Goal: Information Seeking & Learning: Learn about a topic

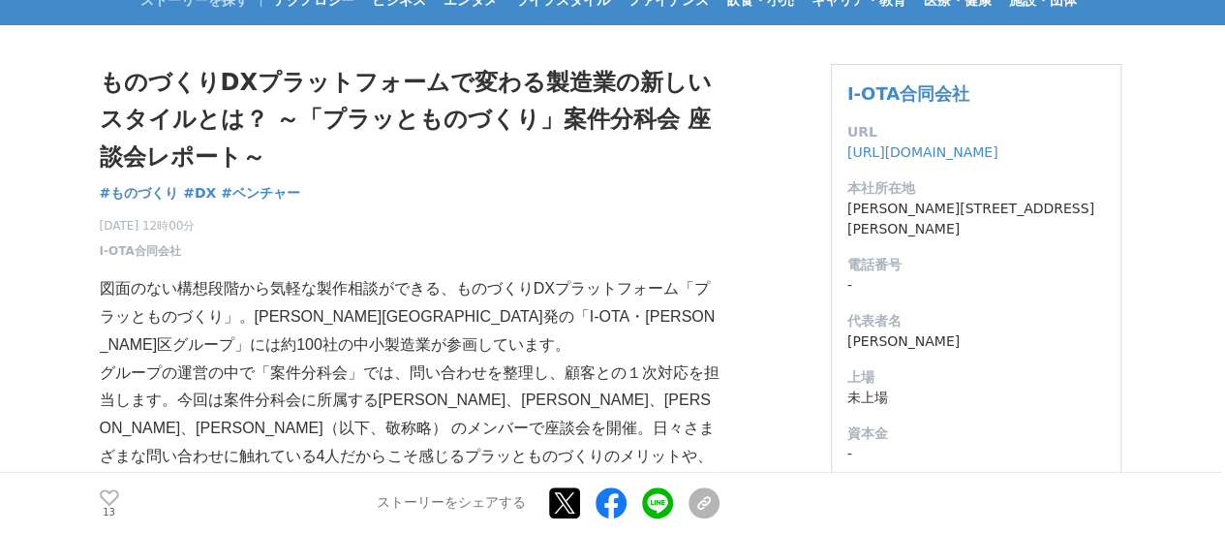
scroll to position [194, 0]
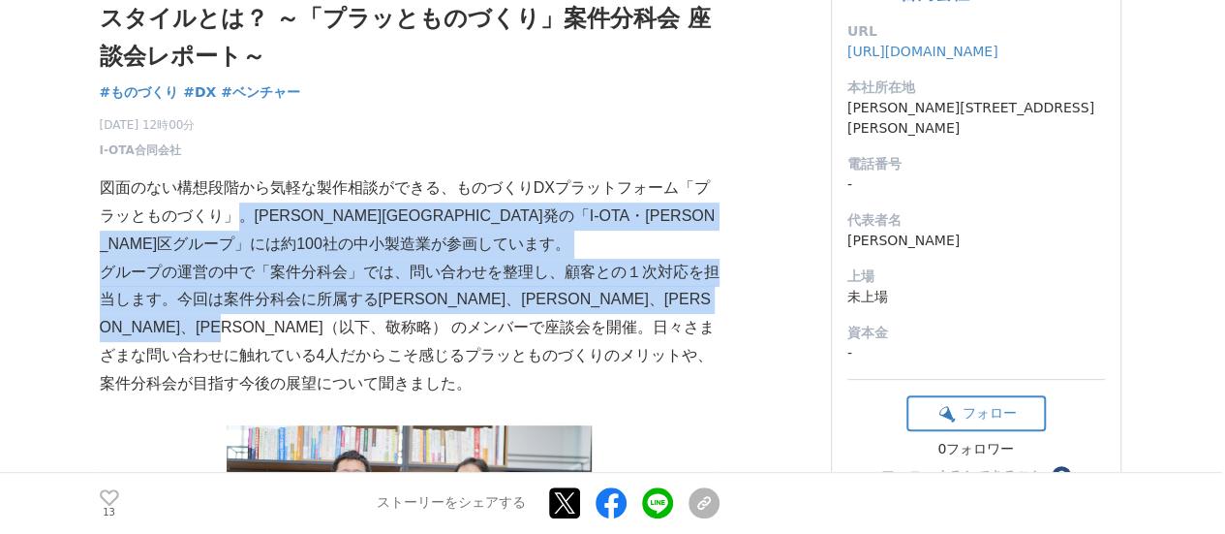
drag, startPoint x: 232, startPoint y: 215, endPoint x: 448, endPoint y: 332, distance: 244.9
click at [448, 332] on p "グループの運営の中で「案件分科会」では、問い合わせを整理し、顧客との１次対応を担当します。今回は案件分科会に所属する[PERSON_NAME]、[PERSON…" at bounding box center [410, 328] width 620 height 139
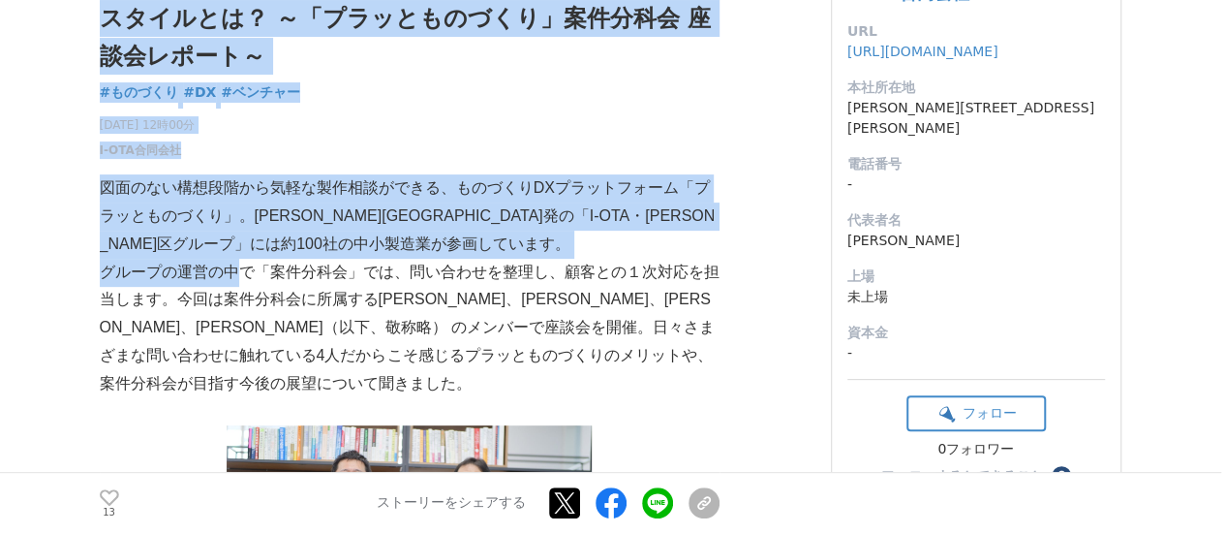
drag, startPoint x: 89, startPoint y: 273, endPoint x: 333, endPoint y: 276, distance: 244.1
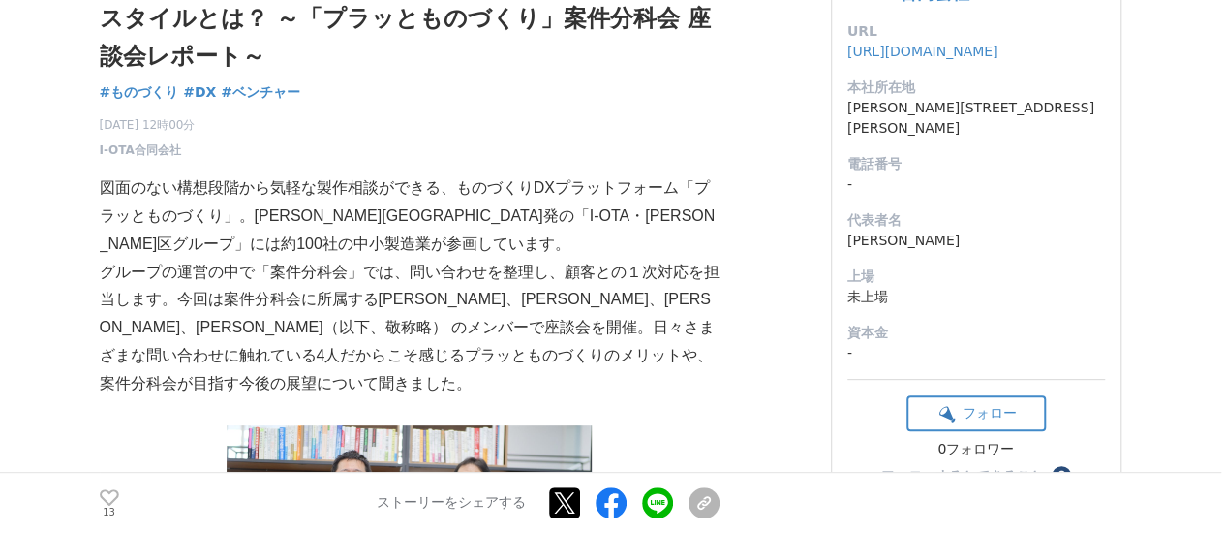
click at [337, 276] on p "グループの運営の中で「案件分科会」では、問い合わせを整理し、顧客との１次対応を担当します。今回は案件分科会に所属する[PERSON_NAME]、[PERSON…" at bounding box center [410, 328] width 620 height 139
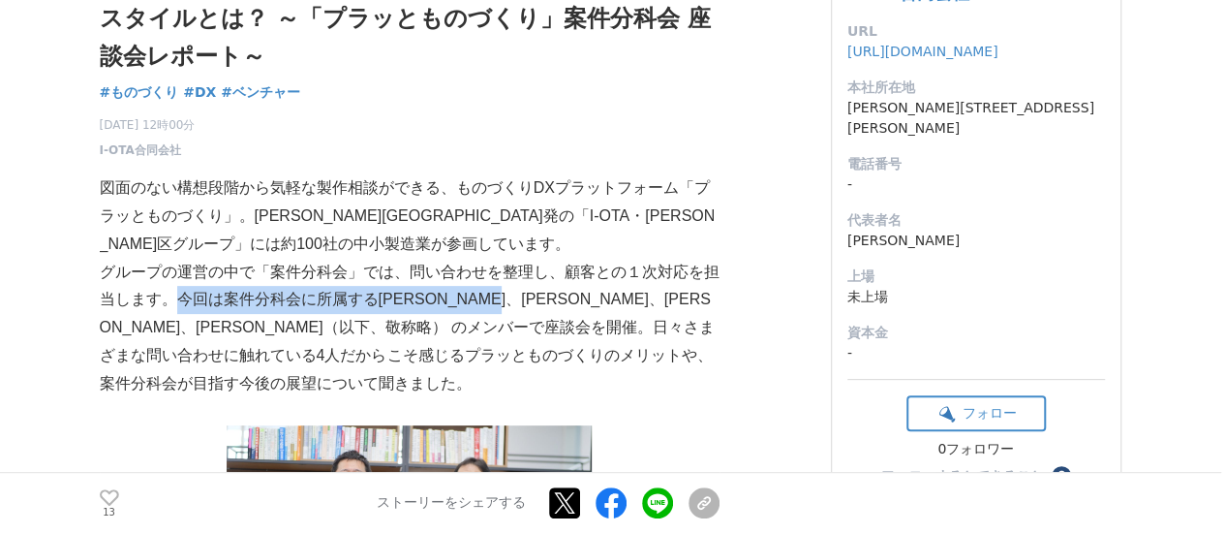
drag, startPoint x: 182, startPoint y: 297, endPoint x: 566, endPoint y: 303, distance: 383.6
click at [566, 303] on p "グループの運営の中で「案件分科会」では、問い合わせを整理し、顧客との１次対応を担当します。今回は案件分科会に所属する[PERSON_NAME]、[PERSON…" at bounding box center [410, 328] width 620 height 139
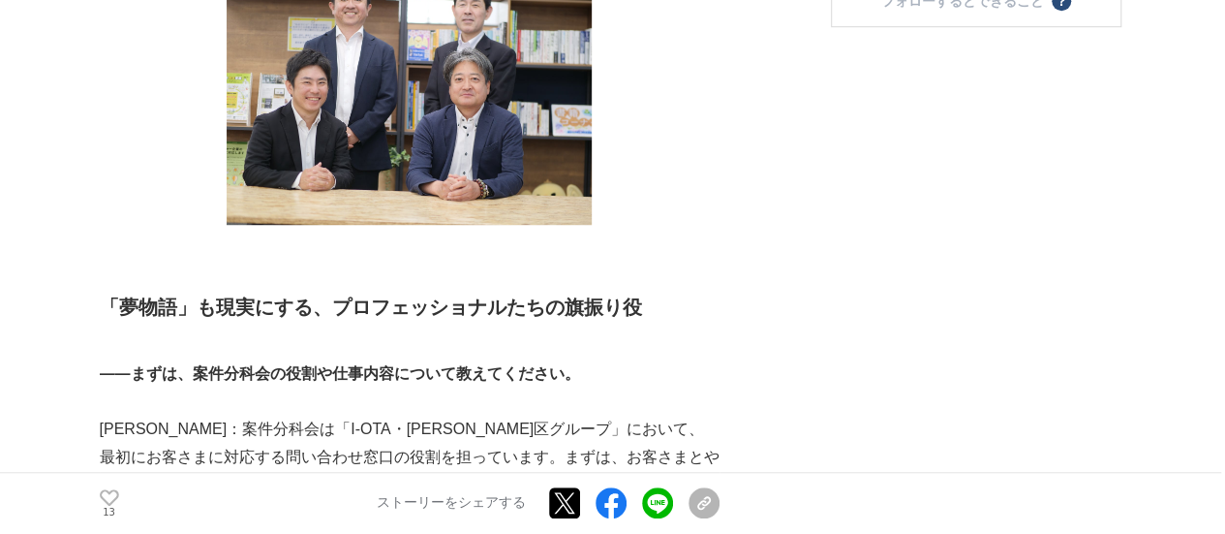
scroll to position [775, 0]
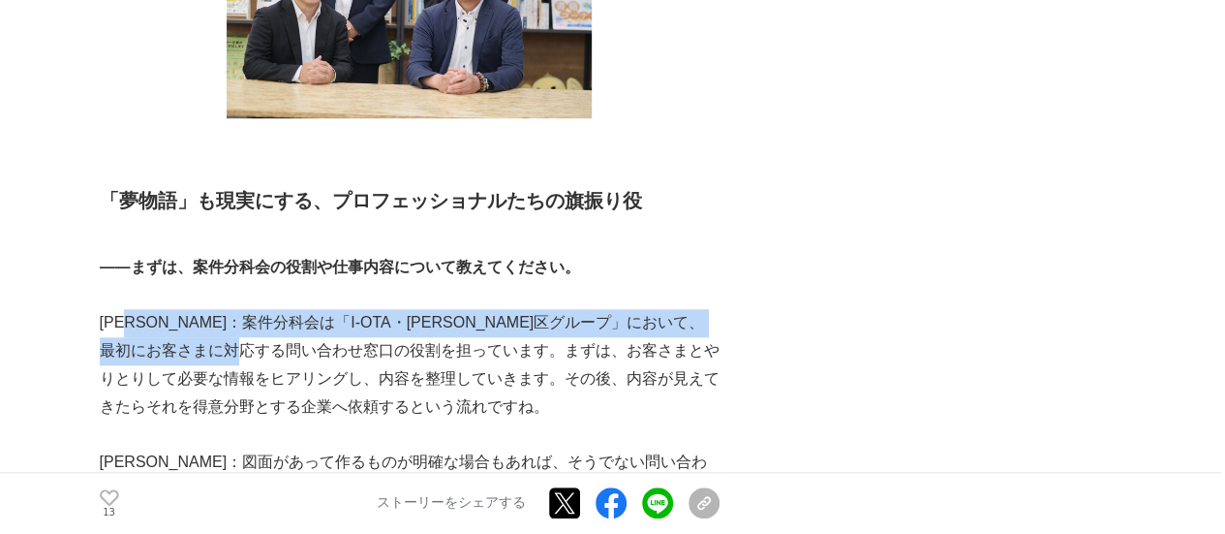
drag, startPoint x: 159, startPoint y: 320, endPoint x: 444, endPoint y: 346, distance: 286.0
click at [401, 343] on p "[PERSON_NAME]：案件分科会は「I-OTA・[PERSON_NAME]区グループ」において、最初にお客さまに対応する問い合わせ窓口の役割を担っていま…" at bounding box center [410, 364] width 620 height 111
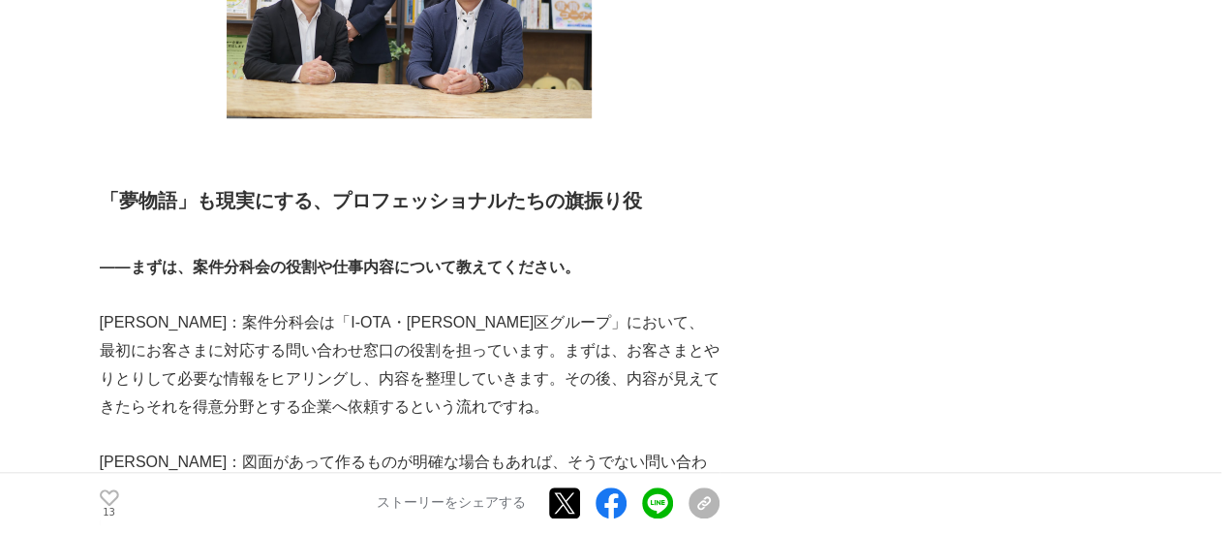
click at [444, 346] on p "[PERSON_NAME]：案件分科会は「I-OTA・[PERSON_NAME]区グループ」において、最初にお客さまに対応する問い合わせ窓口の役割を担っていま…" at bounding box center [410, 364] width 620 height 111
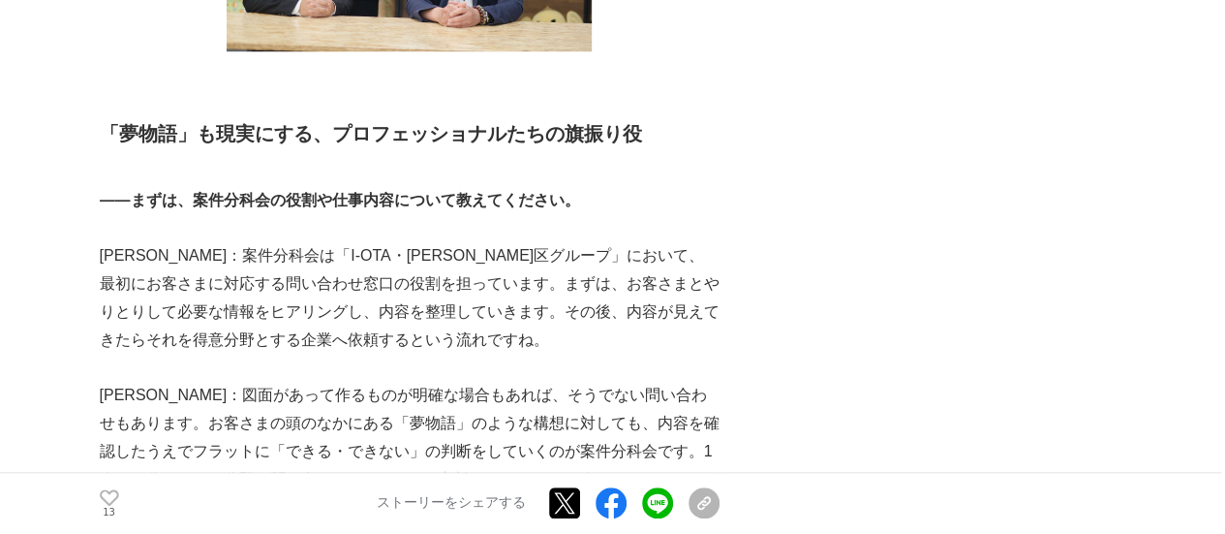
scroll to position [872, 0]
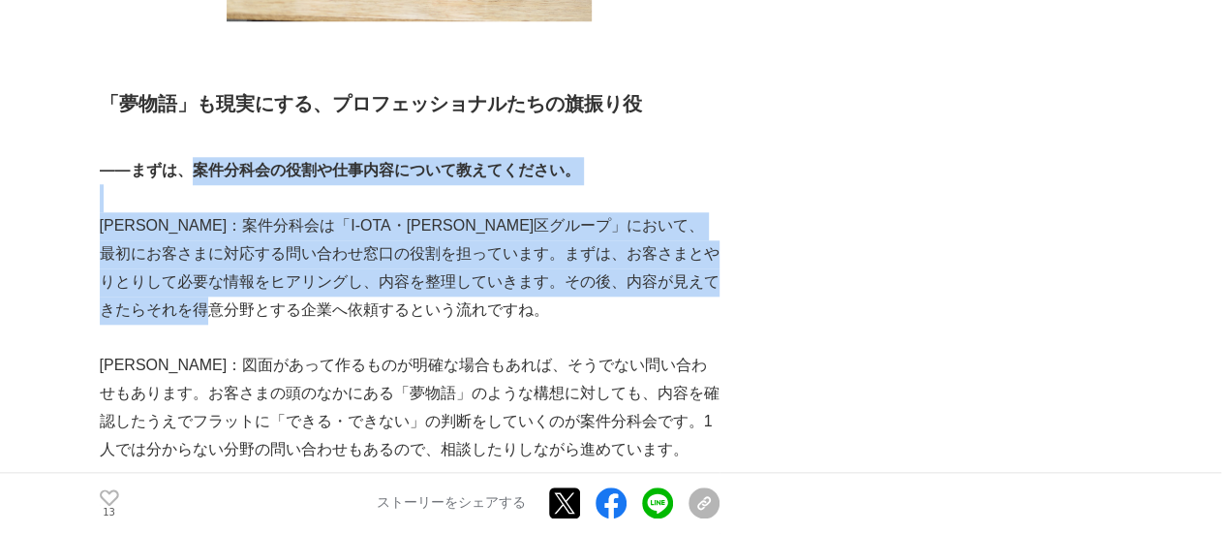
drag, startPoint x: 185, startPoint y: 162, endPoint x: 397, endPoint y: 301, distance: 253.9
click at [397, 301] on p "[PERSON_NAME]：案件分科会は「I-OTA・[PERSON_NAME]区グループ」において、最初にお客さまに対応する問い合わせ窓口の役割を担っていま…" at bounding box center [410, 267] width 620 height 111
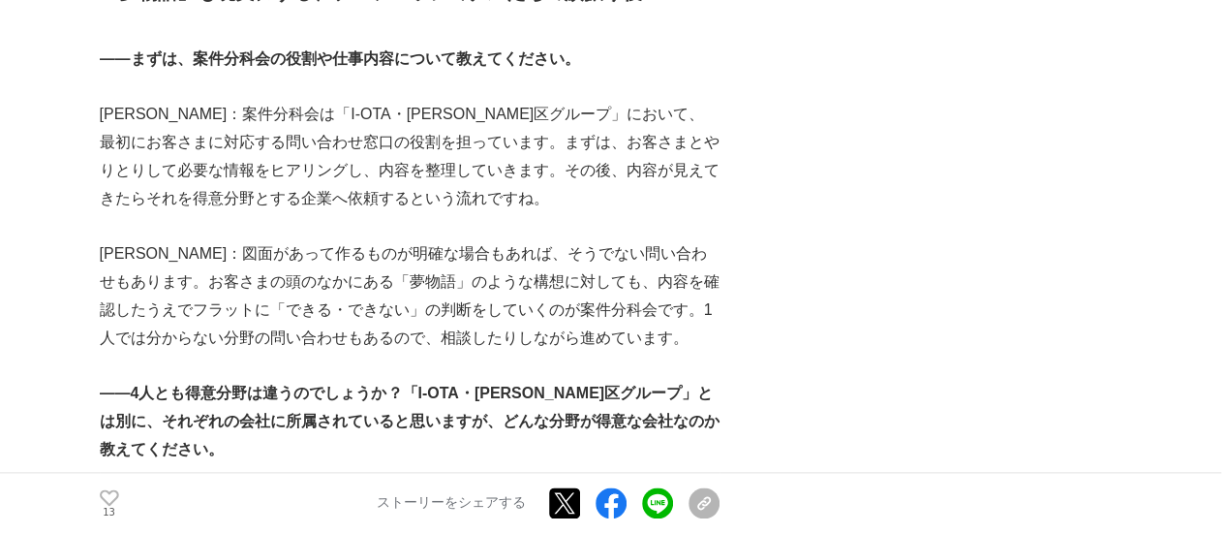
scroll to position [1065, 0]
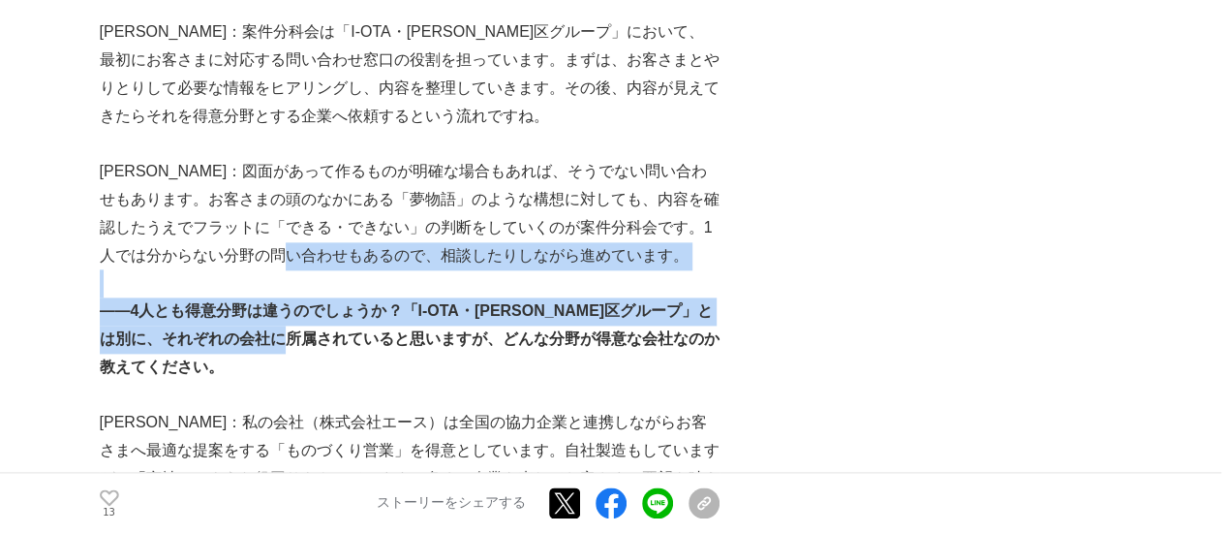
drag, startPoint x: 345, startPoint y: 259, endPoint x: 360, endPoint y: 348, distance: 90.5
click at [360, 348] on strong "――4人とも得意分野は違うのでしょうか？「I-OTA・[PERSON_NAME]区グループ」とは別に、それぞれの会社に所属されていると思いますが、どんな分野が…" at bounding box center [410, 338] width 620 height 73
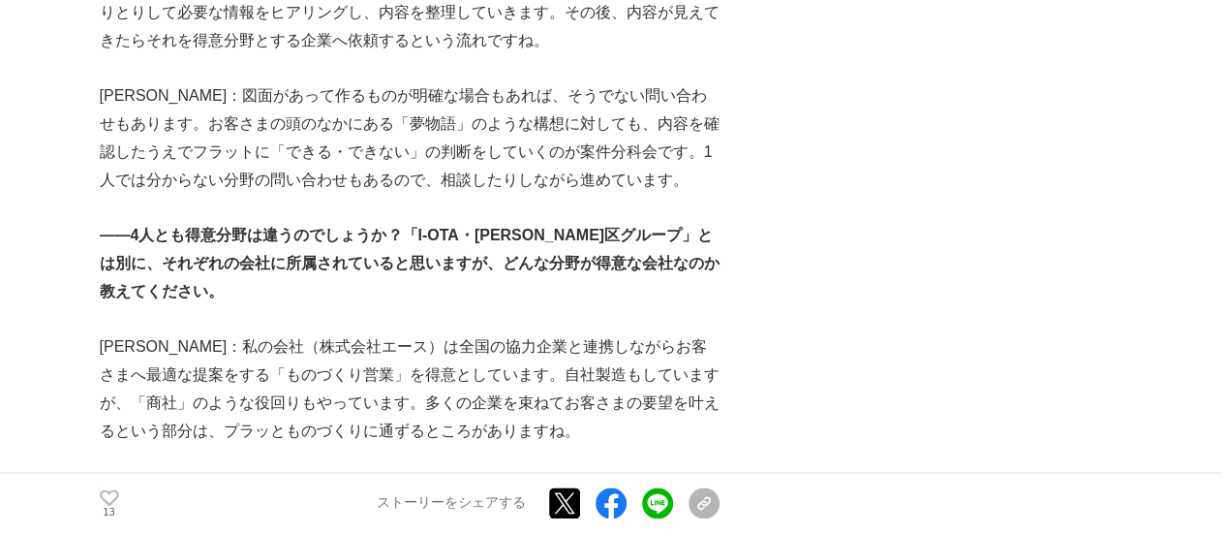
scroll to position [1356, 0]
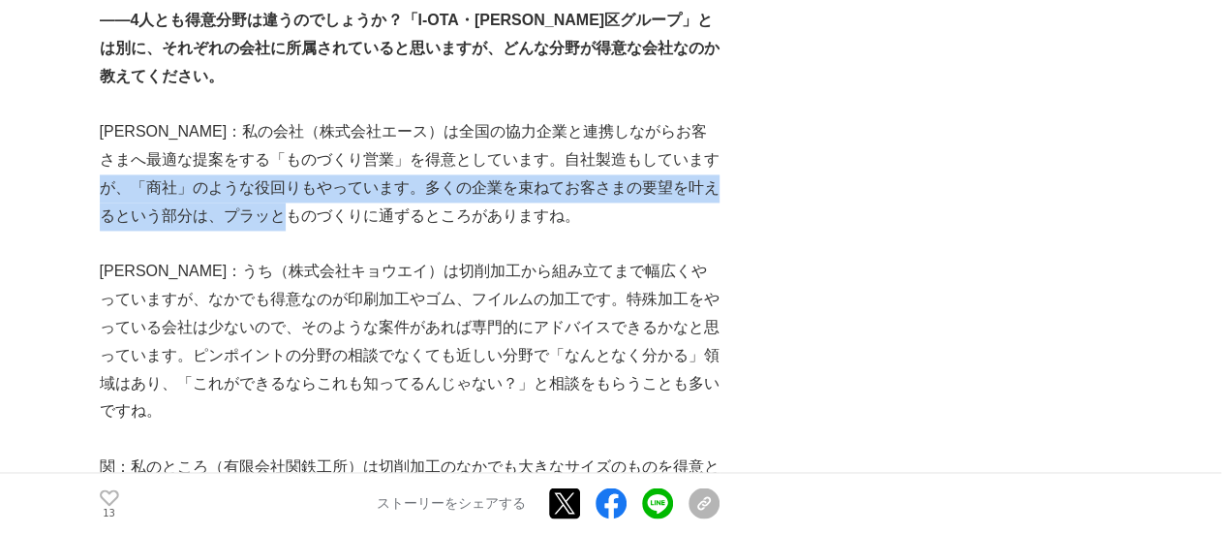
drag, startPoint x: 165, startPoint y: 195, endPoint x: 358, endPoint y: 217, distance: 195.0
click at [358, 217] on p "[PERSON_NAME]：私の会社（株式会社エース）は全国の協力企業と連携しながらお客さまへ最適な提案をする「ものづくり営業」を得意としています。自社製造も…" at bounding box center [410, 173] width 620 height 111
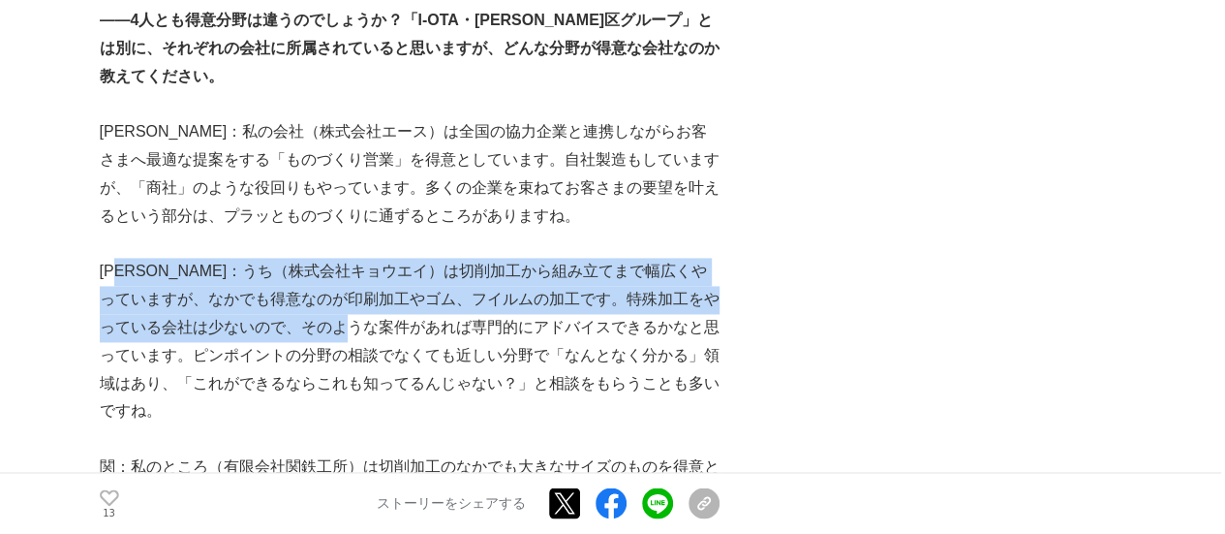
drag, startPoint x: 138, startPoint y: 270, endPoint x: 415, endPoint y: 336, distance: 284.7
click at [415, 336] on p "[PERSON_NAME]：うち（株式会社キョウエイ）は切削加工から組み立てまで幅広くやっていますが、なかでも得意なのが印刷加工やゴム、フイルムの加工です。特…" at bounding box center [410, 342] width 620 height 168
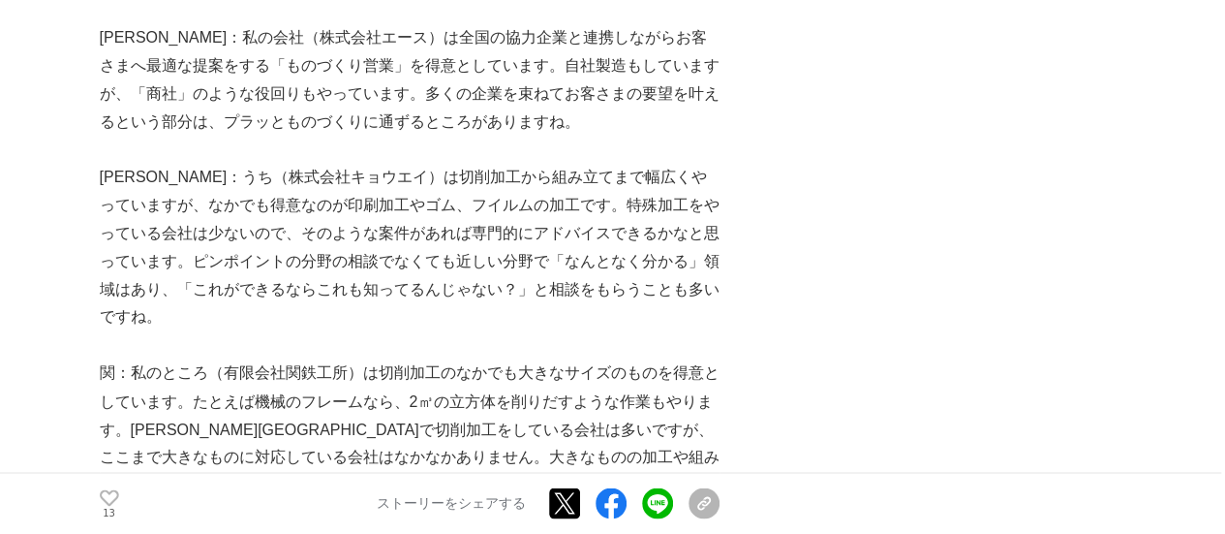
scroll to position [1647, 0]
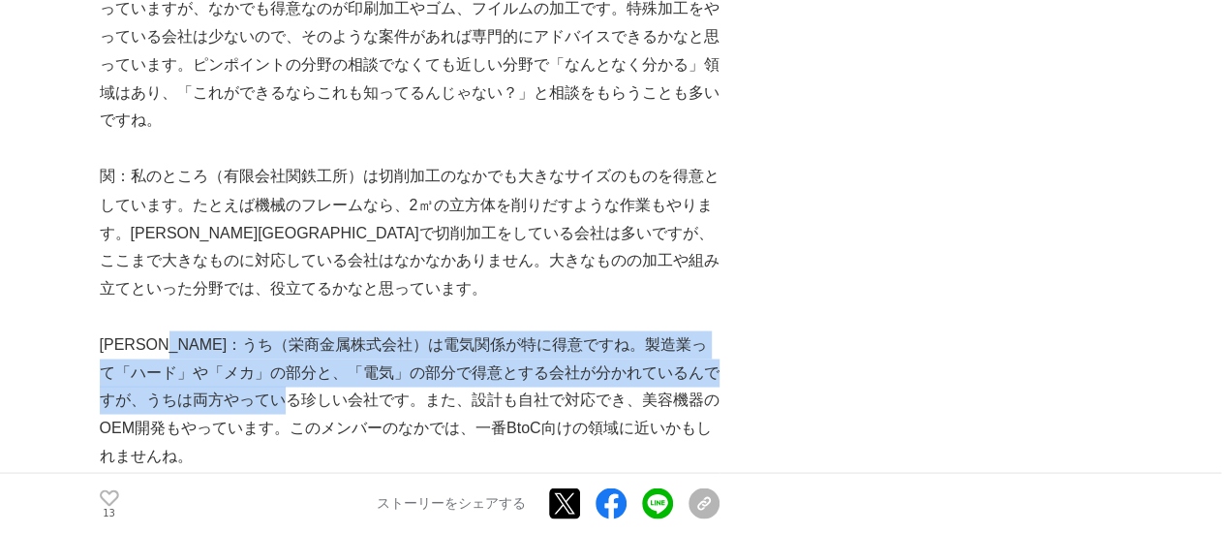
drag, startPoint x: 207, startPoint y: 315, endPoint x: 338, endPoint y: 360, distance: 138.5
click at [338, 360] on p "[PERSON_NAME]：うち（栄商金属株式会社）は電気関係が特に得意ですね。製造業って「ハード」や「メカ」の部分と、「電気」の部分で得意とする会社が分かれ…" at bounding box center [410, 399] width 620 height 139
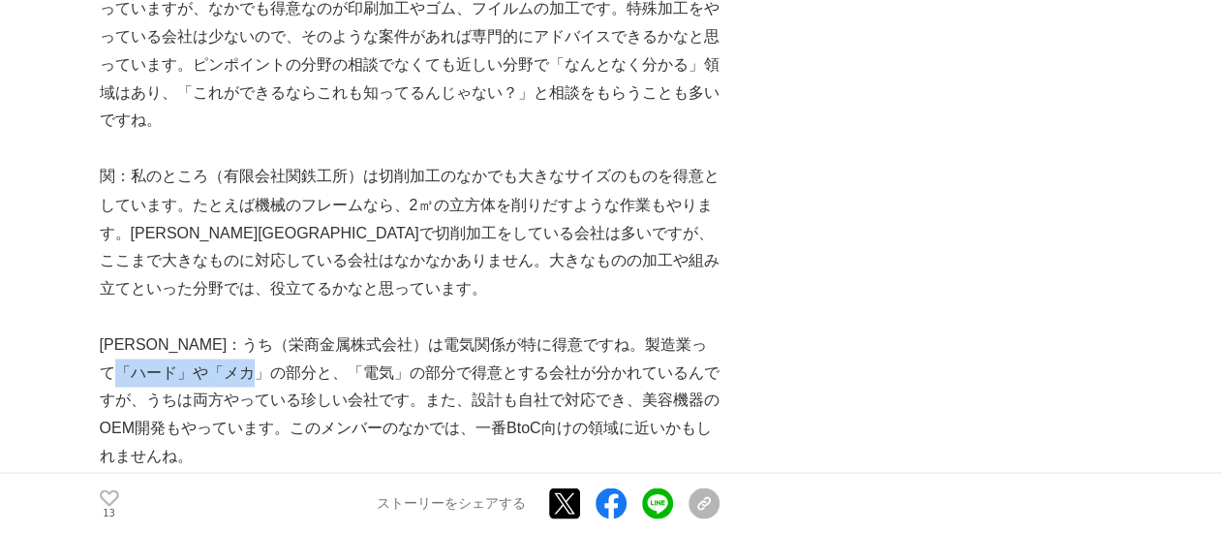
drag, startPoint x: 177, startPoint y: 338, endPoint x: 300, endPoint y: 336, distance: 123.0
click at [300, 336] on p "[PERSON_NAME]：うち（栄商金属株式会社）は電気関係が特に得意ですね。製造業って「ハード」や「メカ」の部分と、「電気」の部分で得意とする会社が分かれ…" at bounding box center [410, 399] width 620 height 139
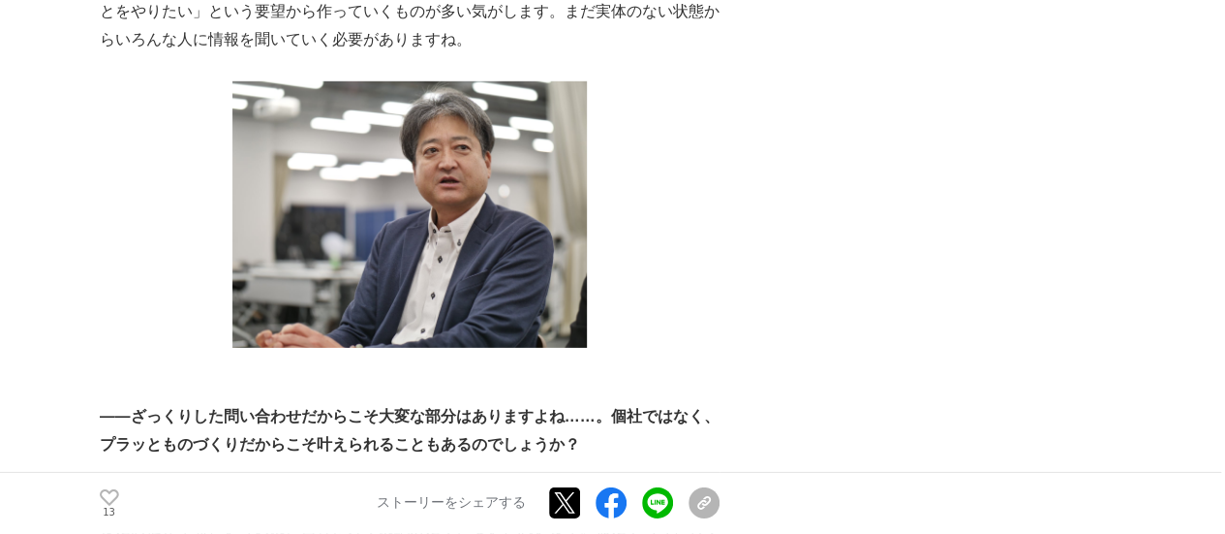
scroll to position [3100, 0]
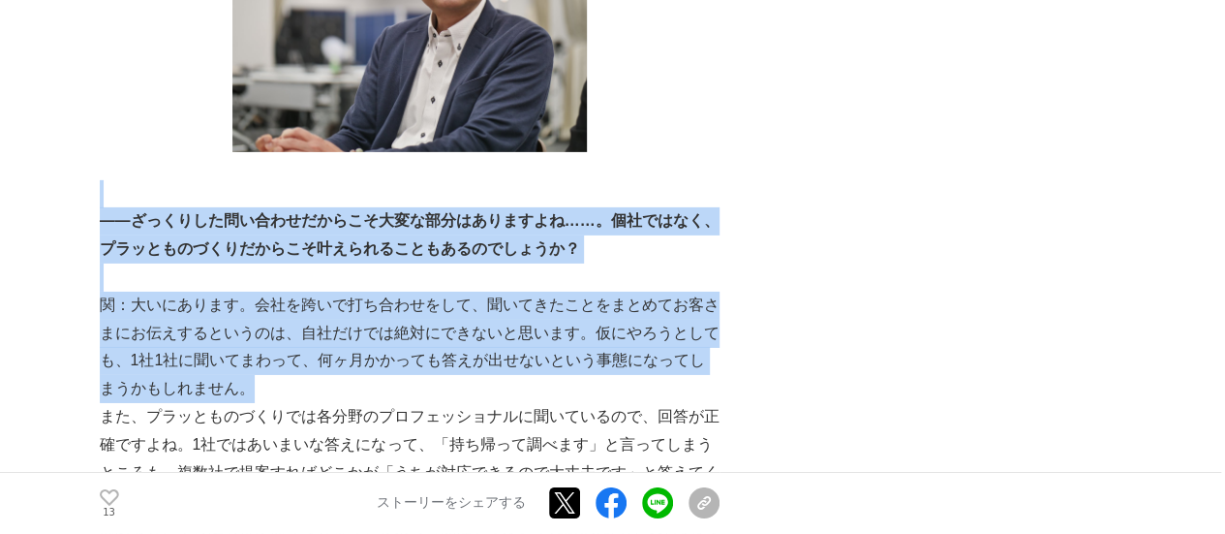
drag, startPoint x: 196, startPoint y: 114, endPoint x: 311, endPoint y: 316, distance: 232.1
click at [311, 316] on p "関：大いにあります。会社を跨いで打ち合わせをして、聞いてきたことをまとめてお客さまにお伝えするというのは、自社だけでは絶対にできないと思います。仮にやろうとし…" at bounding box center [410, 347] width 620 height 111
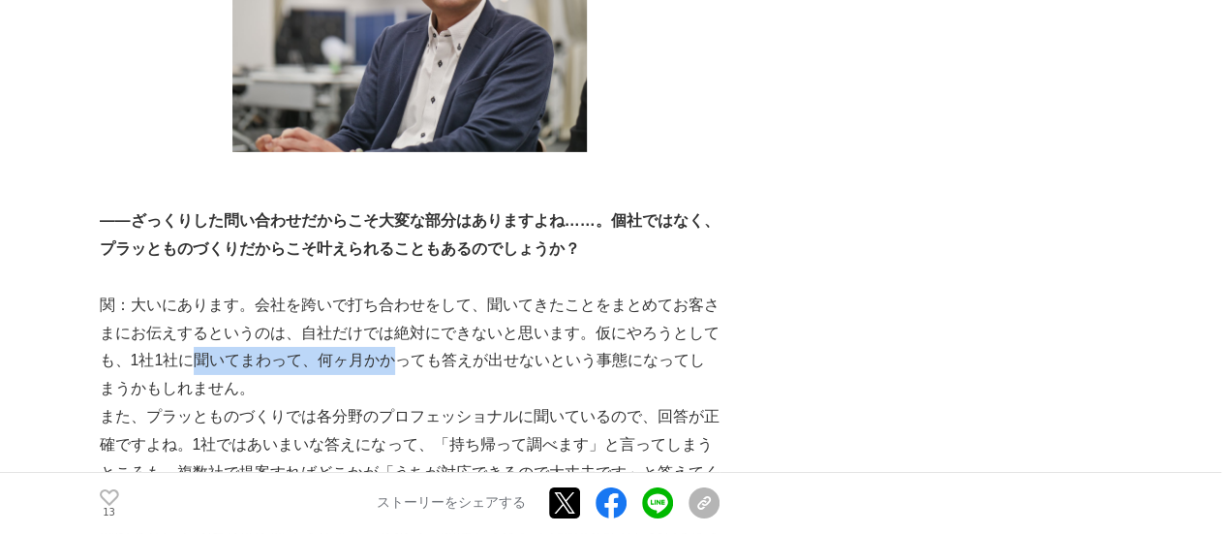
drag, startPoint x: 187, startPoint y: 275, endPoint x: 397, endPoint y: 275, distance: 210.2
click at [397, 292] on p "関：大いにあります。会社を跨いで打ち合わせをして、聞いてきたことをまとめてお客さまにお伝えするというのは、自社だけでは絶対にできないと思います。仮にやろうとし…" at bounding box center [410, 347] width 620 height 111
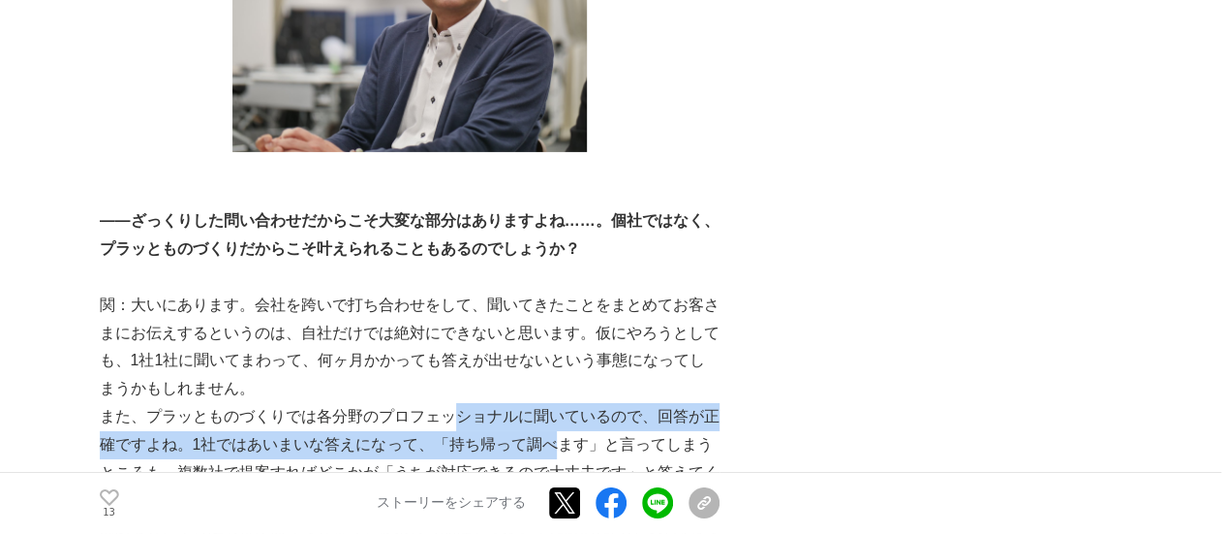
drag, startPoint x: 454, startPoint y: 326, endPoint x: 542, endPoint y: 375, distance: 100.6
click at [542, 403] on p "また、プラッとものづくりでは各分野のプロフェッショナルに聞いているので、回答が正確ですよね。1社ではあいまいな答えになって、「持ち帰って調べます」と言ってしま…" at bounding box center [410, 487] width 620 height 168
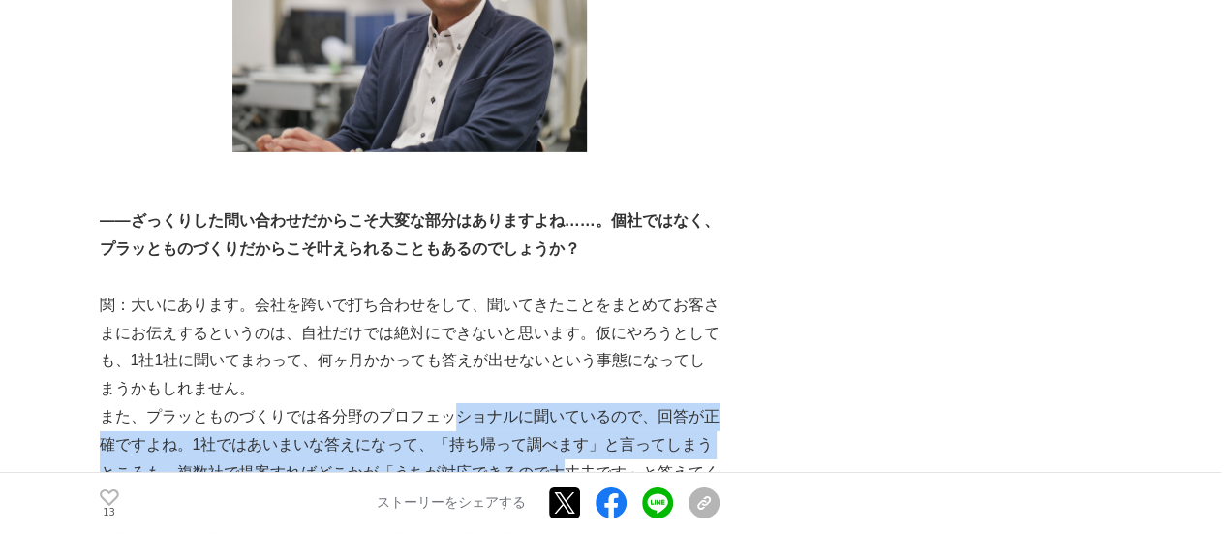
click at [542, 403] on p "また、プラッとものづくりでは各分野のプロフェッショナルに聞いているので、回答が正確ですよね。1社ではあいまいな答えになって、「持ち帰って調べます」と言ってしま…" at bounding box center [410, 487] width 620 height 168
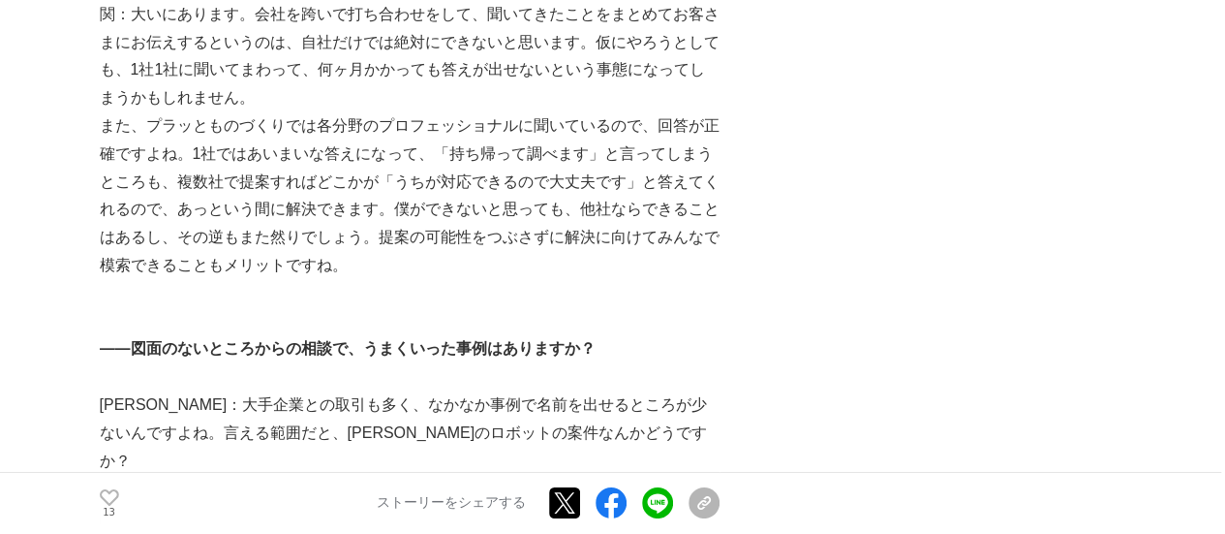
scroll to position [3584, 0]
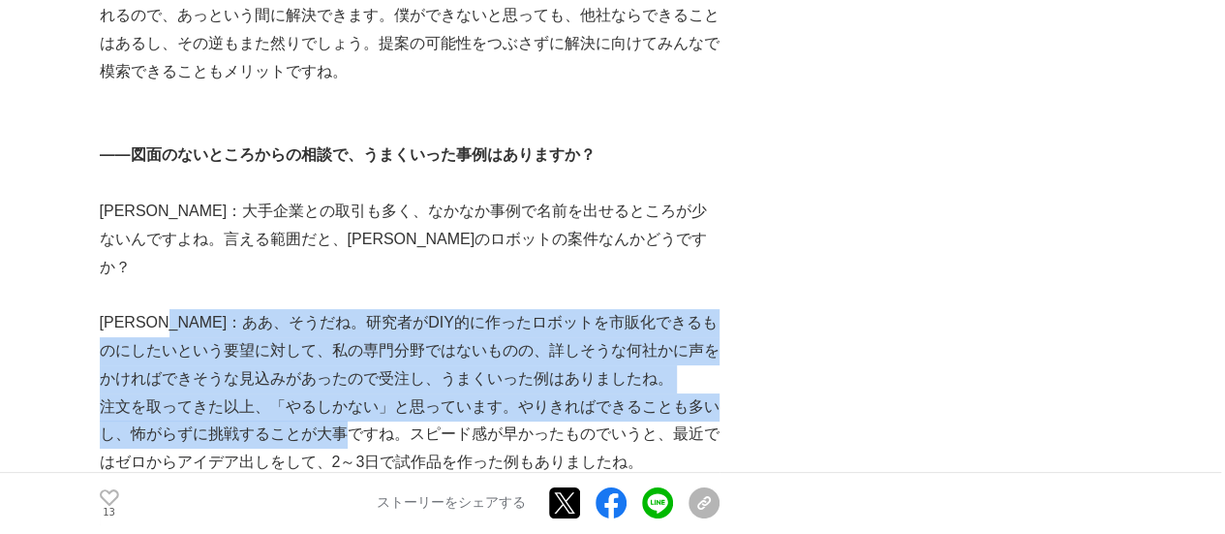
drag, startPoint x: 201, startPoint y: 212, endPoint x: 351, endPoint y: 323, distance: 185.6
click at [351, 323] on div "図面のない構想段階から気軽な製作相談ができる、ものづくりDXプラットフォーム「プラッとものづくり」。[PERSON_NAME][GEOGRAPHIC_DATA…" at bounding box center [410, 358] width 620 height 7186
click at [351, 393] on p "注文を取ってきた以上、「やるしかない」と思っています。やりきればできることも多いし、怖がらずに挑戦することが大事ですね。スピード感が早かったものでいうと、最近…" at bounding box center [410, 434] width 620 height 83
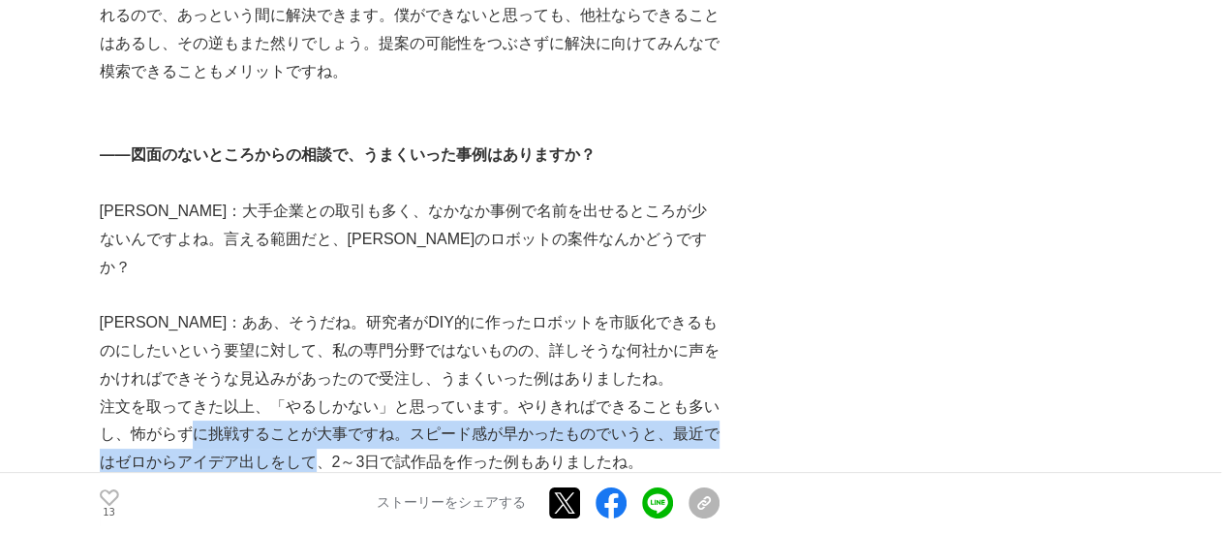
drag, startPoint x: 197, startPoint y: 324, endPoint x: 312, endPoint y: 363, distance: 121.9
click at [312, 393] on p "注文を取ってきた以上、「やるしかない」と思っています。やりきればできることも多いし、怖がらずに挑戦することが大事ですね。スピード感が早かったものでいうと、最近…" at bounding box center [410, 434] width 620 height 83
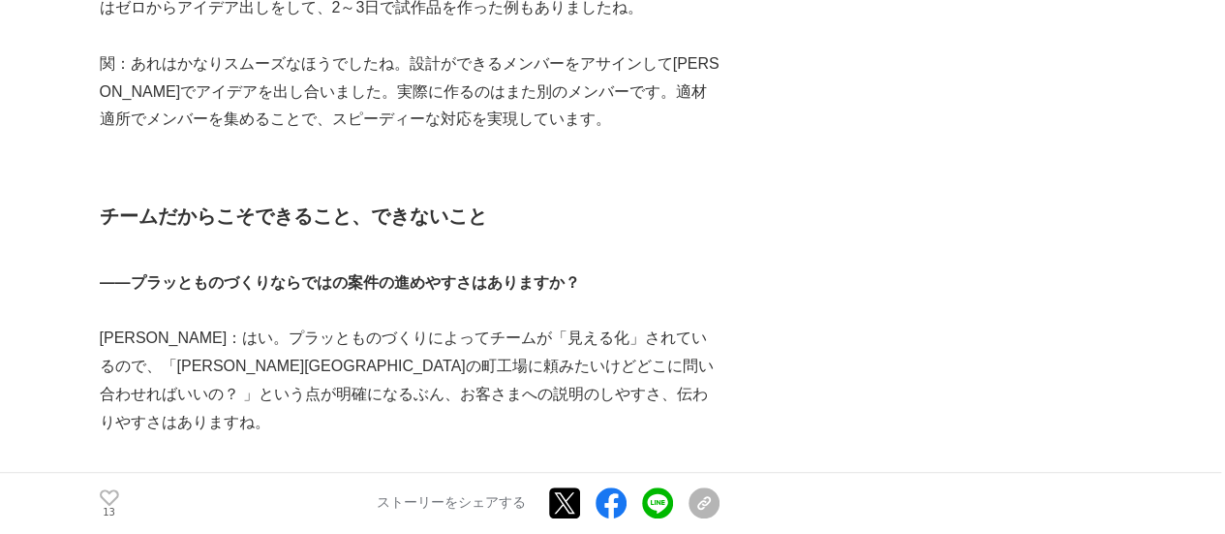
scroll to position [4068, 0]
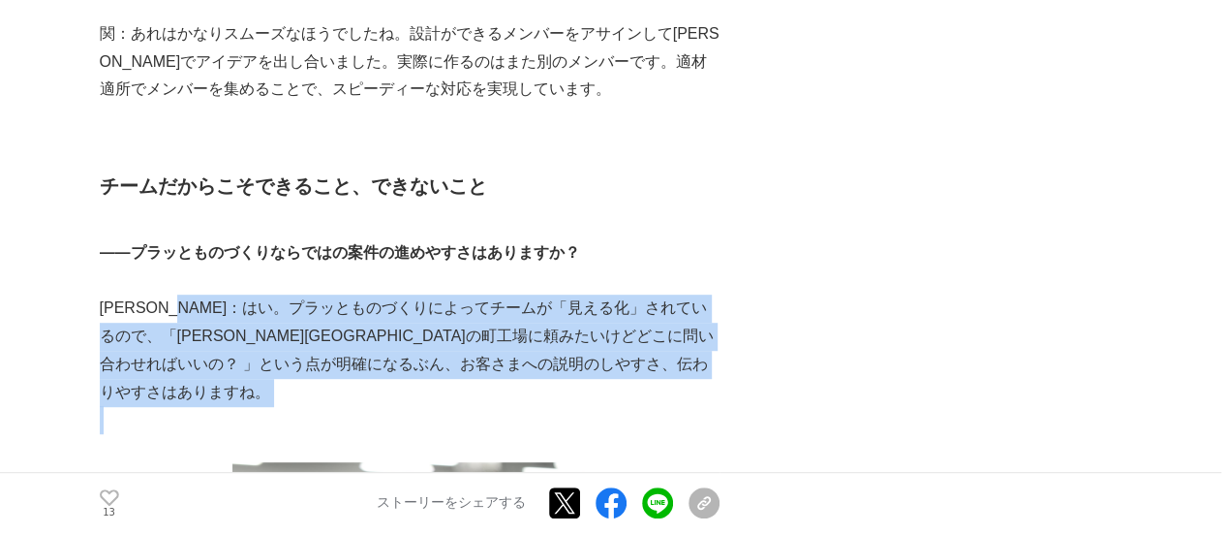
drag, startPoint x: 225, startPoint y: 201, endPoint x: 372, endPoint y: 269, distance: 162.5
click at [372, 406] on p at bounding box center [410, 420] width 620 height 28
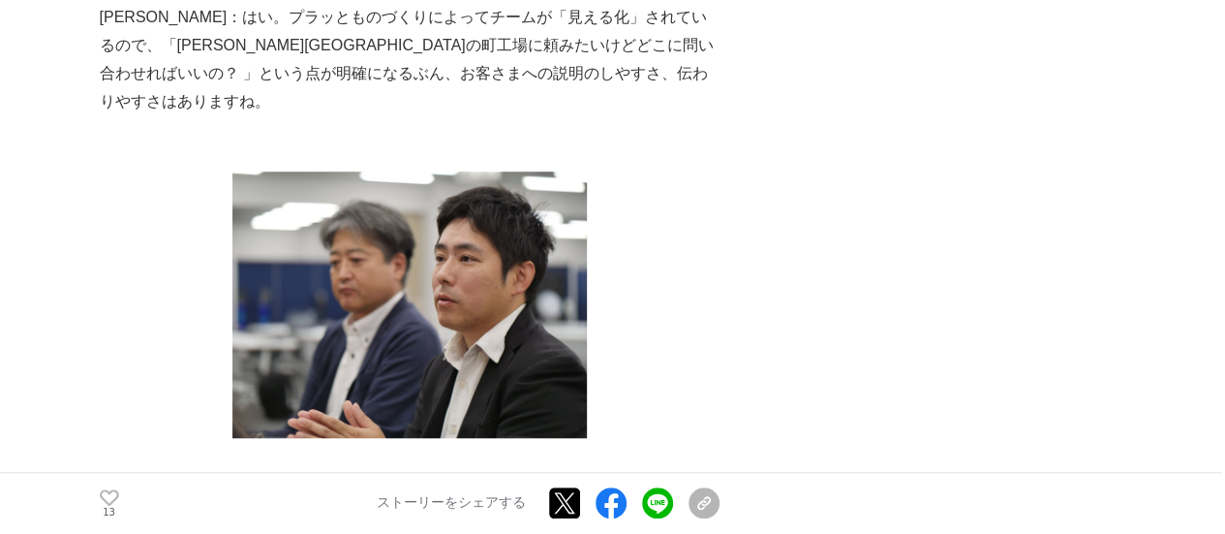
scroll to position [4649, 0]
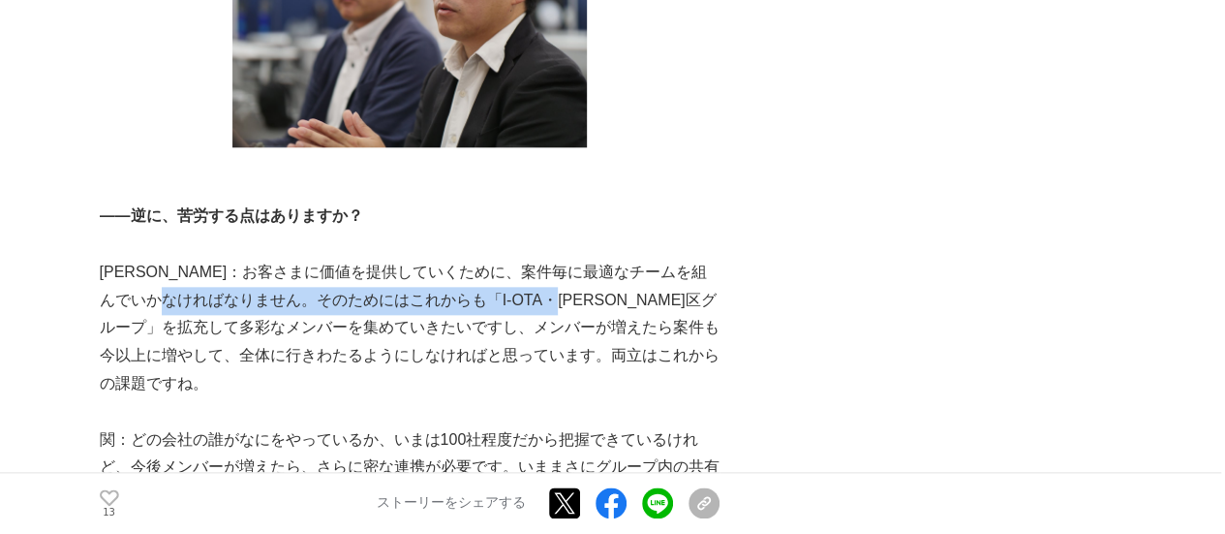
drag, startPoint x: 217, startPoint y: 155, endPoint x: 624, endPoint y: 170, distance: 407.1
click at [624, 259] on p "[PERSON_NAME]：お客さまに価値を提供していくために、案件毎に最適なチームを組んでいかなければなりません。そのためにはこれからも「I-OTA・[PE…" at bounding box center [410, 328] width 620 height 139
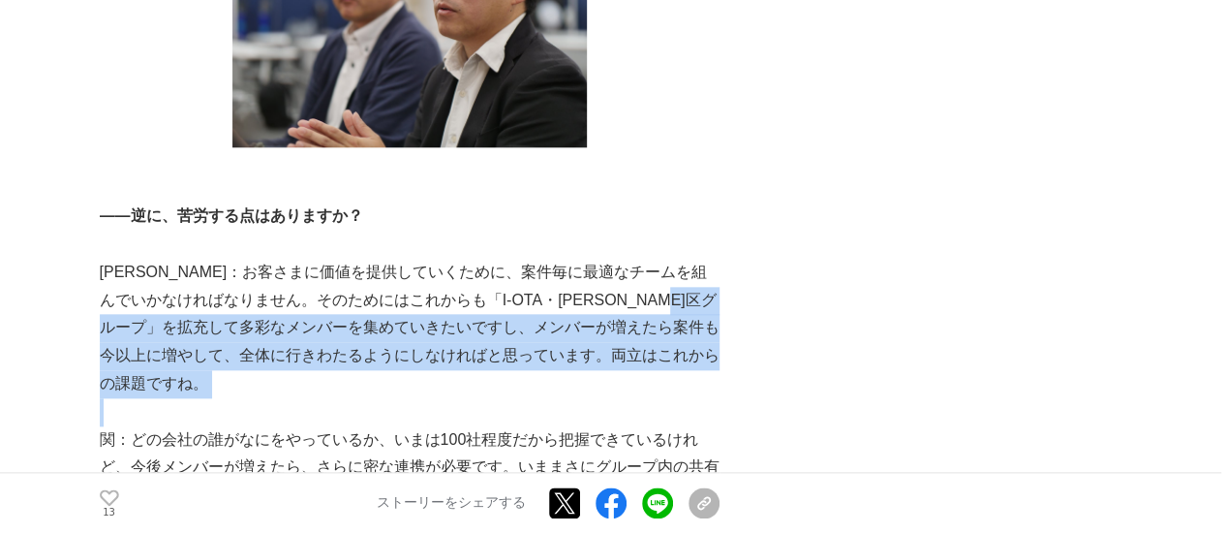
drag, startPoint x: 177, startPoint y: 194, endPoint x: 343, endPoint y: 252, distance: 175.5
click at [343, 398] on p at bounding box center [410, 412] width 620 height 28
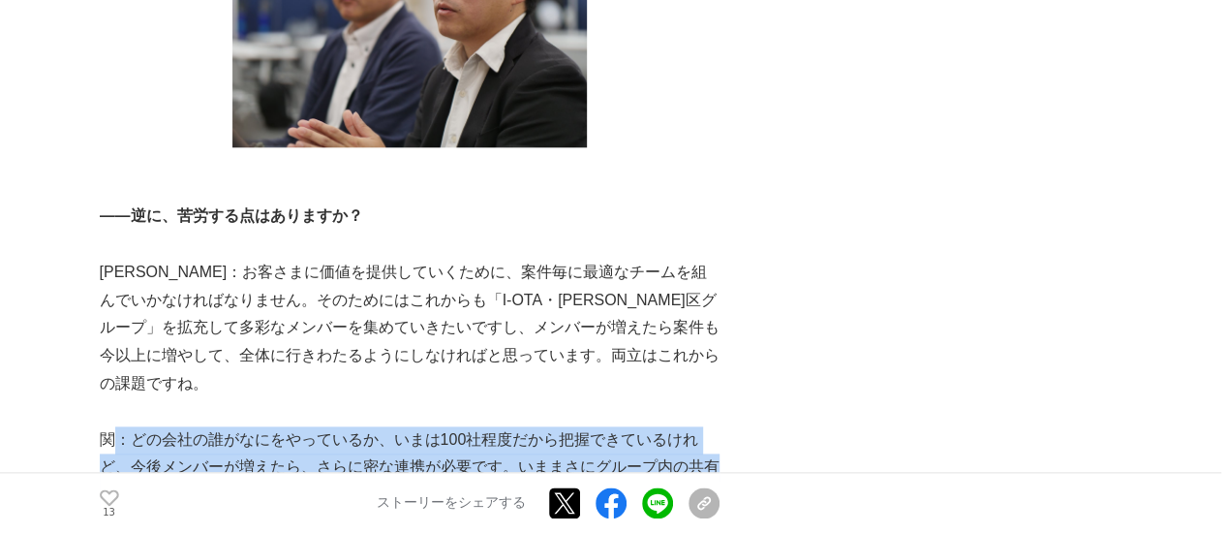
drag, startPoint x: 118, startPoint y: 261, endPoint x: 229, endPoint y: 338, distance: 134.9
click at [229, 426] on p "関：どの会社の誰がなにをやっているか、いまは100社程度だから把握できているけれど、今後メンバーが増えたら、さらに密な連携が必要です。いままさにグループ内の共…" at bounding box center [410, 467] width 620 height 83
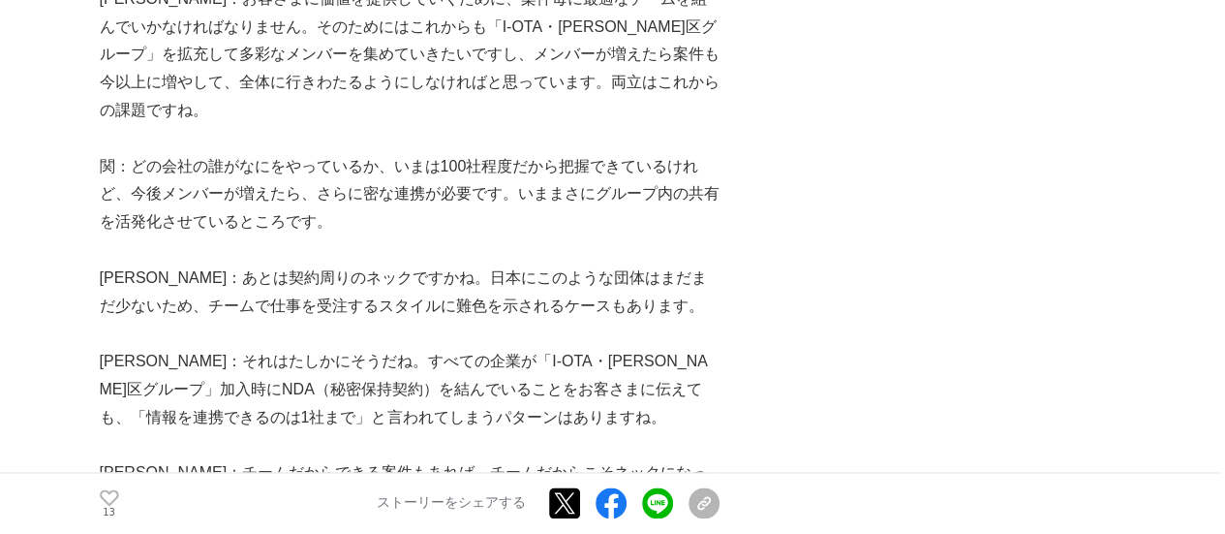
scroll to position [4940, 0]
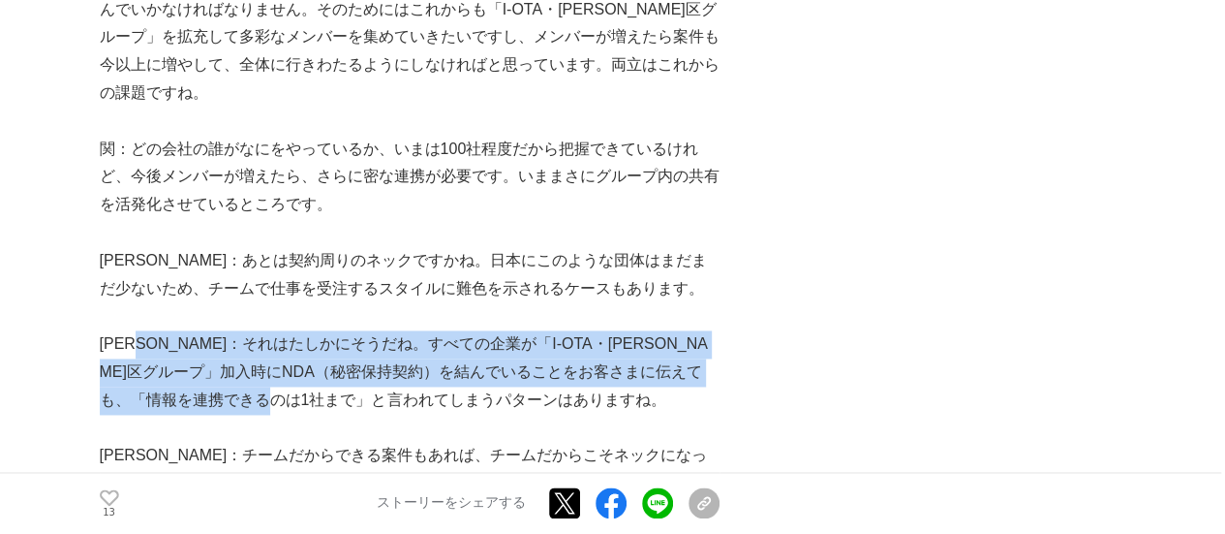
drag, startPoint x: 157, startPoint y: 189, endPoint x: 378, endPoint y: 219, distance: 222.9
click at [378, 330] on p "[PERSON_NAME]：それはたしかにそうだね。すべての企業が「I-OTA・[PERSON_NAME]区グループ」加入時にNDA（秘密保持契約）を結んでい…" at bounding box center [410, 371] width 620 height 83
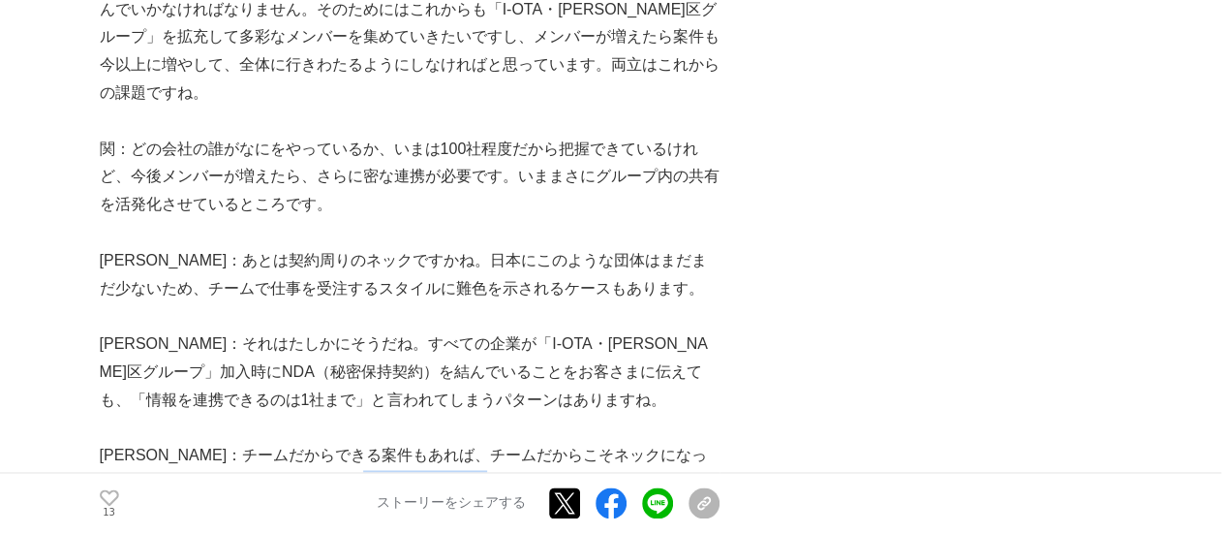
drag, startPoint x: 438, startPoint y: 319, endPoint x: 542, endPoint y: 321, distance: 104.6
click at [542, 442] on p "[PERSON_NAME]：チームだからできる案件もあれば、チームだからこそネックになってしまう案件もあるのが現実です。今後このような団体が日本で増えていけば…" at bounding box center [410, 483] width 620 height 83
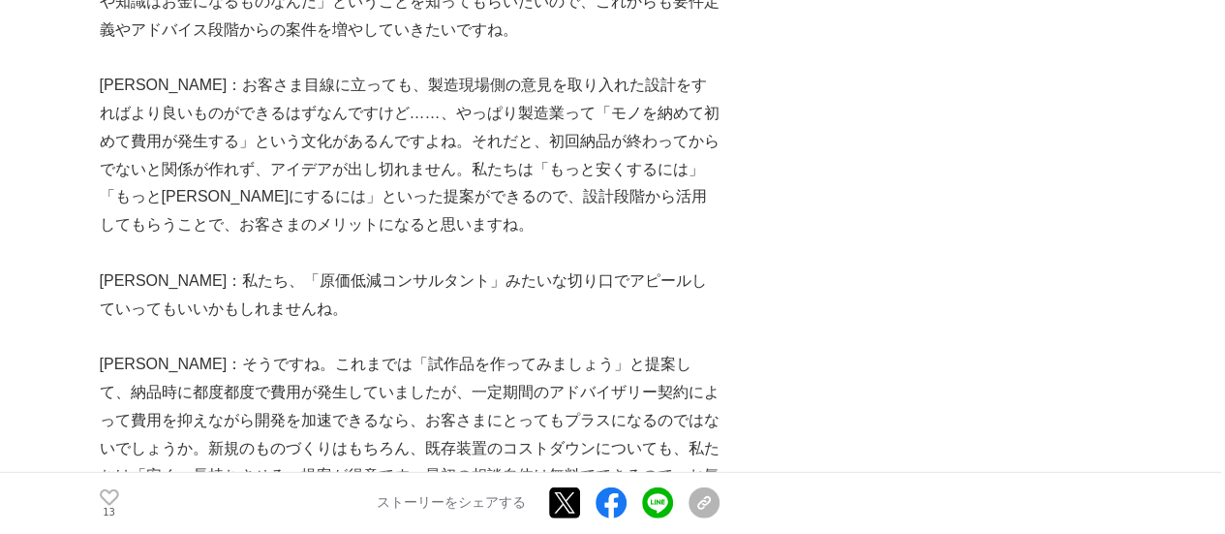
scroll to position [6005, 0]
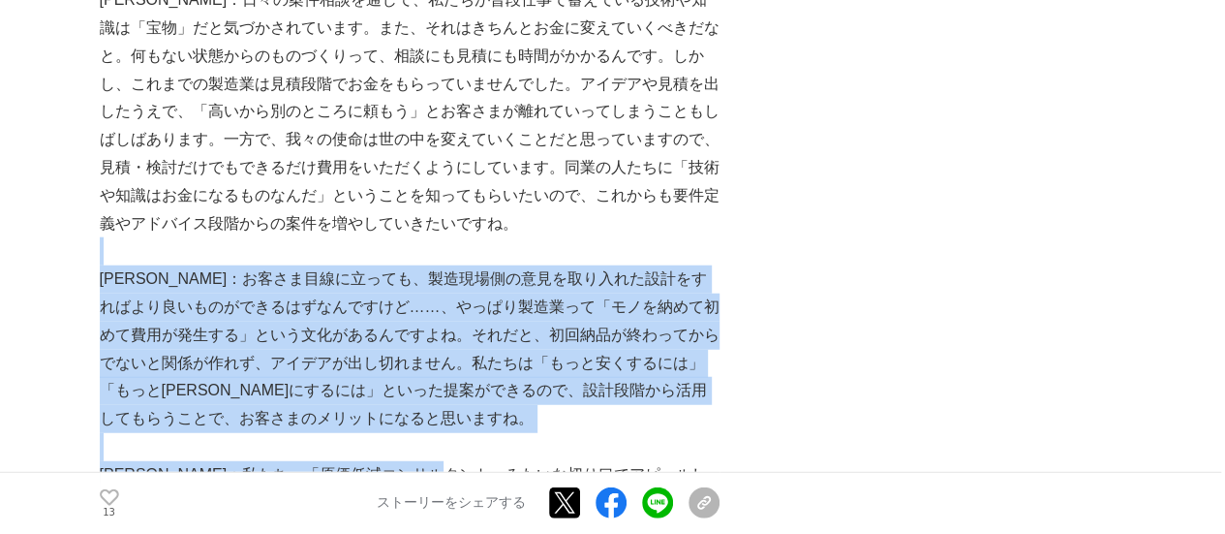
drag, startPoint x: 405, startPoint y: 97, endPoint x: 515, endPoint y: 297, distance: 228.9
click at [515, 461] on p "[PERSON_NAME]：私たち、「原価低減コンサルタント」みたいな切り口でアピールしていってもいいかもしれませんね。" at bounding box center [410, 489] width 620 height 56
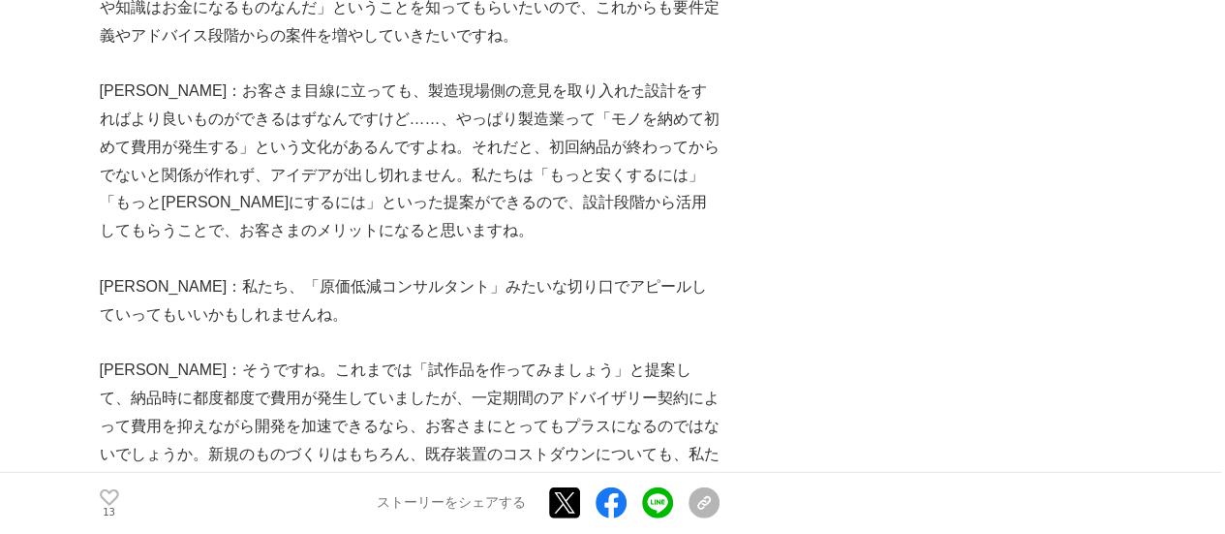
scroll to position [6199, 0]
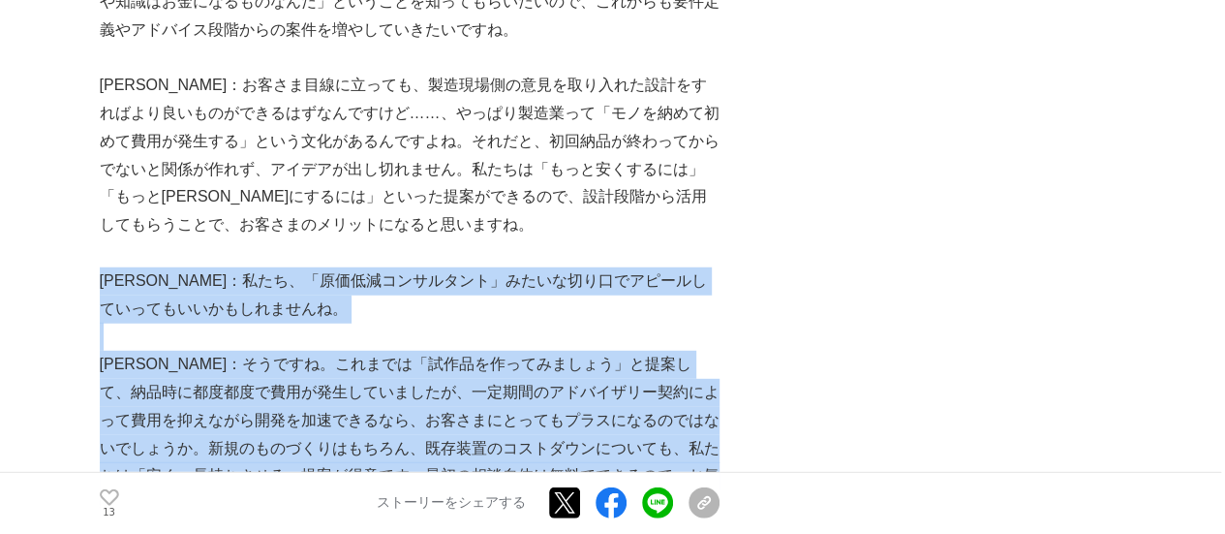
drag, startPoint x: 99, startPoint y: 113, endPoint x: 324, endPoint y: 338, distance: 317.8
click at [324, 351] on p "[PERSON_NAME]：そうですね。これまでは「試作品を作ってみましょう」と提案して、納品時に都度都度で費用が発生していましたが、一定期間のアドバイザリー…" at bounding box center [410, 435] width 620 height 168
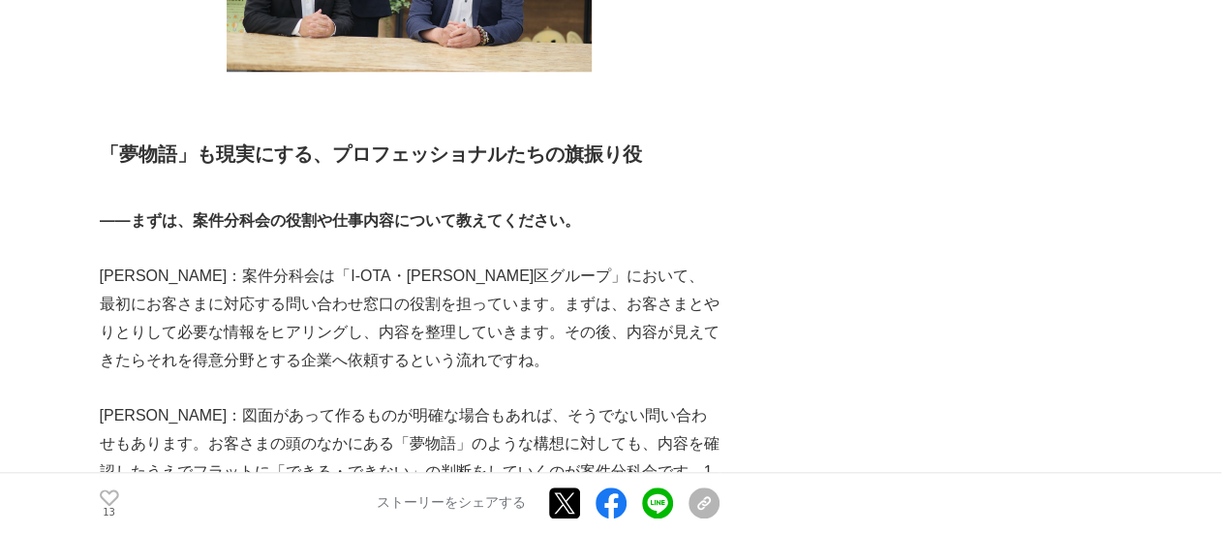
scroll to position [0, 0]
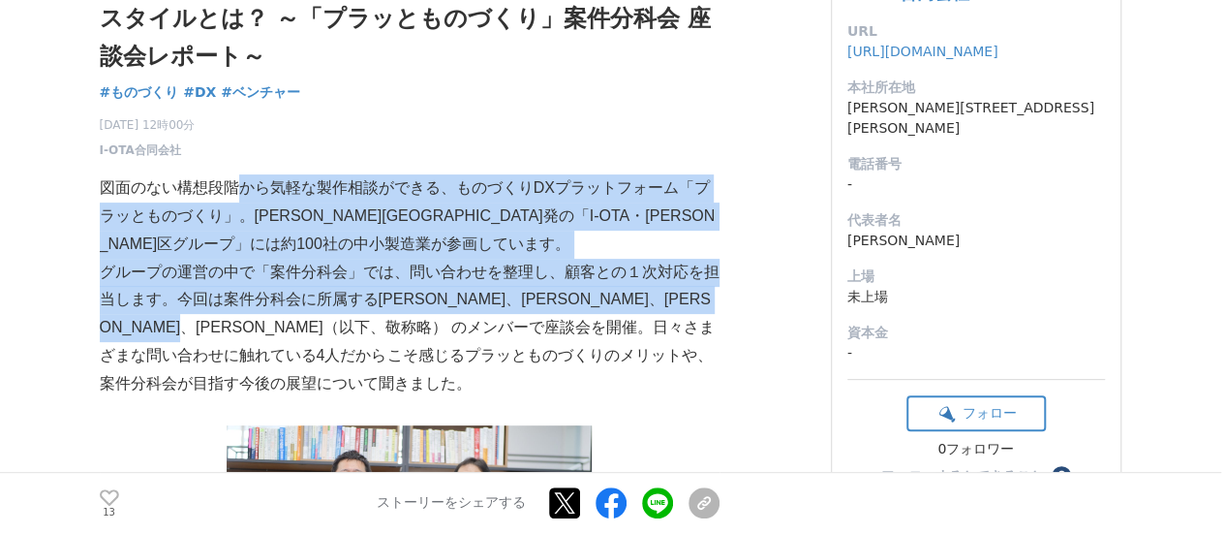
drag, startPoint x: 231, startPoint y: 187, endPoint x: 383, endPoint y: 326, distance: 206.4
click at [383, 326] on p "グループの運営の中で「案件分科会」では、問い合わせを整理し、顧客との１次対応を担当します。今回は案件分科会に所属する[PERSON_NAME]、[PERSON…" at bounding box center [410, 328] width 620 height 139
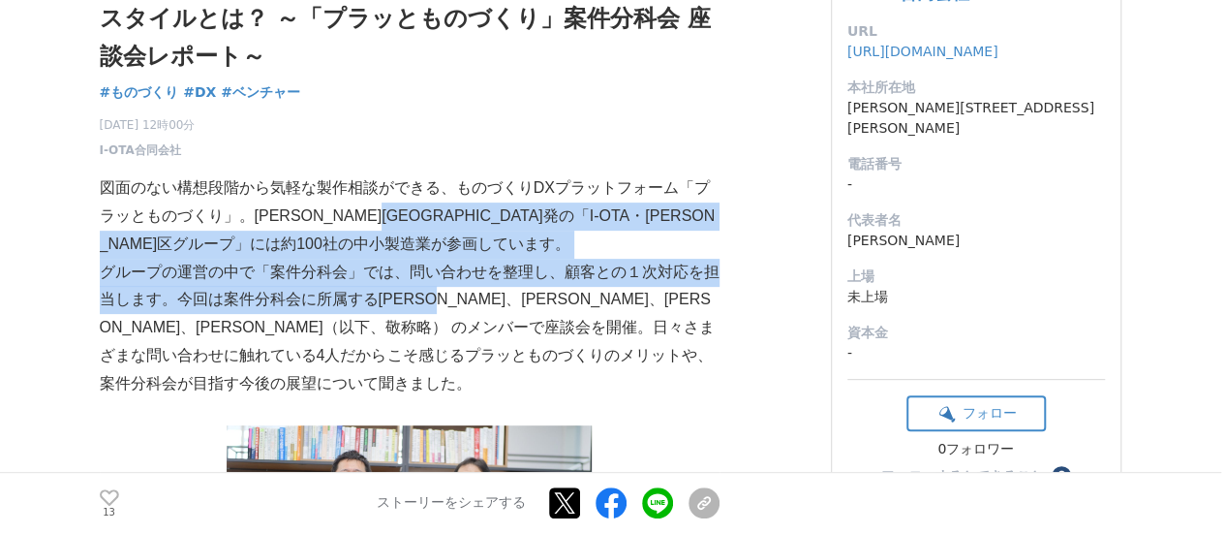
drag, startPoint x: 411, startPoint y: 210, endPoint x: 469, endPoint y: 311, distance: 116.3
click at [469, 311] on p "グループの運営の中で「案件分科会」では、問い合わせを整理し、顧客との１次対応を担当します。今回は案件分科会に所属する[PERSON_NAME]、[PERSON…" at bounding box center [410, 328] width 620 height 139
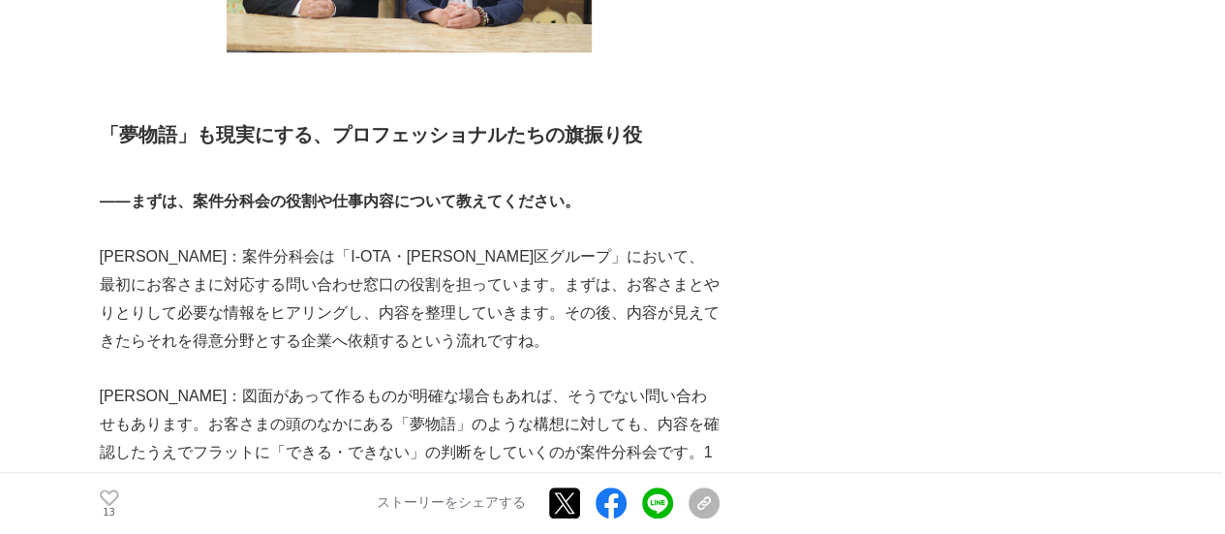
scroll to position [872, 0]
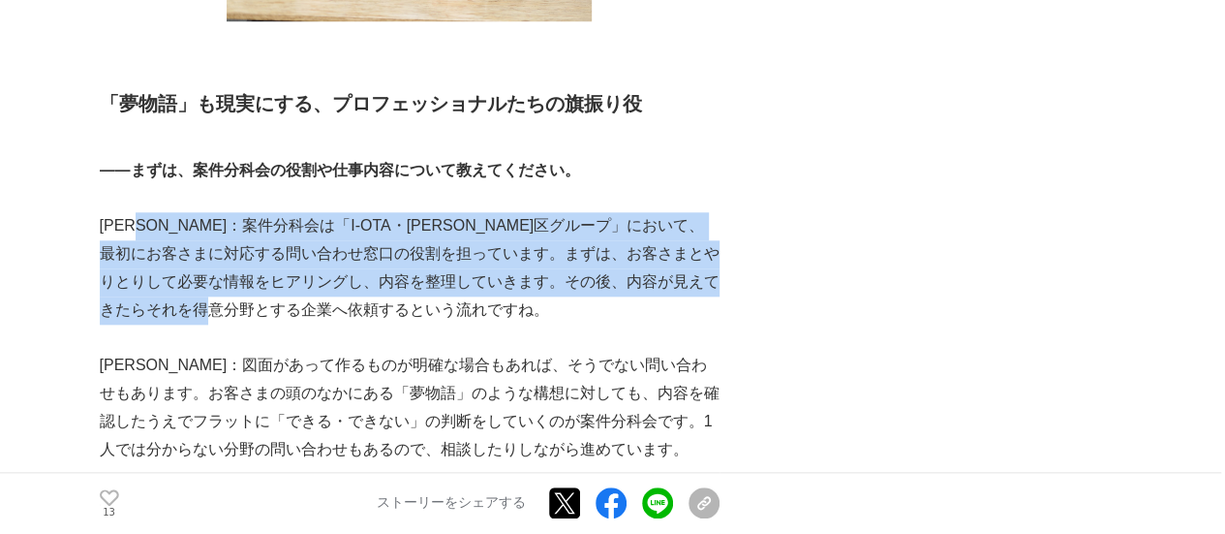
drag, startPoint x: 269, startPoint y: 257, endPoint x: 447, endPoint y: 297, distance: 181.9
click at [447, 297] on p "[PERSON_NAME]：案件分科会は「I-OTA・[PERSON_NAME]区グループ」において、最初にお客さまに対応する問い合わせ窓口の役割を担っていま…" at bounding box center [410, 267] width 620 height 111
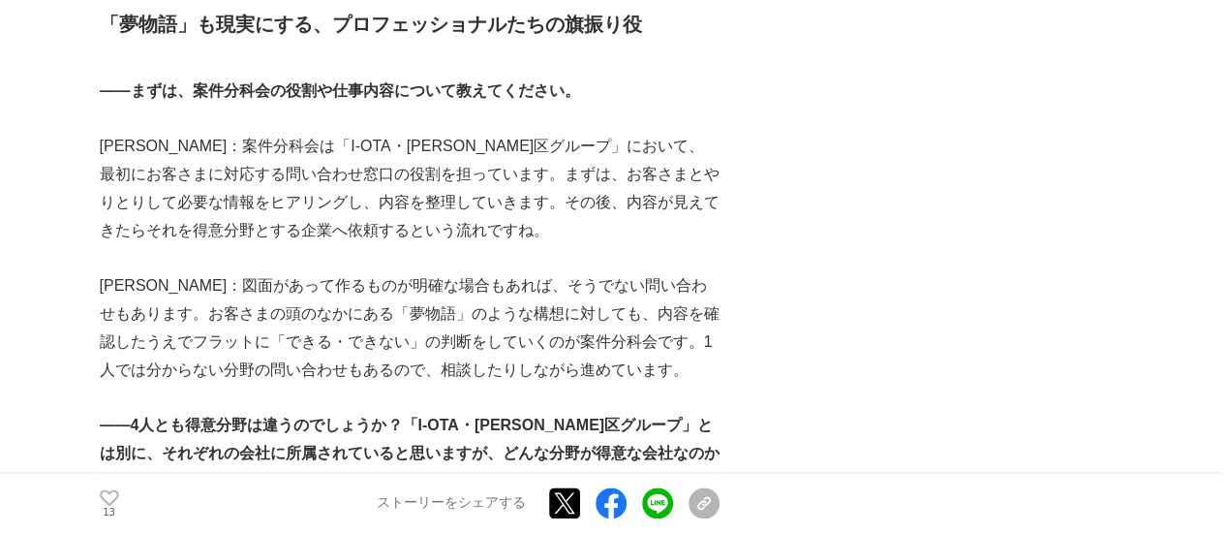
scroll to position [1065, 0]
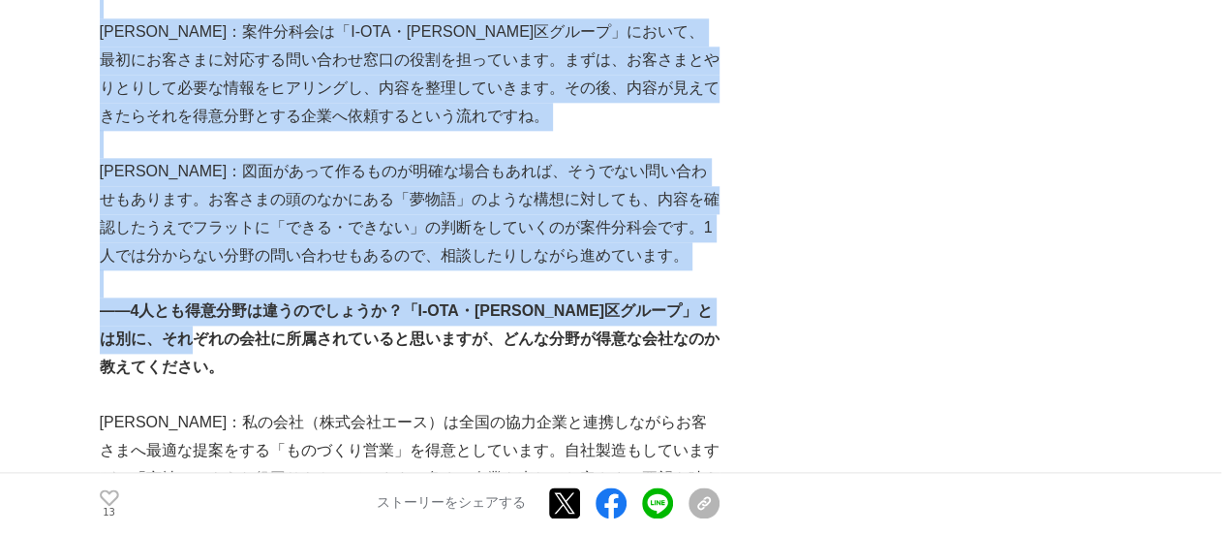
drag, startPoint x: 95, startPoint y: 311, endPoint x: 280, endPoint y: 342, distance: 187.6
click at [280, 342] on strong "――4人とも得意分野は違うのでしょうか？「I-OTA・[PERSON_NAME]区グループ」とは別に、それぞれの会社に所属されていると思いますが、どんな分野が…" at bounding box center [410, 338] width 620 height 73
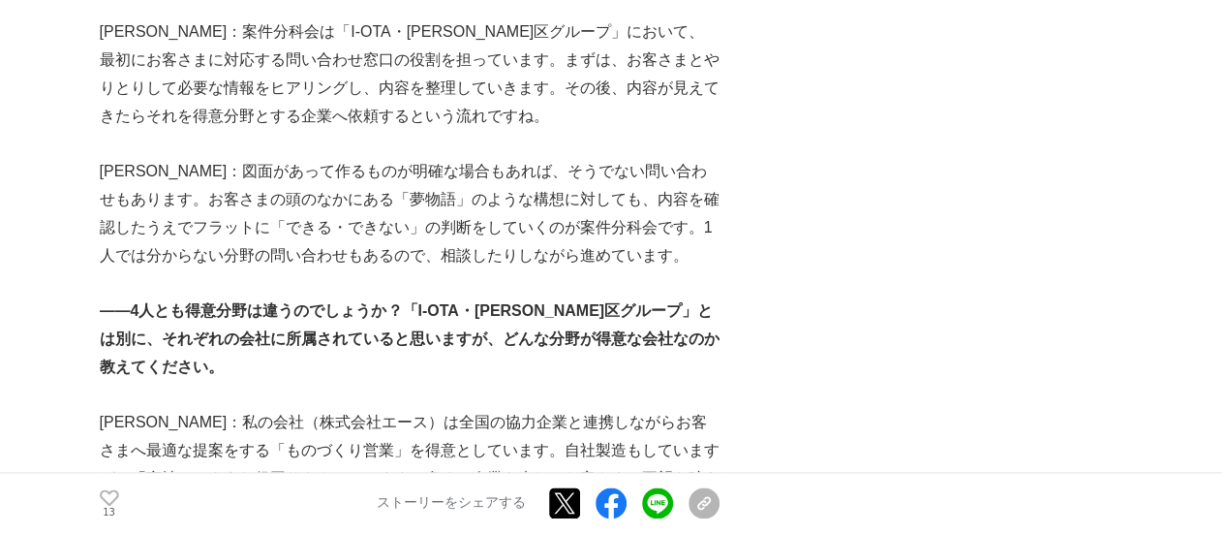
scroll to position [1356, 0]
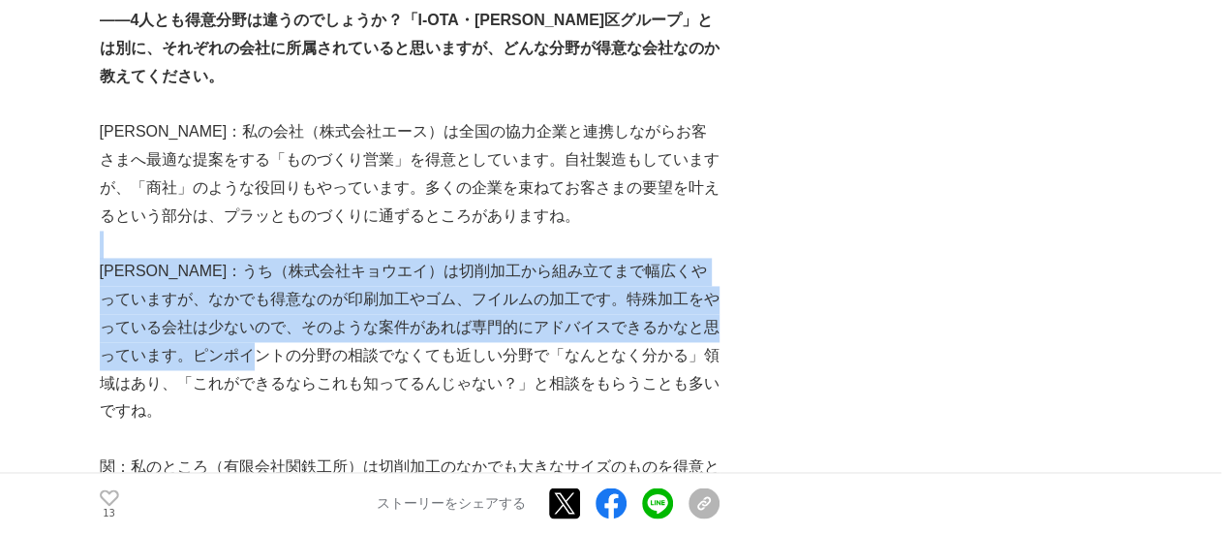
drag, startPoint x: 196, startPoint y: 232, endPoint x: 324, endPoint y: 362, distance: 182.9
click at [324, 362] on p "[PERSON_NAME]：うち（株式会社キョウエイ）は切削加工から組み立てまで幅広くやっていますが、なかでも得意なのが印刷加工やゴム、フイルムの加工です。特…" at bounding box center [410, 342] width 620 height 168
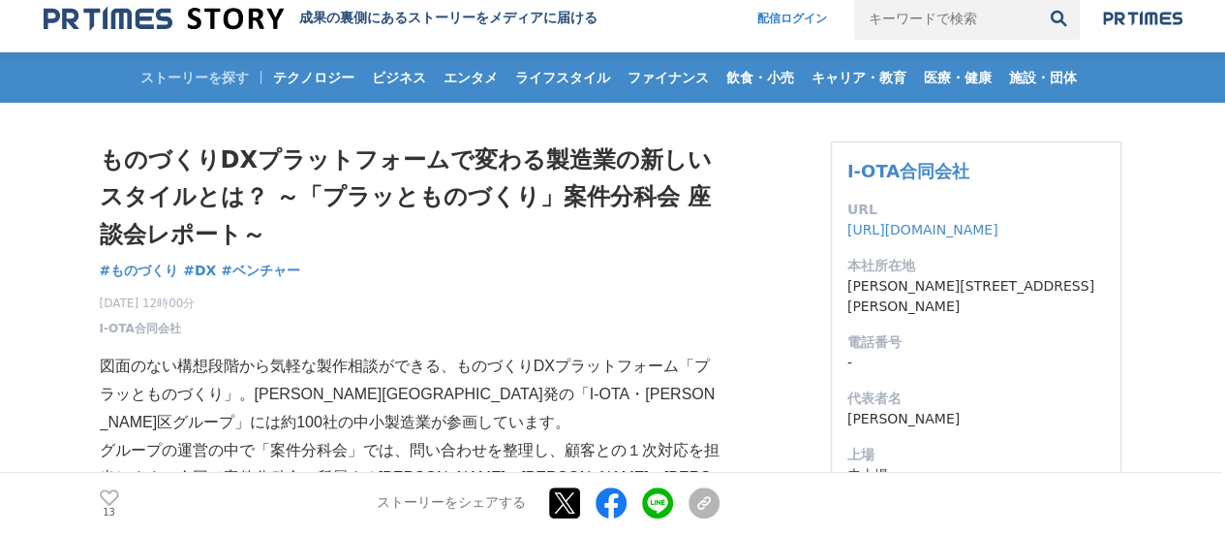
scroll to position [0, 0]
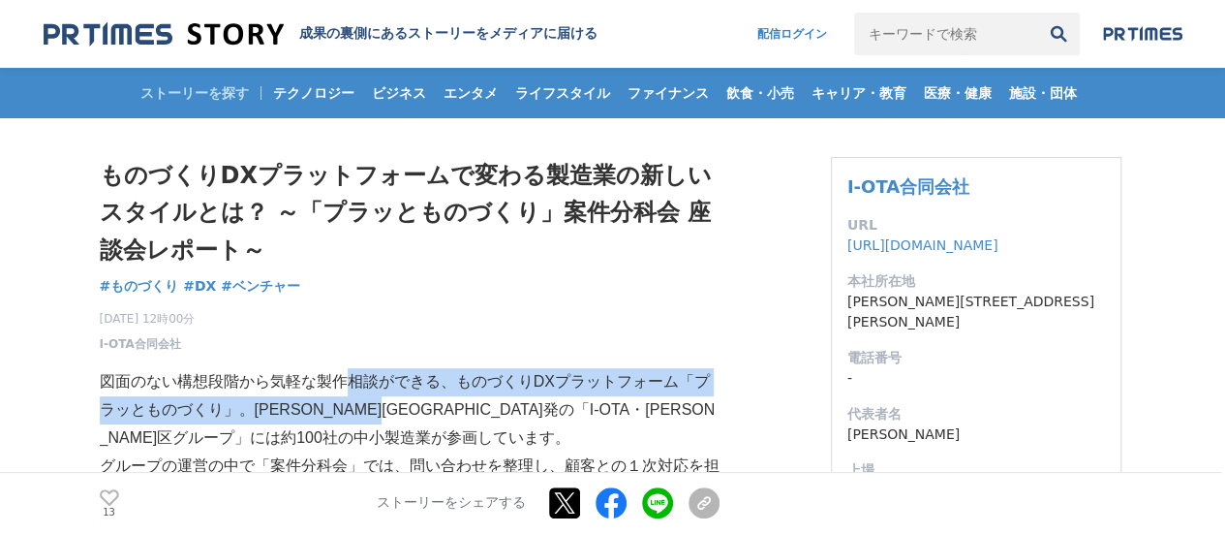
drag, startPoint x: 355, startPoint y: 395, endPoint x: 412, endPoint y: 421, distance: 62.8
click at [412, 421] on p "図面のない構想段階から気軽な製作相談ができる、ものづくりDXプラットフォーム「プラッとものづくり」。[PERSON_NAME][GEOGRAPHIC_DATA…" at bounding box center [410, 409] width 620 height 83
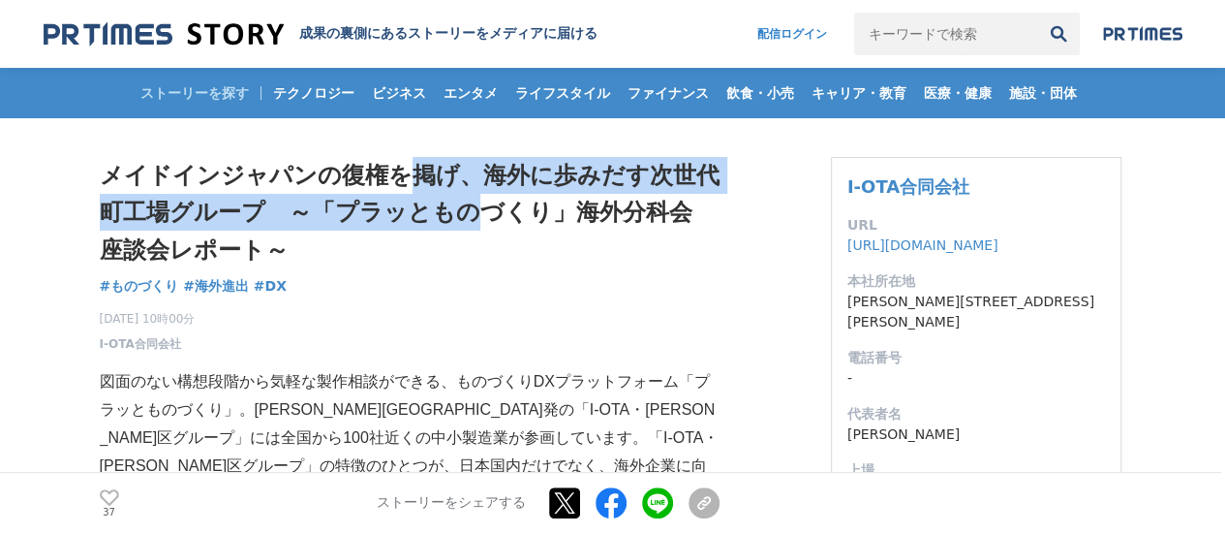
drag, startPoint x: 401, startPoint y: 175, endPoint x: 471, endPoint y: 229, distance: 87.8
click at [471, 229] on h1 "メイドインジャパンの復権を掲げ、海外に歩みだす次世代町工場グループ　～「プラッとものづくり」海外分科会 座談会レポート～" at bounding box center [410, 212] width 620 height 111
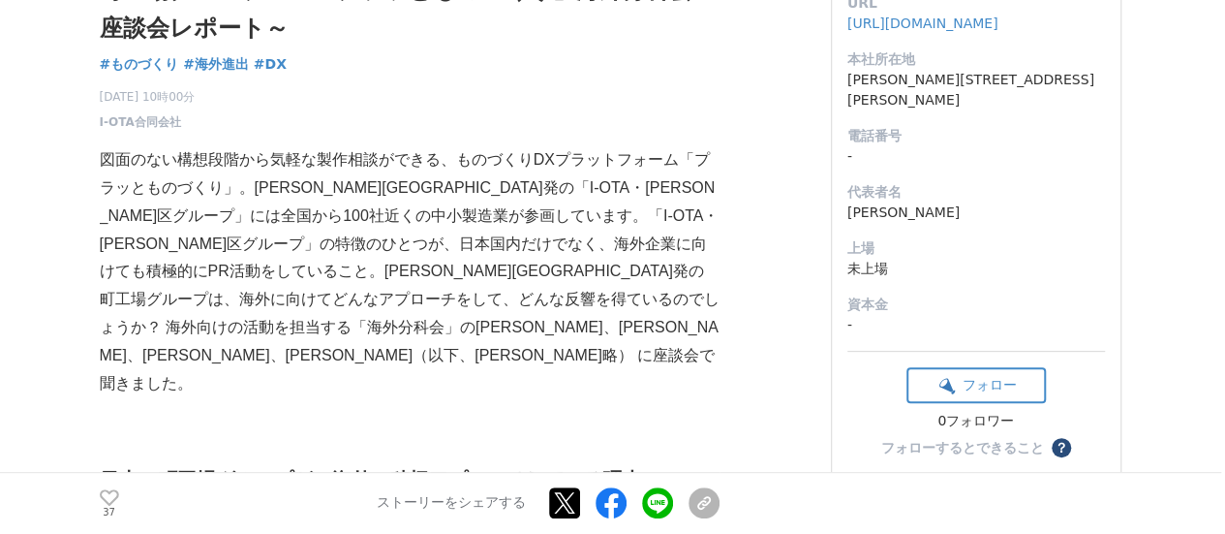
scroll to position [291, 0]
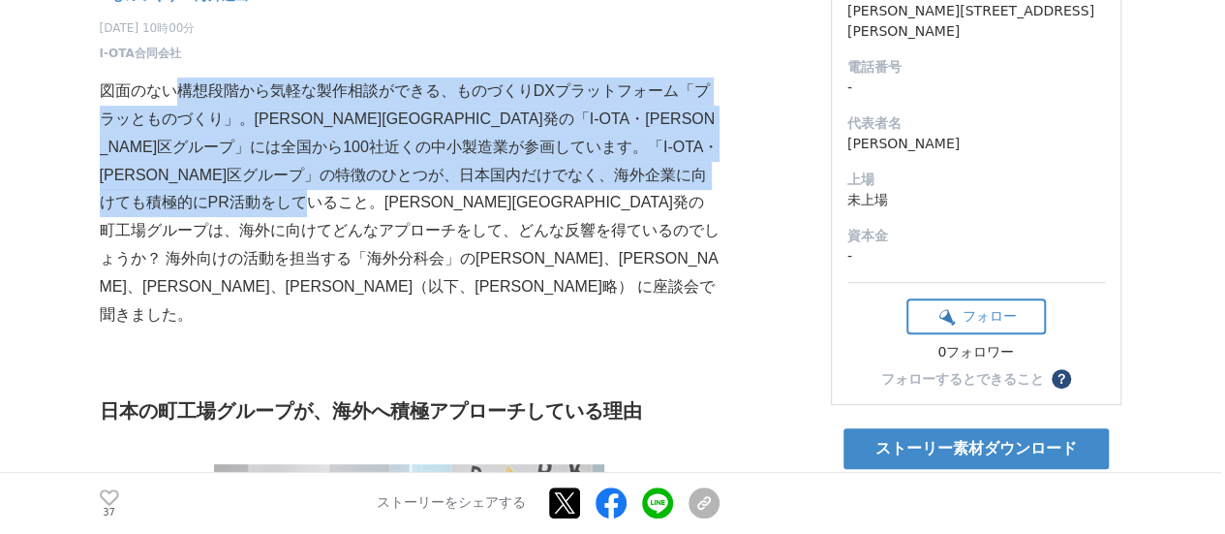
drag, startPoint x: 182, startPoint y: 104, endPoint x: 608, endPoint y: 197, distance: 436.2
click at [608, 197] on p "図面のない構想段階から気軽な製作相談ができる、ものづくりDXプラットフォーム「プラッとものづくり」。[PERSON_NAME][GEOGRAPHIC_DATA…" at bounding box center [410, 202] width 620 height 251
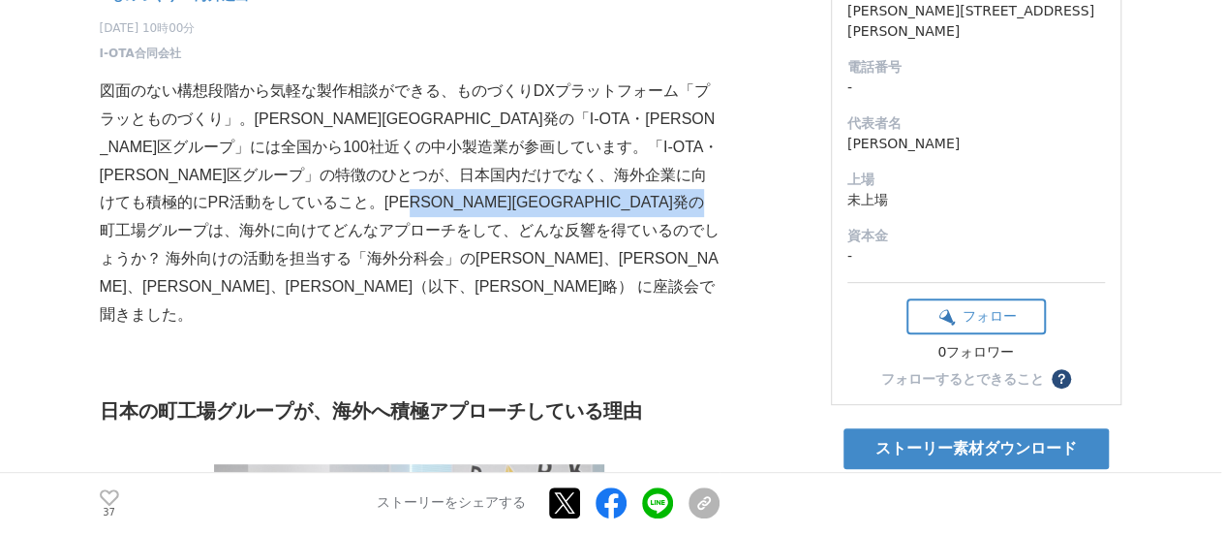
drag, startPoint x: 117, startPoint y: 222, endPoint x: 568, endPoint y: 235, distance: 450.6
click at [568, 235] on p "図面のない構想段階から気軽な製作相談ができる、ものづくりDXプラットフォーム「プラッとものづくり」。大田区発の「I-OTA・大田区グループ」には全国から100…" at bounding box center [410, 202] width 620 height 251
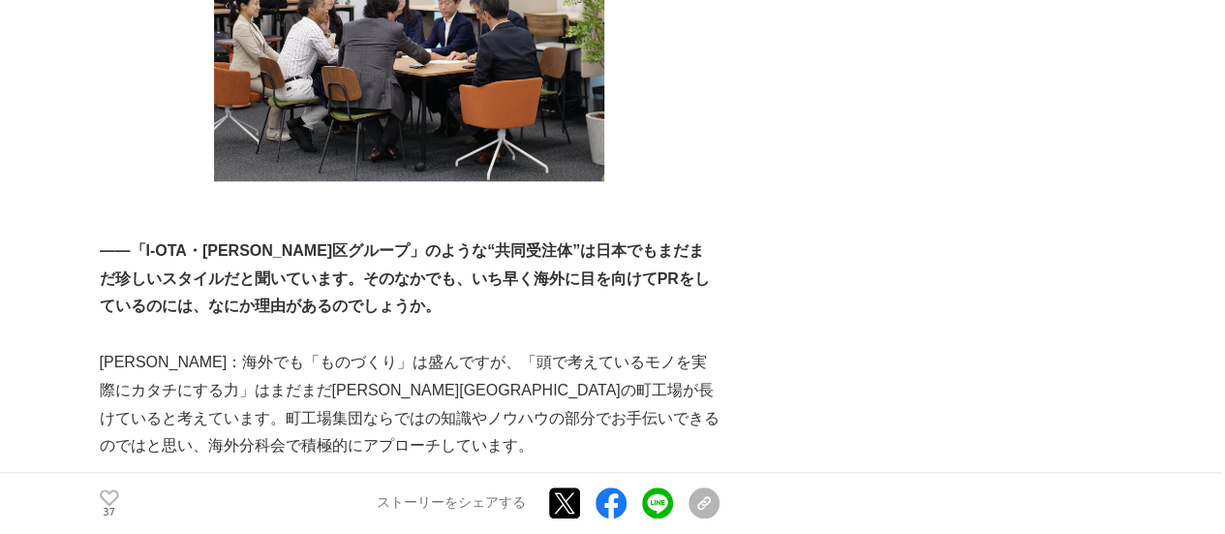
scroll to position [872, 0]
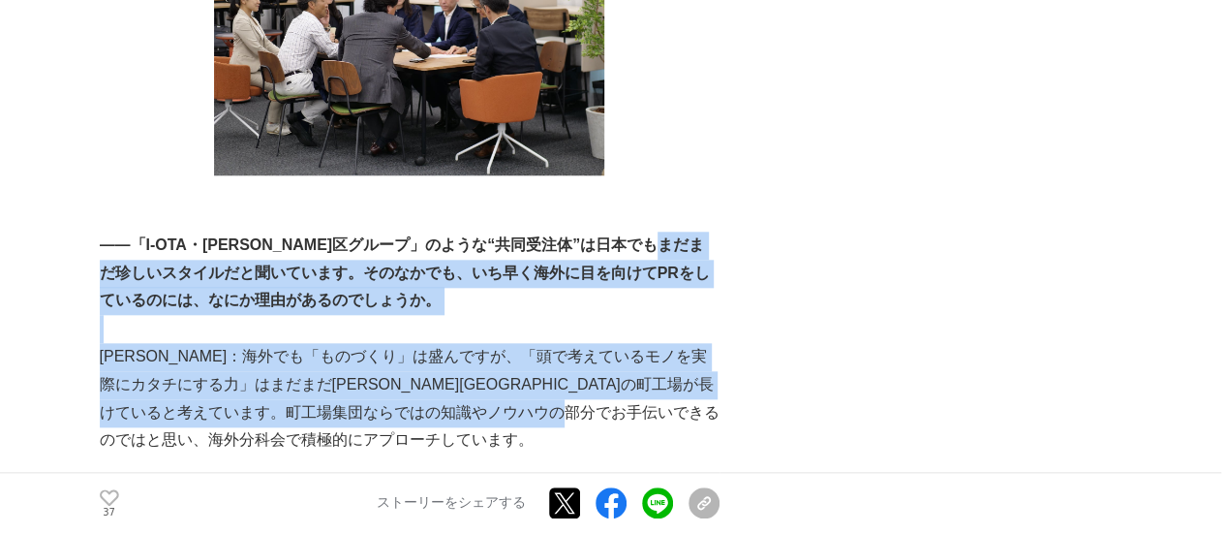
drag, startPoint x: 119, startPoint y: 214, endPoint x: 477, endPoint y: 383, distance: 395.2
click at [477, 383] on p "栗原：海外でも「ものづくり」は盛んですが、「頭で考えているモノを実際にカタチにする力」はまだまだ大田区の町工場が長けていると考えています。町工場集団ならではの…" at bounding box center [410, 398] width 620 height 111
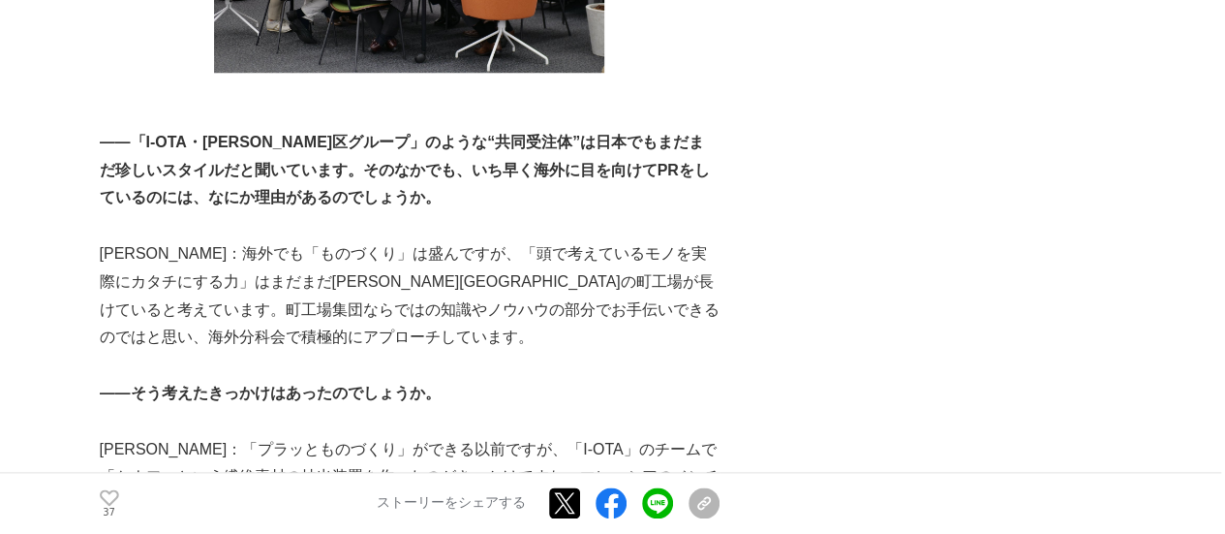
scroll to position [1162, 0]
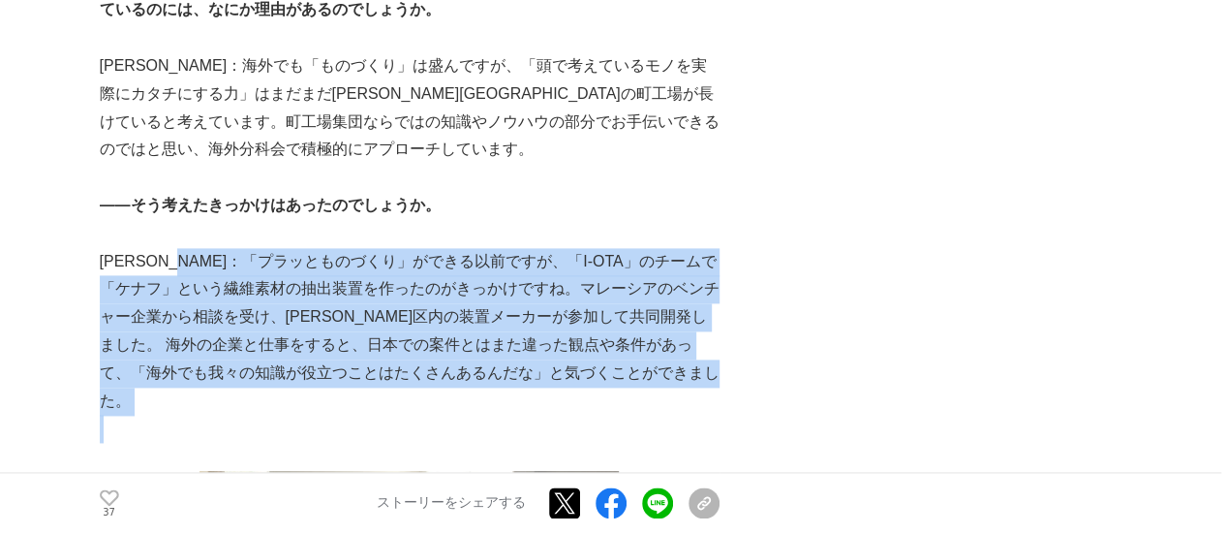
drag, startPoint x: 211, startPoint y: 210, endPoint x: 262, endPoint y: 336, distance: 136.0
click at [262, 415] on p at bounding box center [410, 429] width 620 height 28
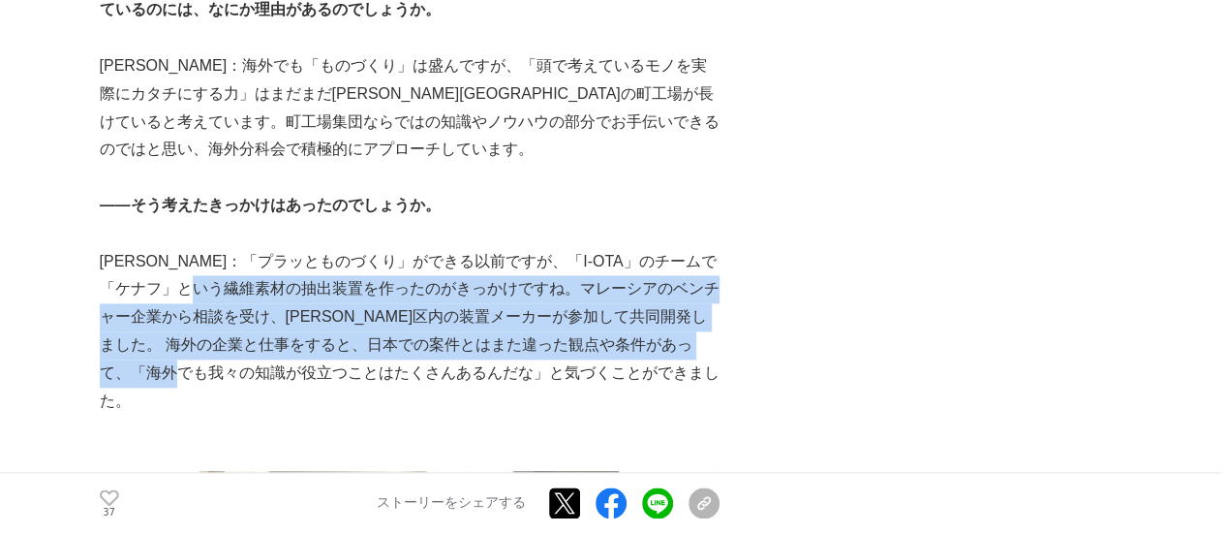
drag, startPoint x: 257, startPoint y: 241, endPoint x: 280, endPoint y: 311, distance: 73.5
click at [280, 311] on p "栗原：「プラッとものづくり」ができる以前ですが、「I-OTA」のチームで「ケナフ」という繊維素材の抽出装置を作ったのがきっかけですね。マレーシアのベンチャー企…" at bounding box center [410, 332] width 620 height 168
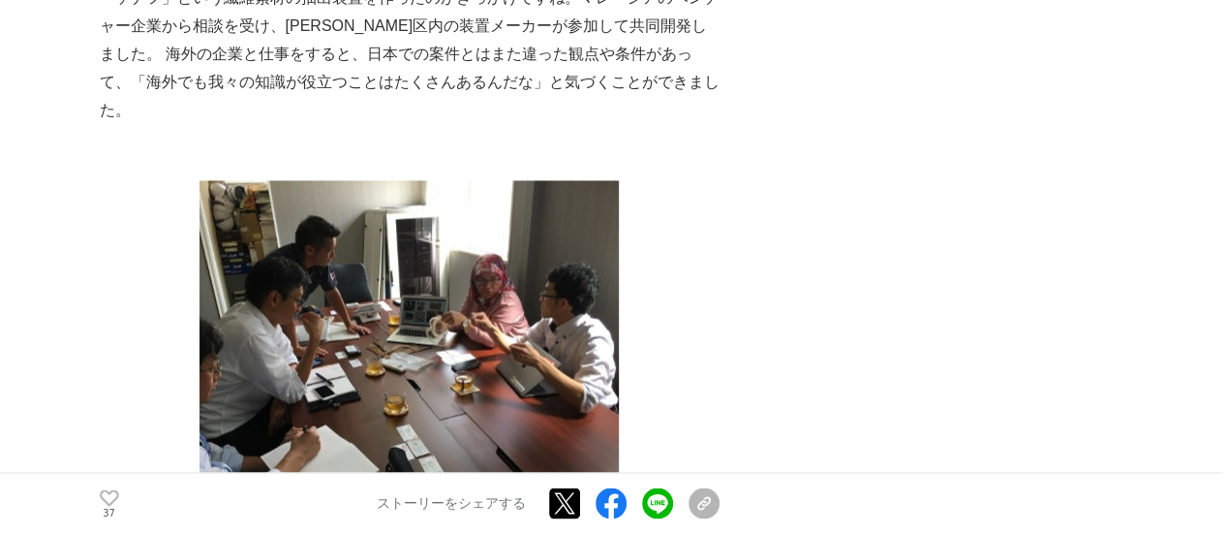
scroll to position [1744, 0]
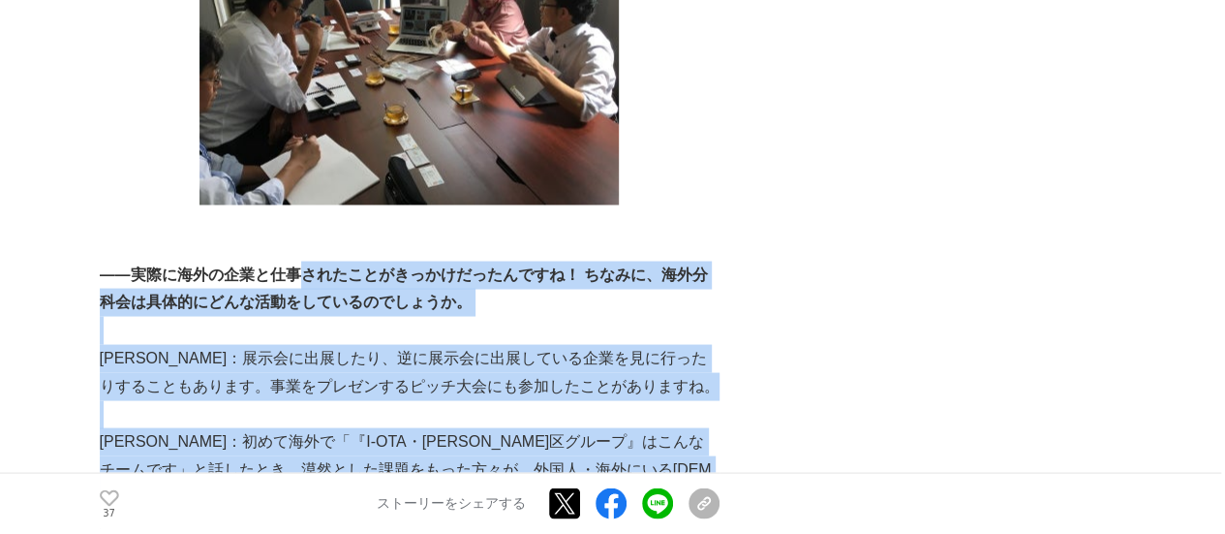
drag, startPoint x: 300, startPoint y: 191, endPoint x: 333, endPoint y: 402, distance: 213.7
click at [333, 427] on p "國廣：初めて海外で「『I-OTA・大田区グループ』はこんなチームです」と話したとき、漠然とした課題をもった方々が、外国人・海外にいる日本人問わず、こぞって相談…" at bounding box center [410, 496] width 620 height 139
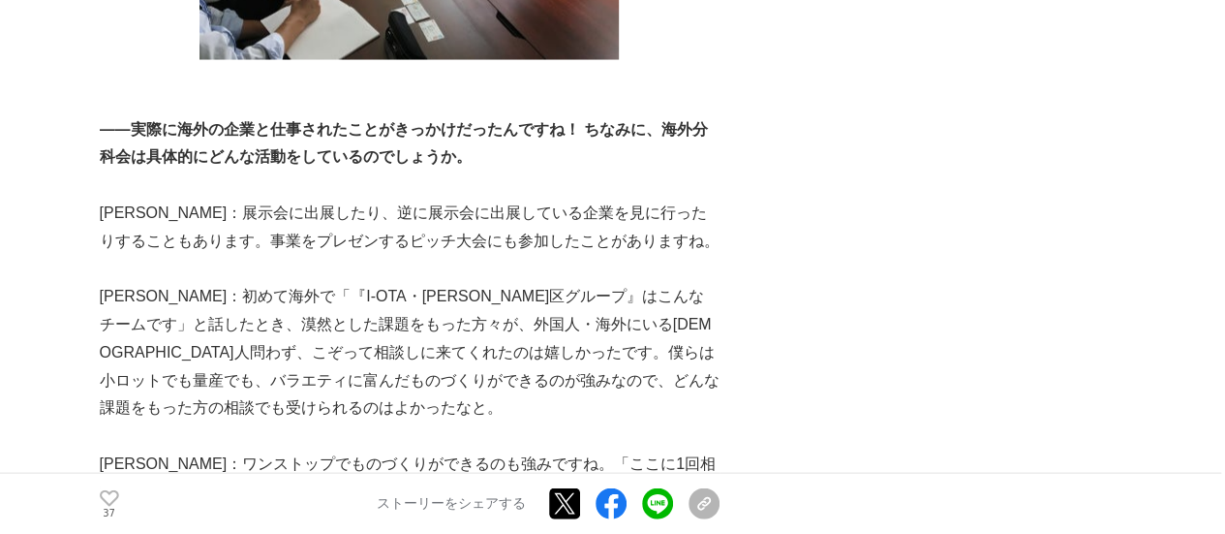
scroll to position [1937, 0]
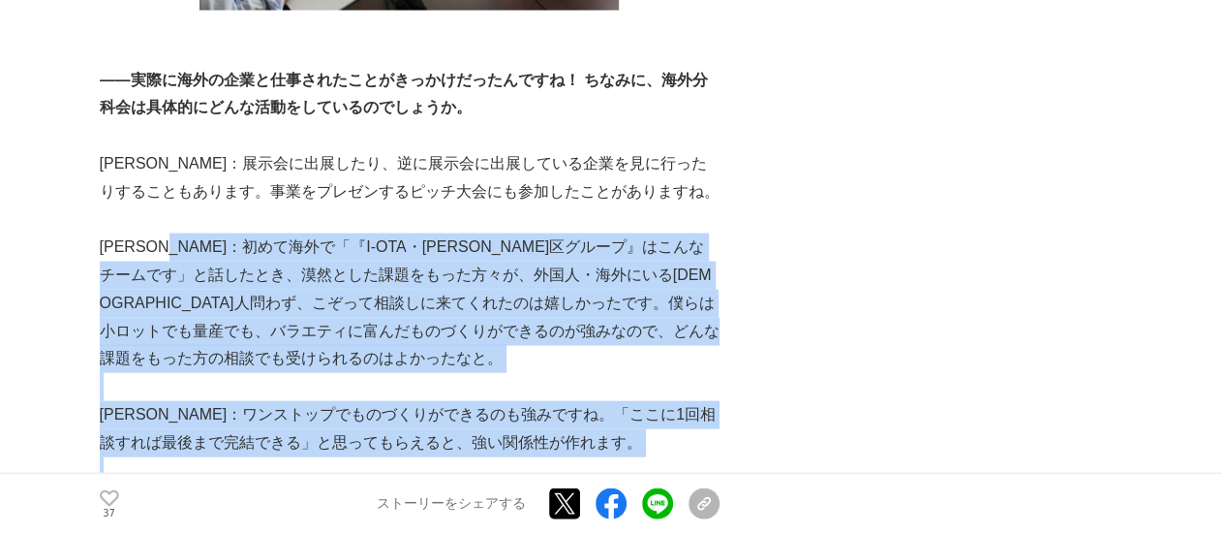
drag, startPoint x: 203, startPoint y: 150, endPoint x: 239, endPoint y: 386, distance: 239.0
click at [239, 457] on p at bounding box center [410, 471] width 620 height 28
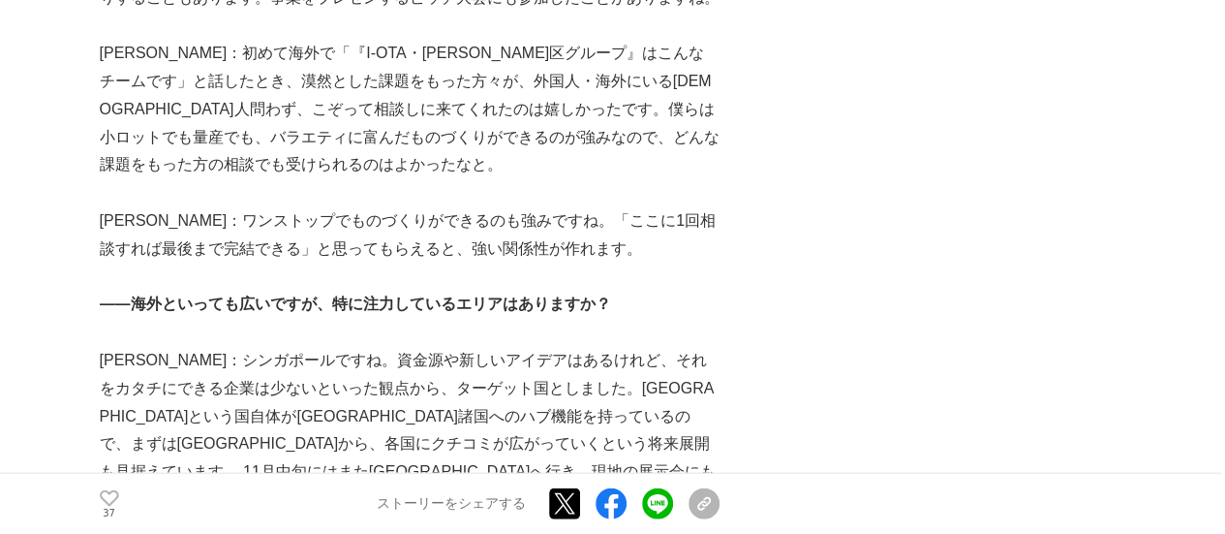
scroll to position [2325, 0]
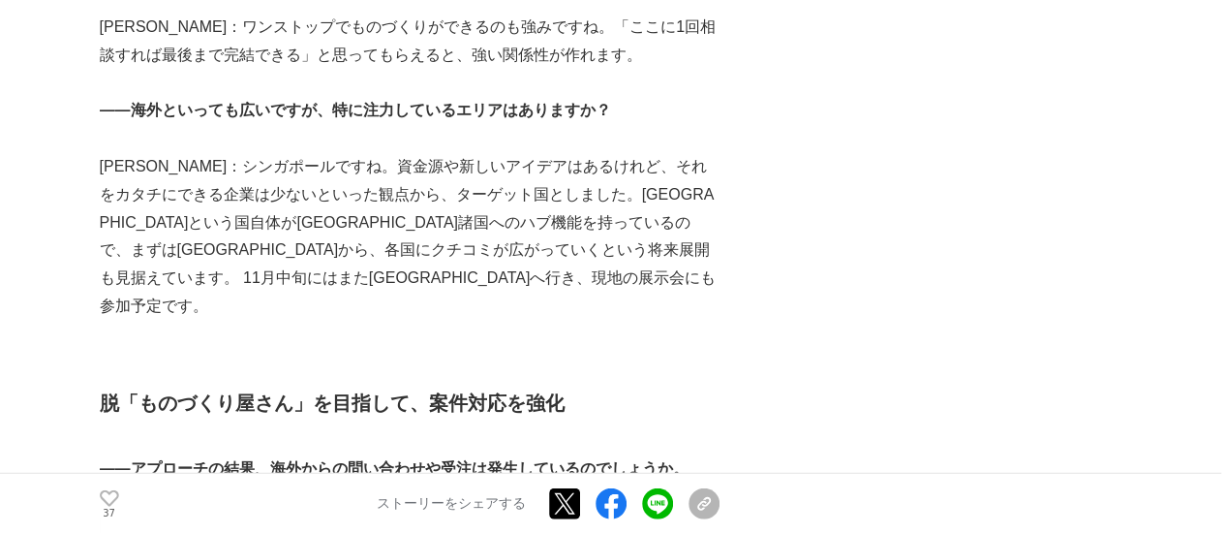
drag, startPoint x: 161, startPoint y: 125, endPoint x: 345, endPoint y: 220, distance: 207.1
click at [345, 321] on p at bounding box center [410, 335] width 620 height 28
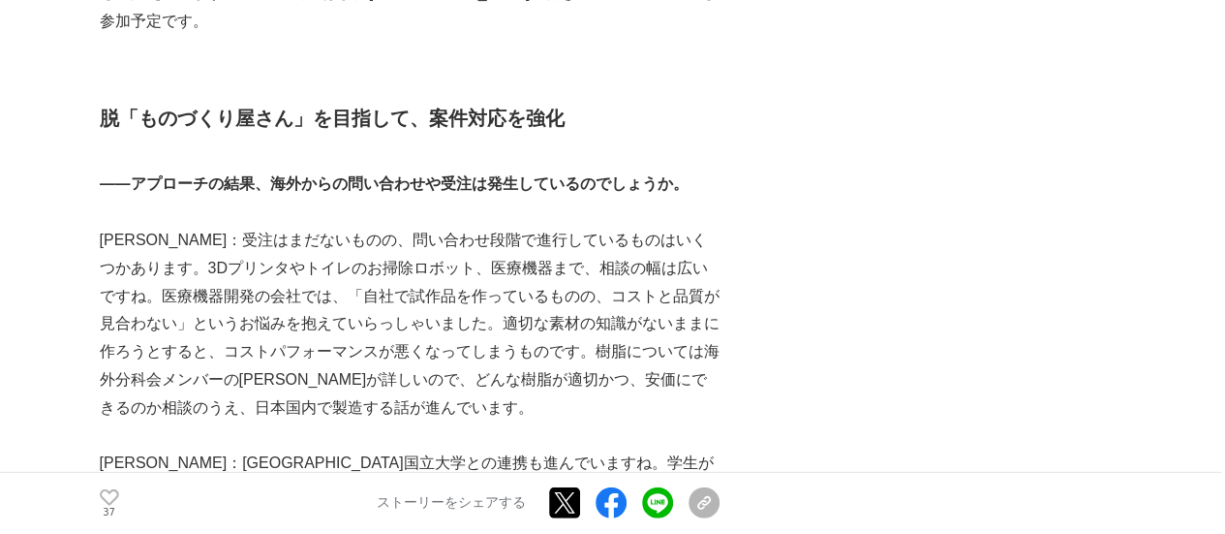
scroll to position [2615, 0]
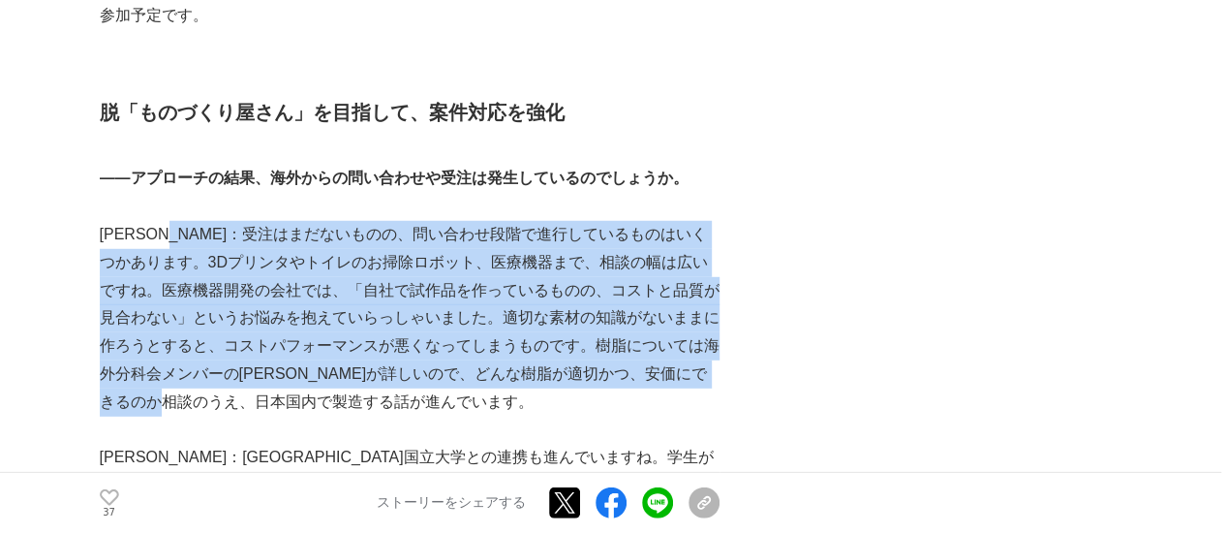
drag, startPoint x: 213, startPoint y: 111, endPoint x: 306, endPoint y: 301, distance: 211.4
click at [306, 301] on p "國廣：受注はまだないものの、問い合わせ段階で進行しているものはいくつかあります。3Dプリンタやトイレのお掃除ロボット、医療機器まで、相談の幅は広いですね。医療…" at bounding box center [410, 319] width 620 height 196
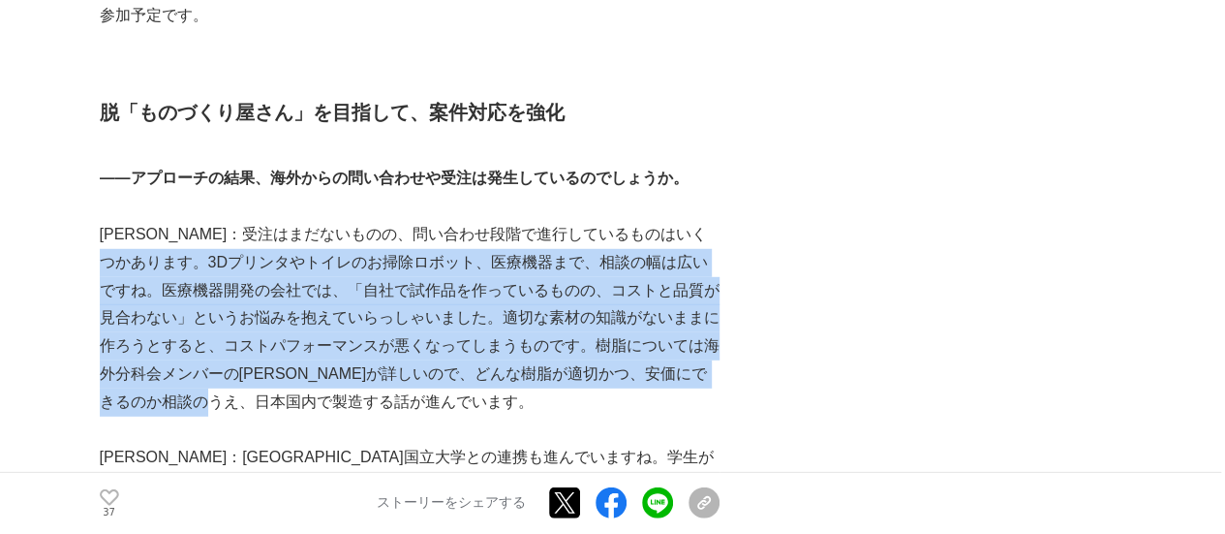
drag, startPoint x: 157, startPoint y: 153, endPoint x: 349, endPoint y: 295, distance: 238.9
click at [349, 295] on p "國廣：受注はまだないものの、問い合わせ段階で進行しているものはいくつかあります。3Dプリンタやトイレのお掃除ロボット、医療機器まで、相談の幅は広いですね。医療…" at bounding box center [410, 319] width 620 height 196
click at [350, 295] on p "國廣：受注はまだないものの、問い合わせ段階で進行しているものはいくつかあります。3Dプリンタやトイレのお掃除ロボット、医療機器まで、相談の幅は広いですね。医療…" at bounding box center [410, 319] width 620 height 196
click at [533, 221] on p "國廣：受注はまだないものの、問い合わせ段階で進行しているものはいくつかあります。3Dプリンタやトイレのお掃除ロボット、医療機器まで、相談の幅は広いですね。医療…" at bounding box center [410, 319] width 620 height 196
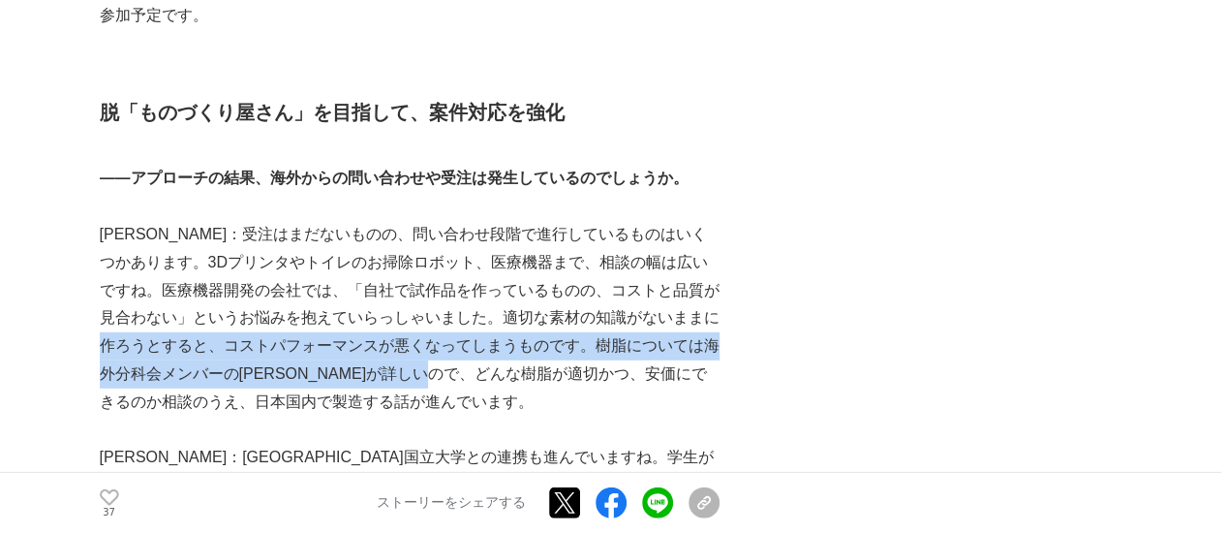
drag, startPoint x: 176, startPoint y: 240, endPoint x: 571, endPoint y: 262, distance: 395.8
click at [571, 262] on p "國廣：受注はまだないものの、問い合わせ段階で進行しているものはいくつかあります。3Dプリンタやトイレのお掃除ロボット、医療機器まで、相談の幅は広いですね。医療…" at bounding box center [410, 319] width 620 height 196
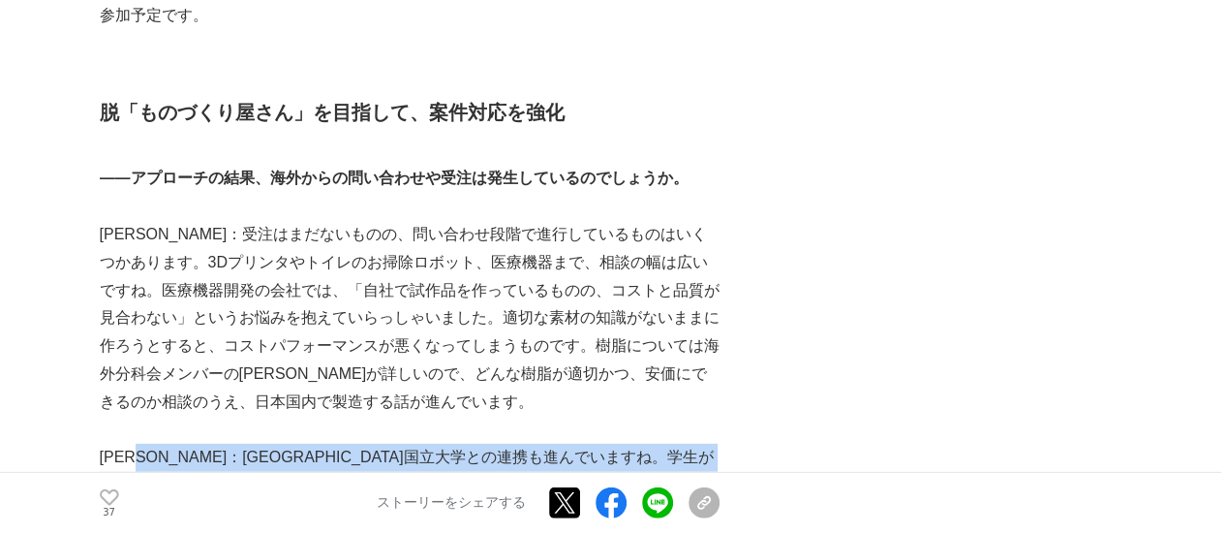
drag, startPoint x: 162, startPoint y: 359, endPoint x: 296, endPoint y: 383, distance: 136.6
click at [296, 444] on p "辻村：シンガポール国立大学との連携も進んでいますね。学生が立ち上げたベンチャー企業のプレゼンを5～6社聞いて、協業できそうな会社とNDA（機密保持契約）を結ん…" at bounding box center [410, 485] width 620 height 83
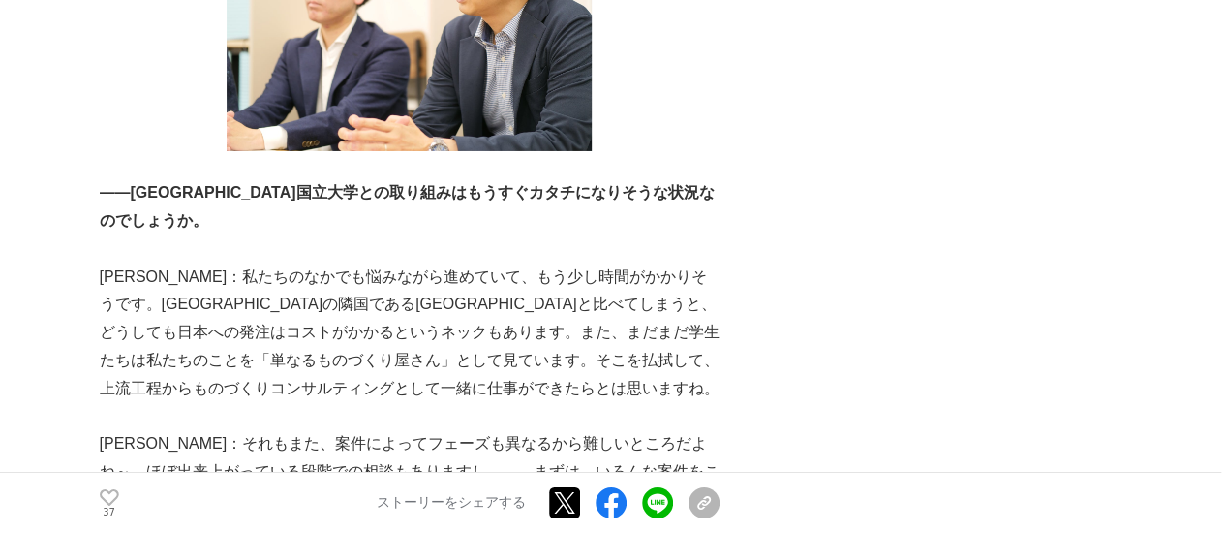
scroll to position [3390, 0]
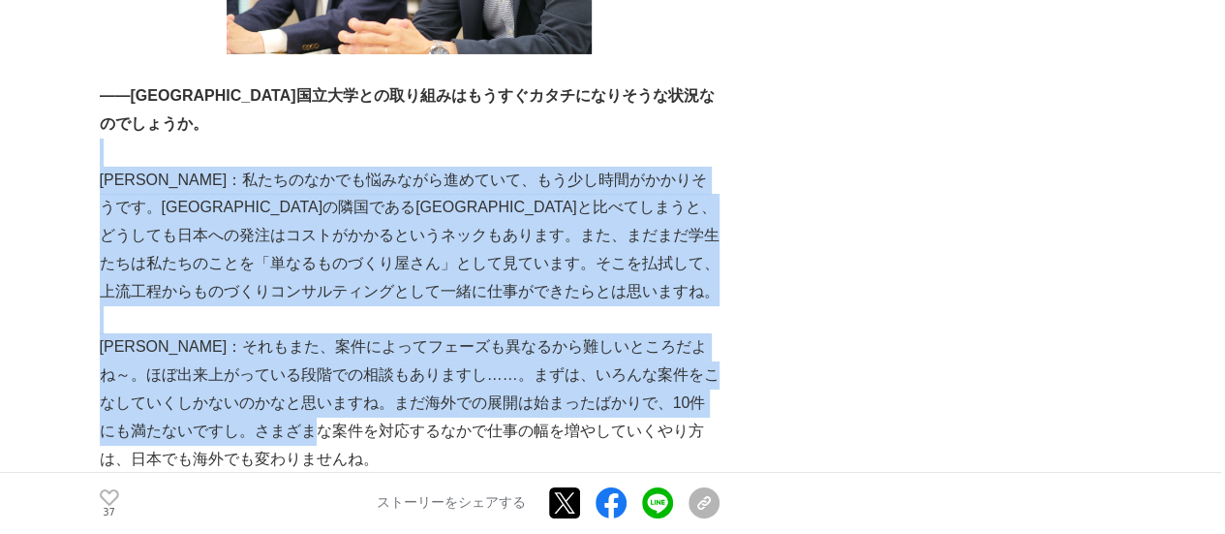
drag, startPoint x: 312, startPoint y: 49, endPoint x: 384, endPoint y: 332, distance: 291.8
click at [384, 333] on p "國廣：それもまた、案件によってフェーズも異なるから難しいところだよね～。ほぼ出来上がっている段階での相談もありますし……。まずは、いろんな案件をこなしていくし…" at bounding box center [410, 402] width 620 height 139
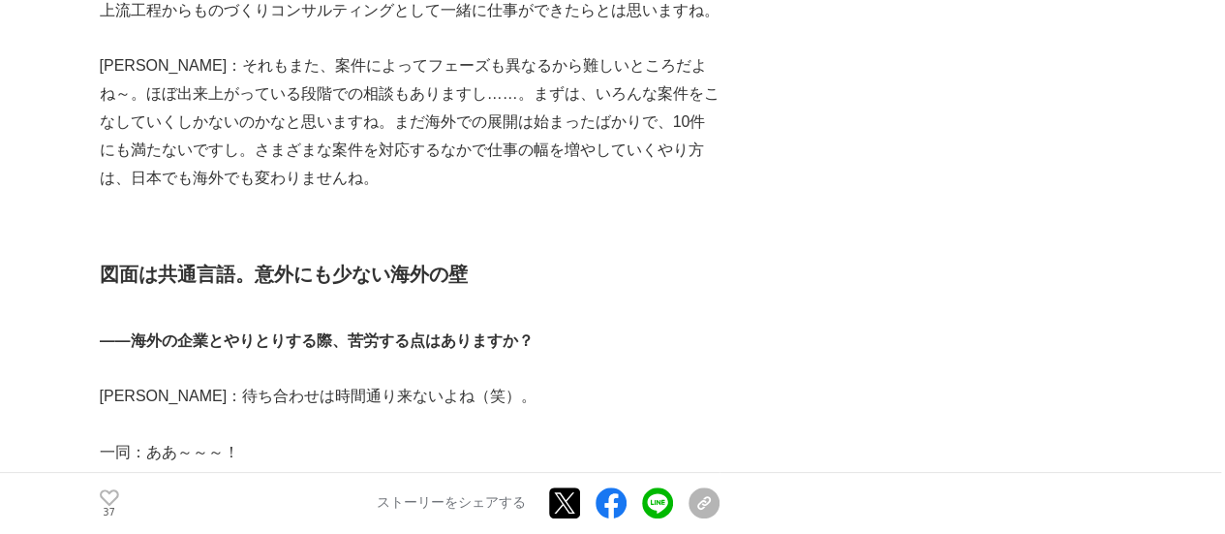
scroll to position [3778, 0]
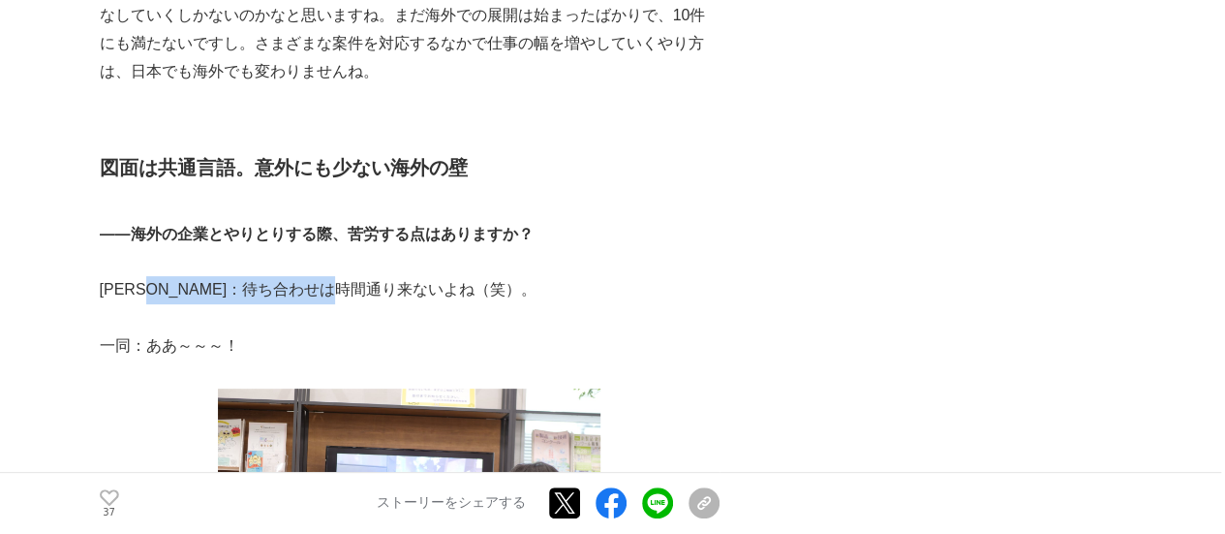
drag, startPoint x: 178, startPoint y: 173, endPoint x: 403, endPoint y: 173, distance: 224.7
click at [403, 276] on p "栗原：待ち合わせは時間通り来ないよね（笑）。" at bounding box center [410, 290] width 620 height 28
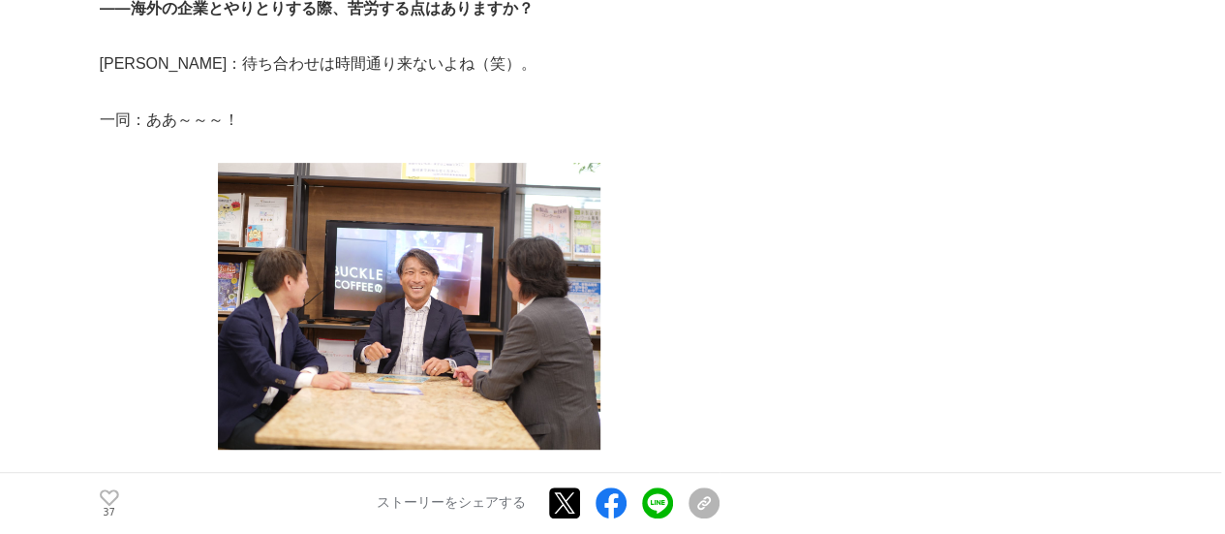
scroll to position [4165, 0]
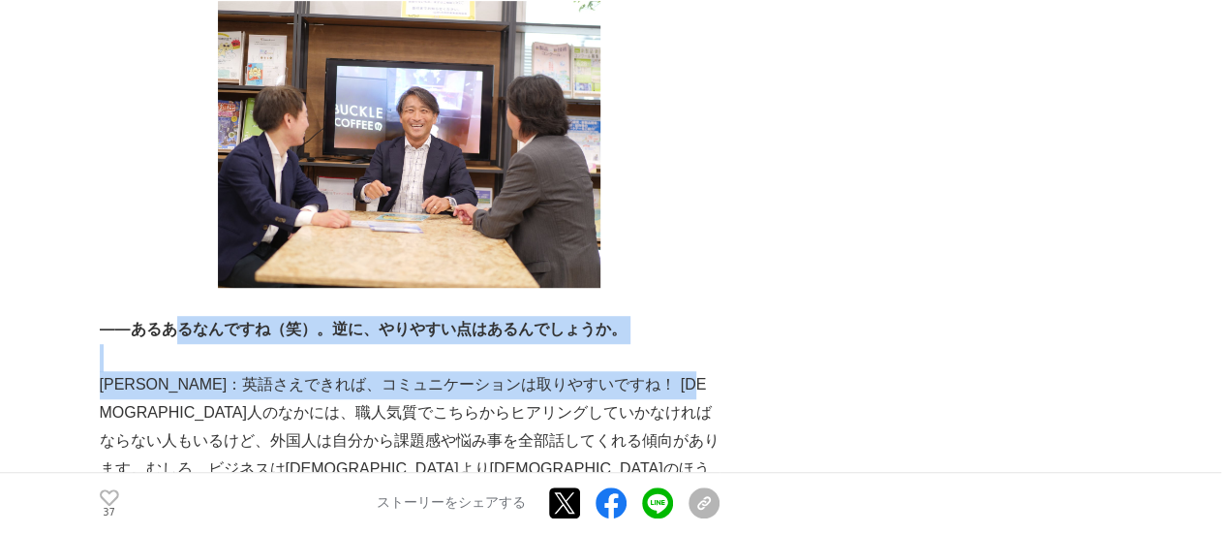
drag, startPoint x: 181, startPoint y: 224, endPoint x: 200, endPoint y: 300, distance: 78.7
click at [200, 371] on p "國廣：英語さえできれば、コミュニケーションは取りやすいですね！ 日本人のなかには、職人気質でこちらからヒアリングしていかなければならない人もいるけど、外国人は…" at bounding box center [410, 440] width 620 height 139
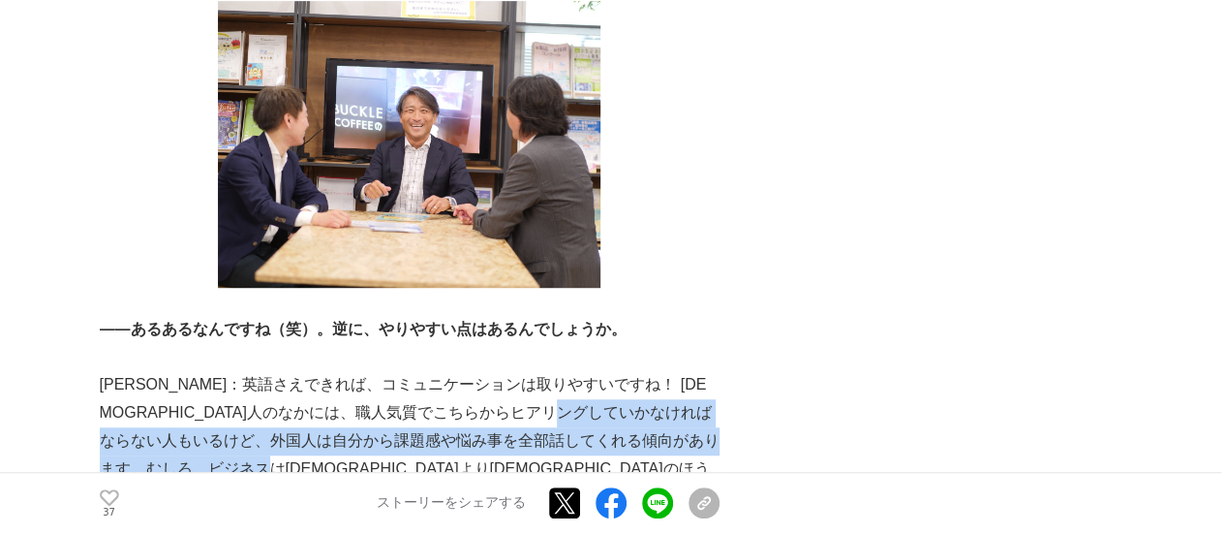
drag, startPoint x: 133, startPoint y: 324, endPoint x: 449, endPoint y: 345, distance: 317.4
click at [449, 371] on p "國廣：英語さえできれば、コミュニケーションは取りやすいですね！ 日本人のなかには、職人気質でこちらからヒアリングしていかなければならない人もいるけど、外国人は…" at bounding box center [410, 440] width 620 height 139
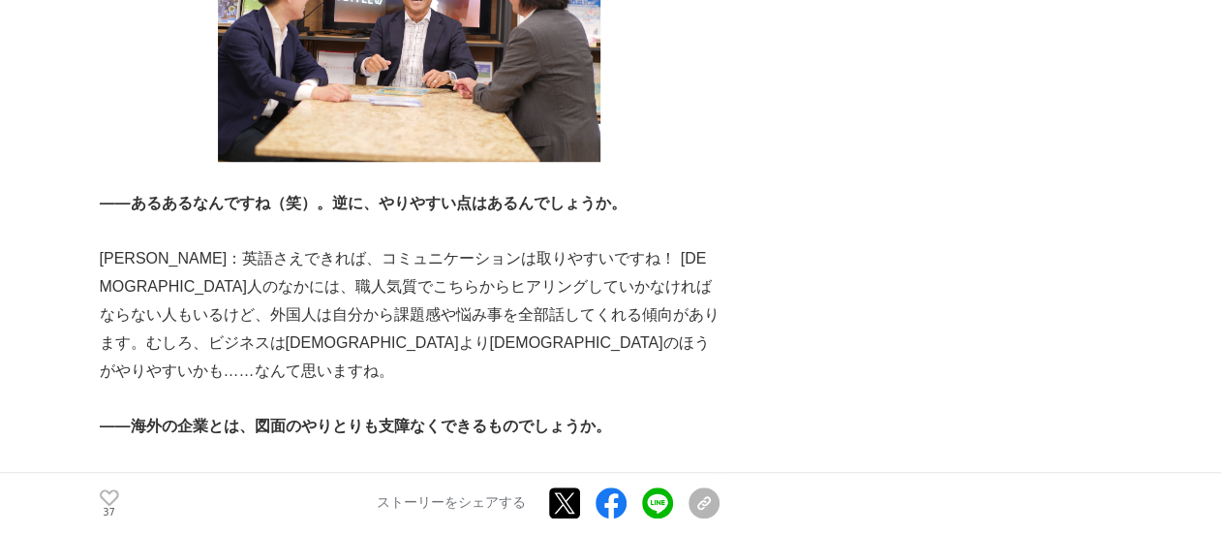
scroll to position [4456, 0]
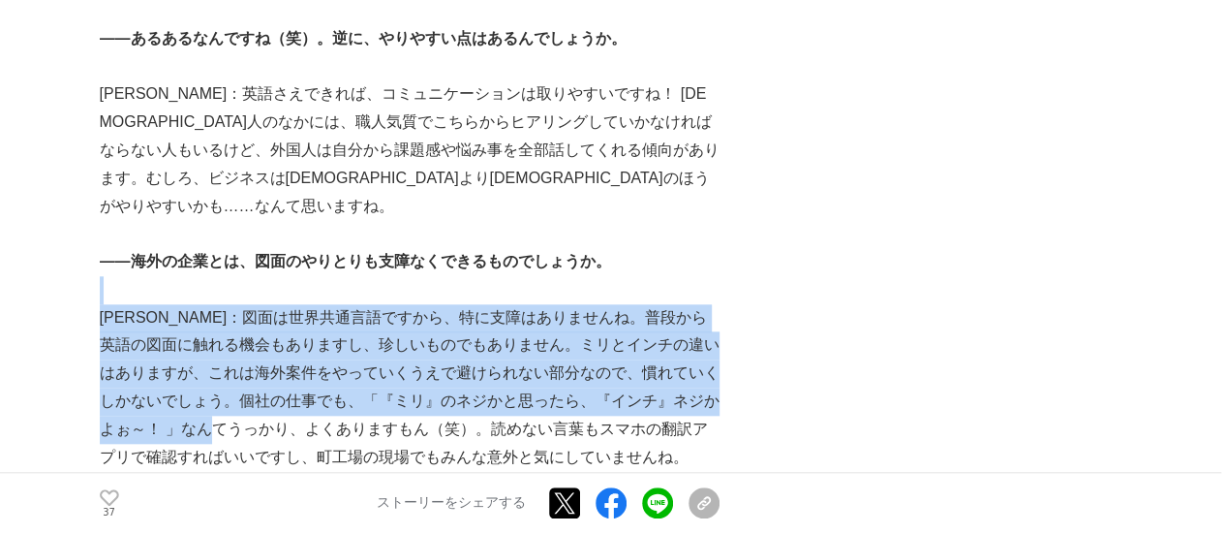
drag, startPoint x: 196, startPoint y: 163, endPoint x: 248, endPoint y: 284, distance: 131.9
click at [248, 304] on p "新井：図面は世界共通言語ですから、特に支障はありませんね。普段から英語の図面に触れる機会もありますし、珍しいものでもありません。ミリとインチの違いはありますが…" at bounding box center [410, 388] width 620 height 168
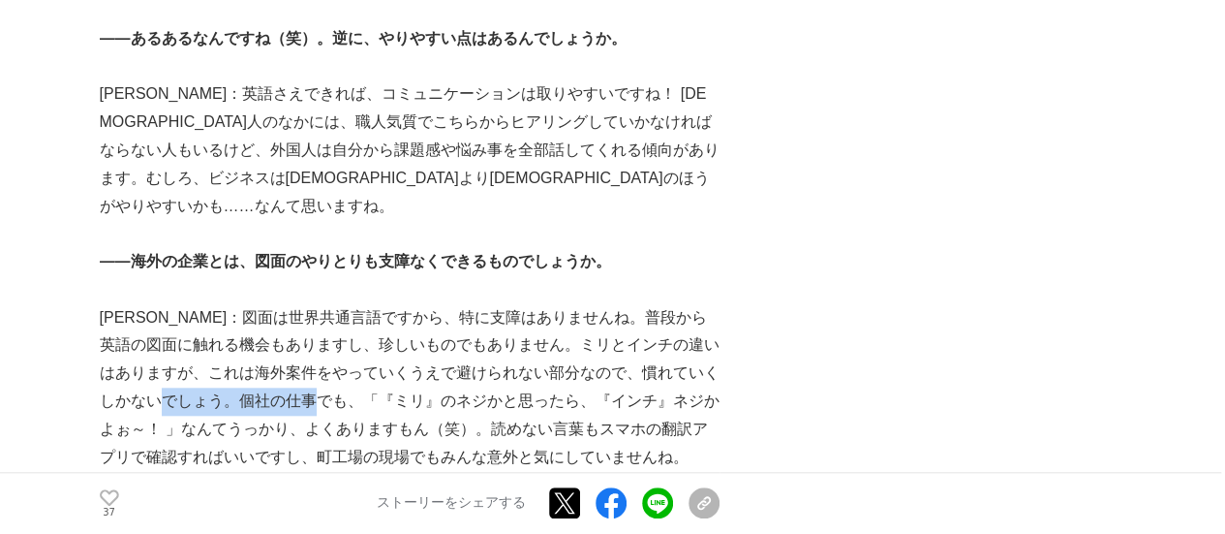
drag, startPoint x: 219, startPoint y: 264, endPoint x: 366, endPoint y: 272, distance: 147.4
click at [366, 304] on p "新井：図面は世界共通言語ですから、特に支障はありませんね。普段から英語の図面に触れる機会もありますし、珍しいものでもありません。ミリとインチの違いはありますが…" at bounding box center [410, 388] width 620 height 168
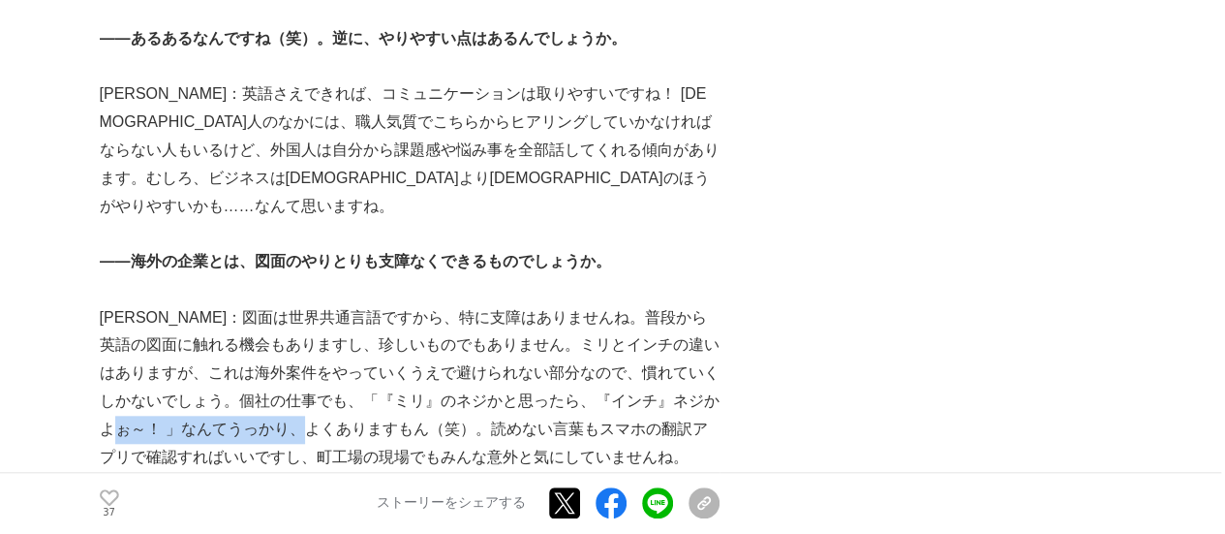
drag, startPoint x: 143, startPoint y: 282, endPoint x: 343, endPoint y: 292, distance: 199.8
click at [343, 304] on p "新井：図面は世界共通言語ですから、特に支障はありませんね。普段から英語の図面に触れる機会もありますし、珍しいものでもありません。ミリとインチの違いはありますが…" at bounding box center [410, 388] width 620 height 168
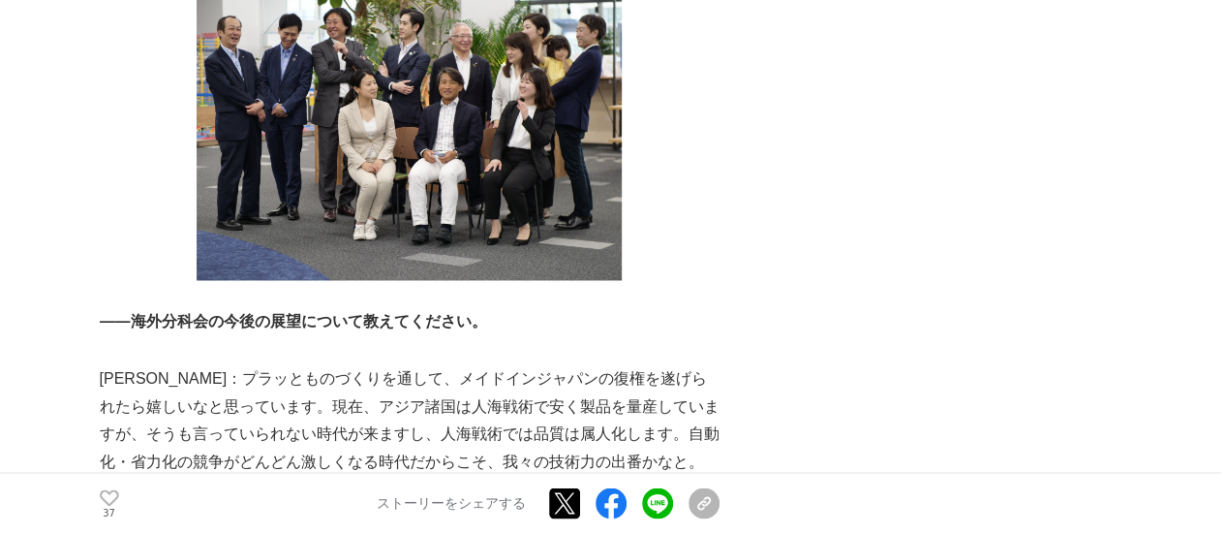
scroll to position [5134, 0]
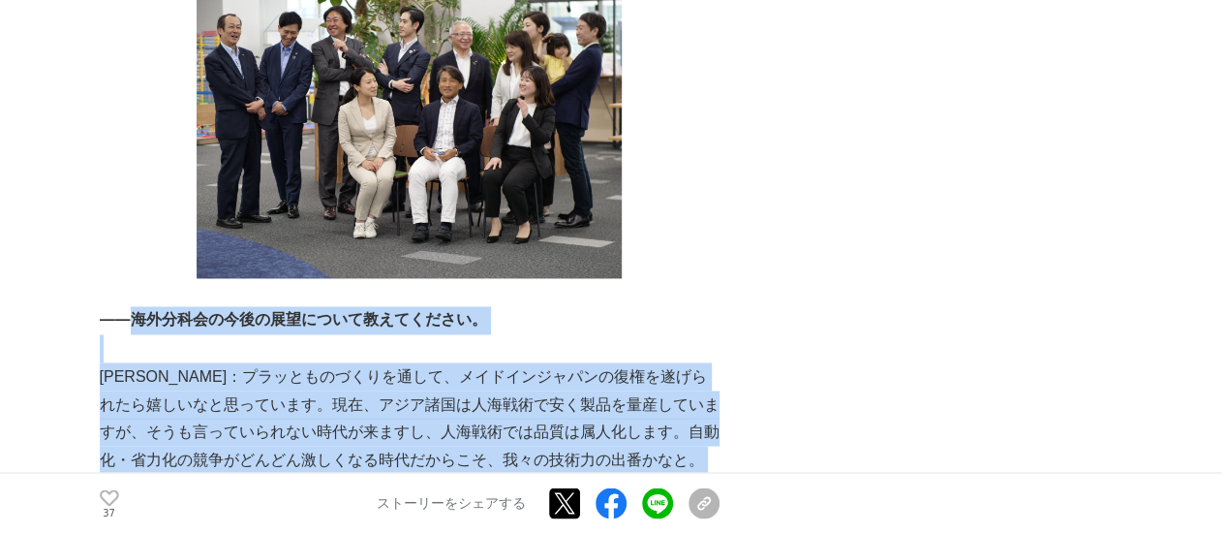
drag, startPoint x: 134, startPoint y: 172, endPoint x: 325, endPoint y: 348, distance: 259.8
click at [325, 474] on p at bounding box center [410, 488] width 620 height 28
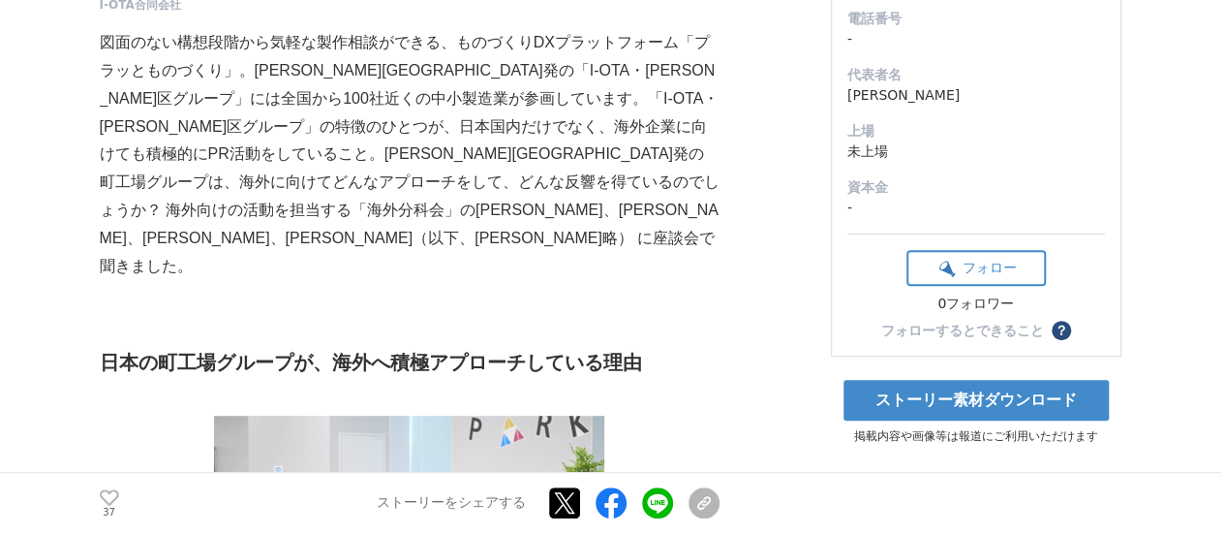
scroll to position [0, 0]
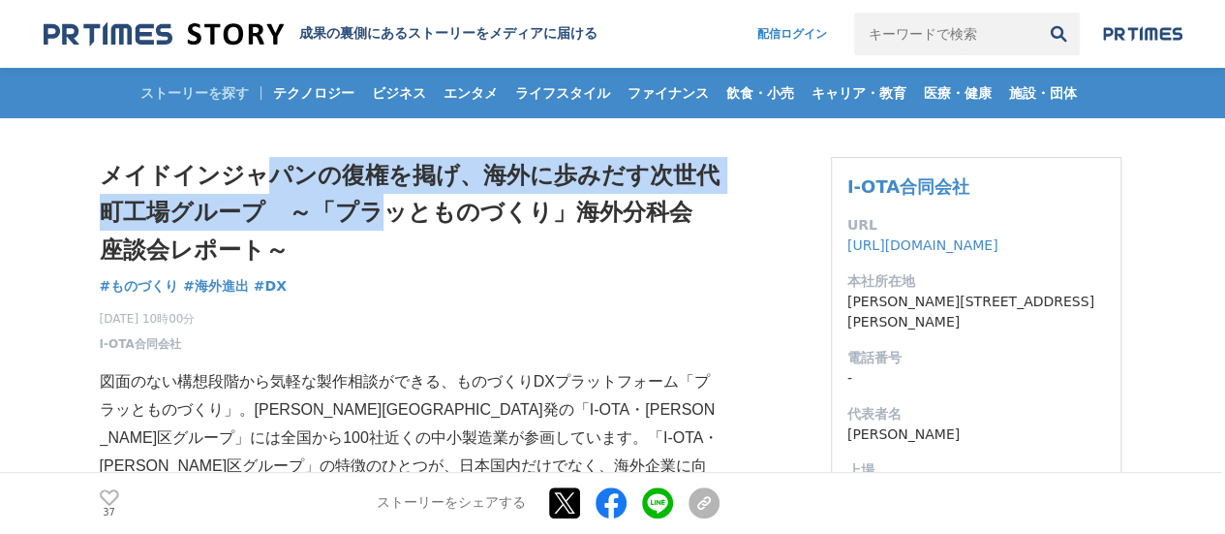
drag, startPoint x: 261, startPoint y: 163, endPoint x: 373, endPoint y: 224, distance: 127.9
click at [373, 224] on h1 "メイドインジャパンの復権を掲げ、海外に歩みだす次世代町工場グループ　～「プラッとものづくり」海外分科会 座談会レポート～" at bounding box center [410, 212] width 620 height 111
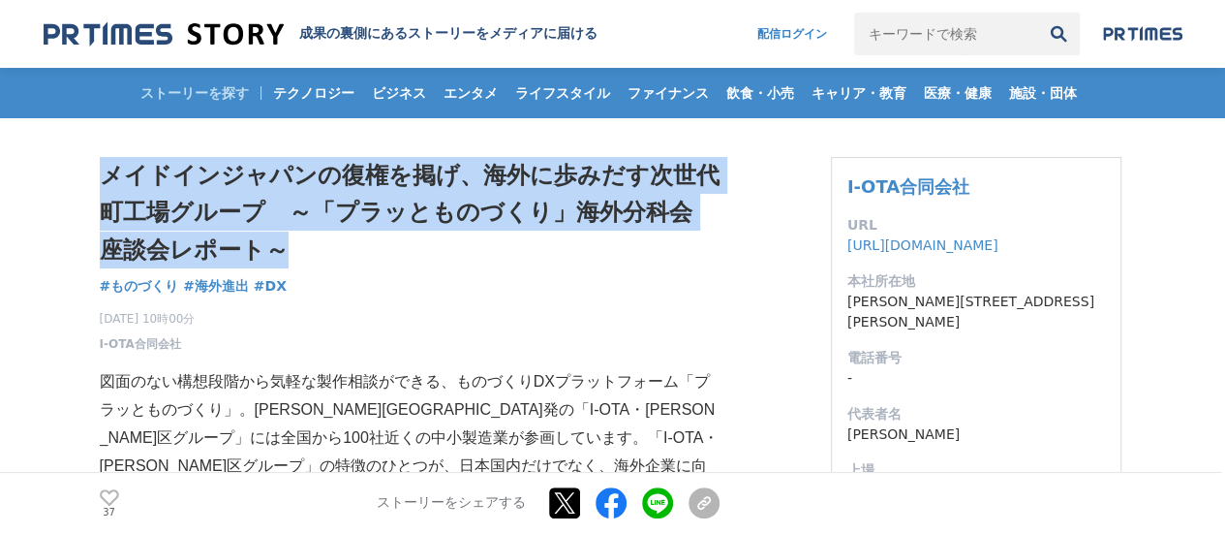
drag, startPoint x: 267, startPoint y: 239, endPoint x: 80, endPoint y: 176, distance: 197.3
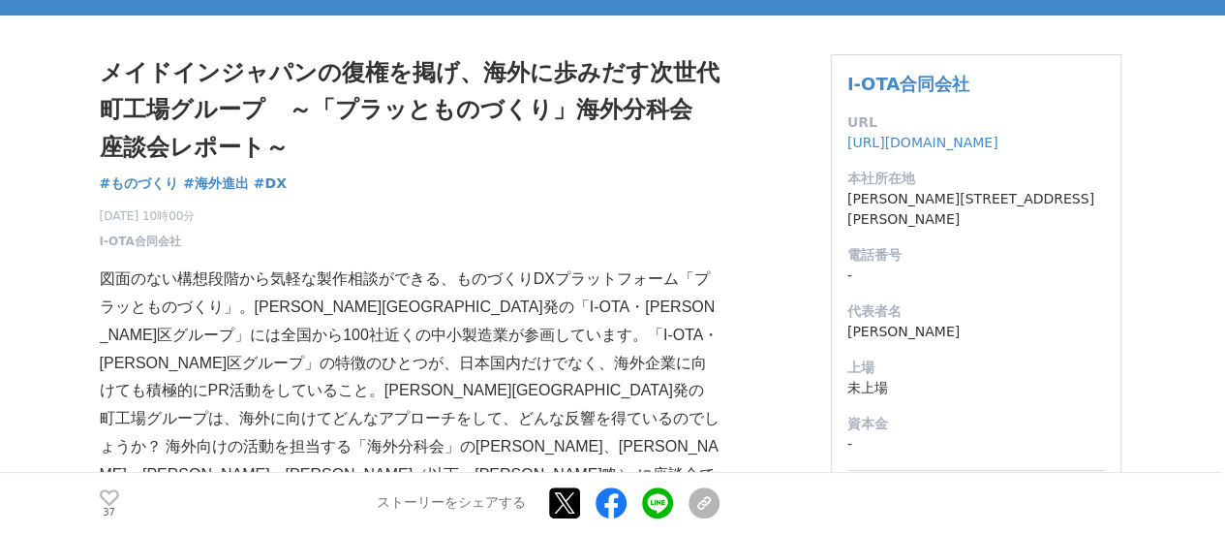
scroll to position [291, 0]
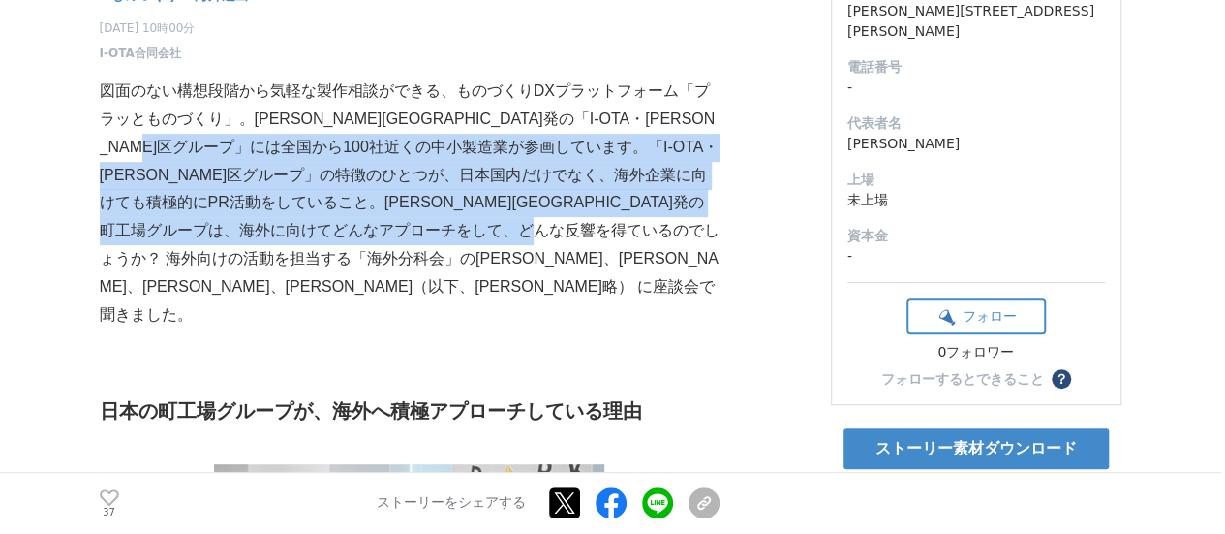
drag, startPoint x: 322, startPoint y: 141, endPoint x: 389, endPoint y: 269, distance: 144.7
click at [389, 269] on p "図面のない構想段階から気軽な製作相談ができる、ものづくりDXプラットフォーム「プラッとものづくり」。大田区発の「I-OTA・大田区グループ」には全国から100…" at bounding box center [410, 202] width 620 height 251
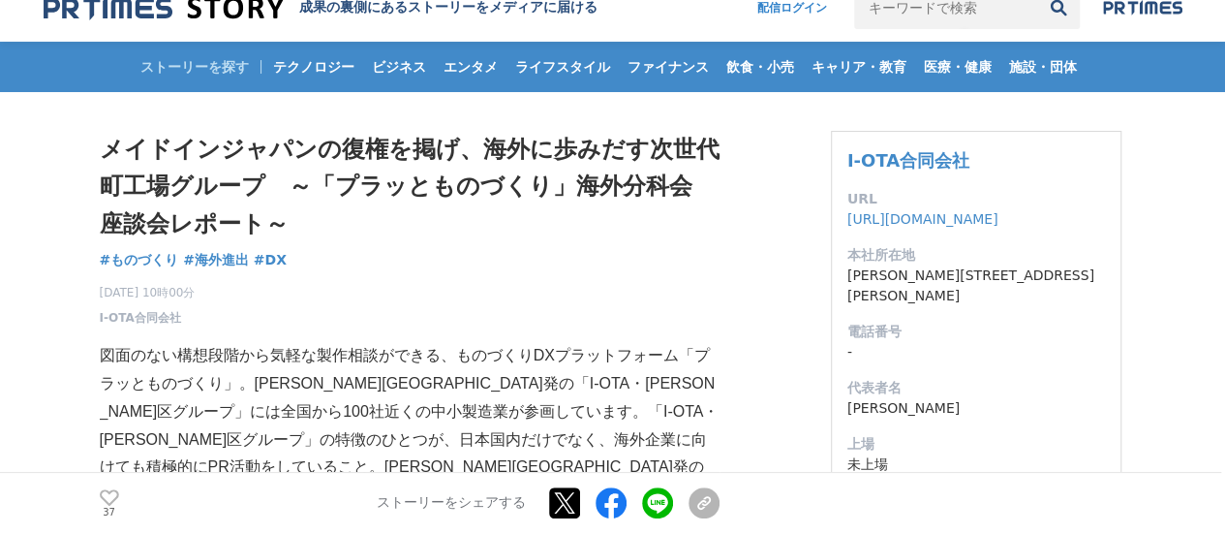
scroll to position [0, 0]
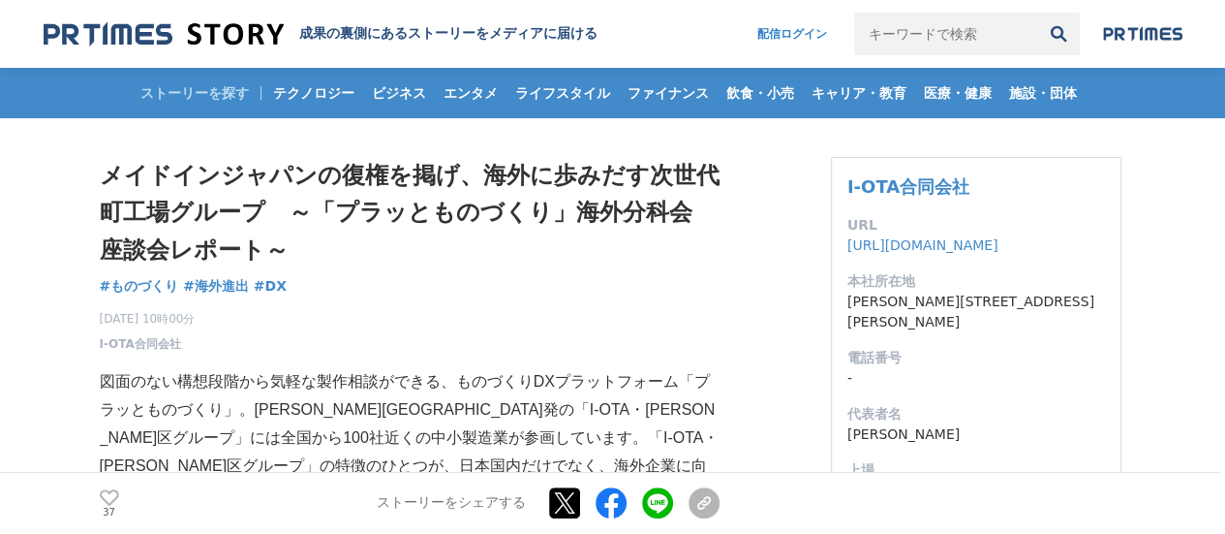
click at [550, 229] on h1 "メイドインジャパンの復権を掲げ、海外に歩みだす次世代町工場グループ　～「プラッとものづくり」海外分科会 座談会レポート～" at bounding box center [410, 212] width 620 height 111
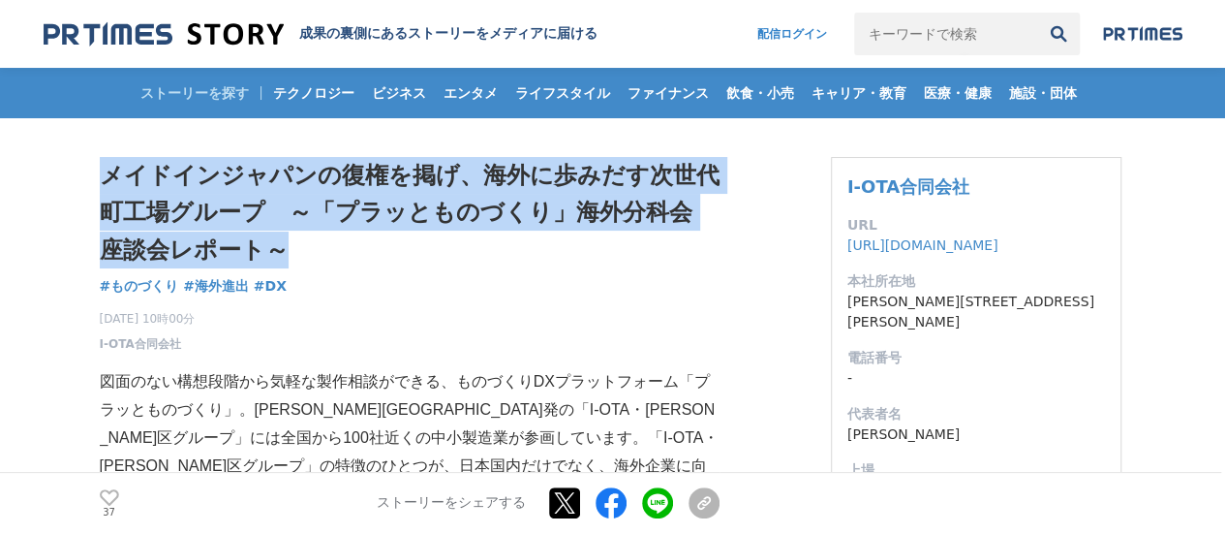
drag, startPoint x: 105, startPoint y: 170, endPoint x: 298, endPoint y: 243, distance: 207.2
click at [298, 243] on h1 "メイドインジャパンの復権を掲げ、海外に歩みだす次世代町工場グループ　～「プラッとものづくり」海外分科会 座談会レポート～" at bounding box center [410, 212] width 620 height 111
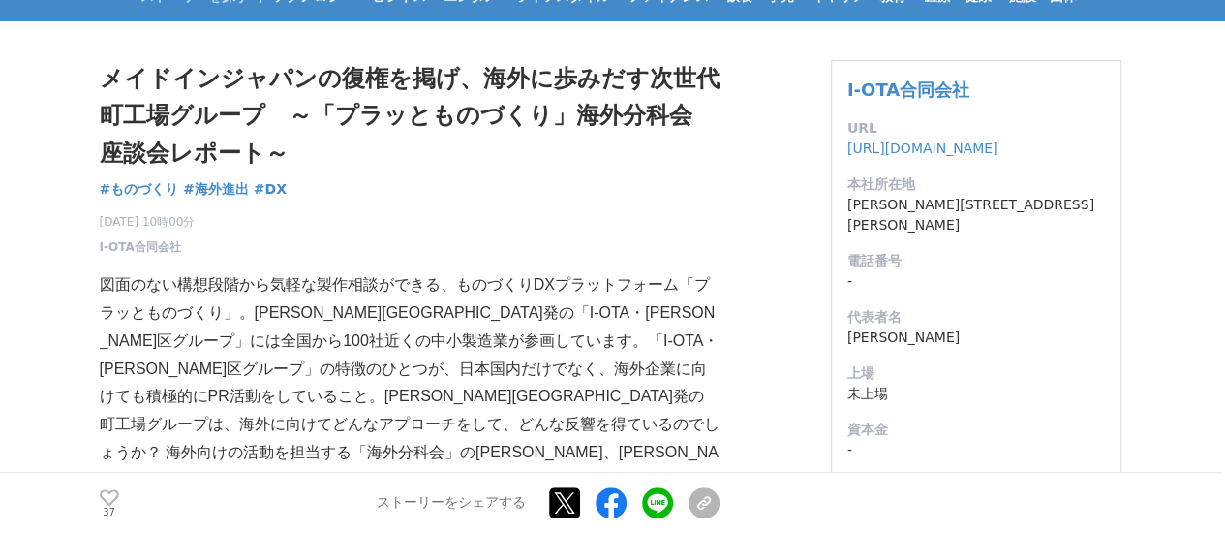
scroll to position [291, 0]
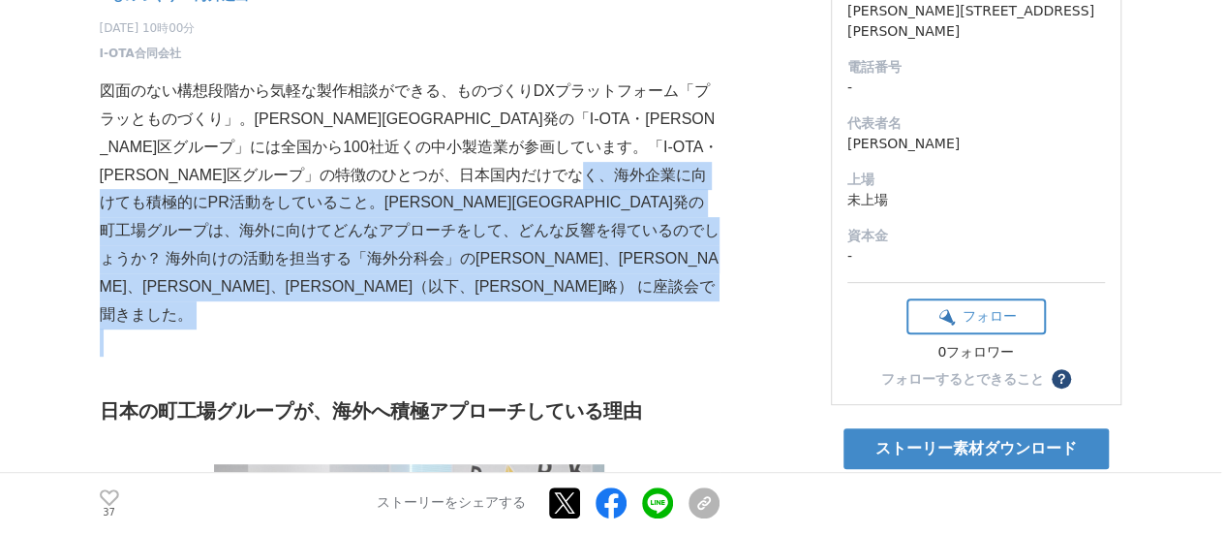
drag, startPoint x: 473, startPoint y: 280, endPoint x: 257, endPoint y: 184, distance: 236.3
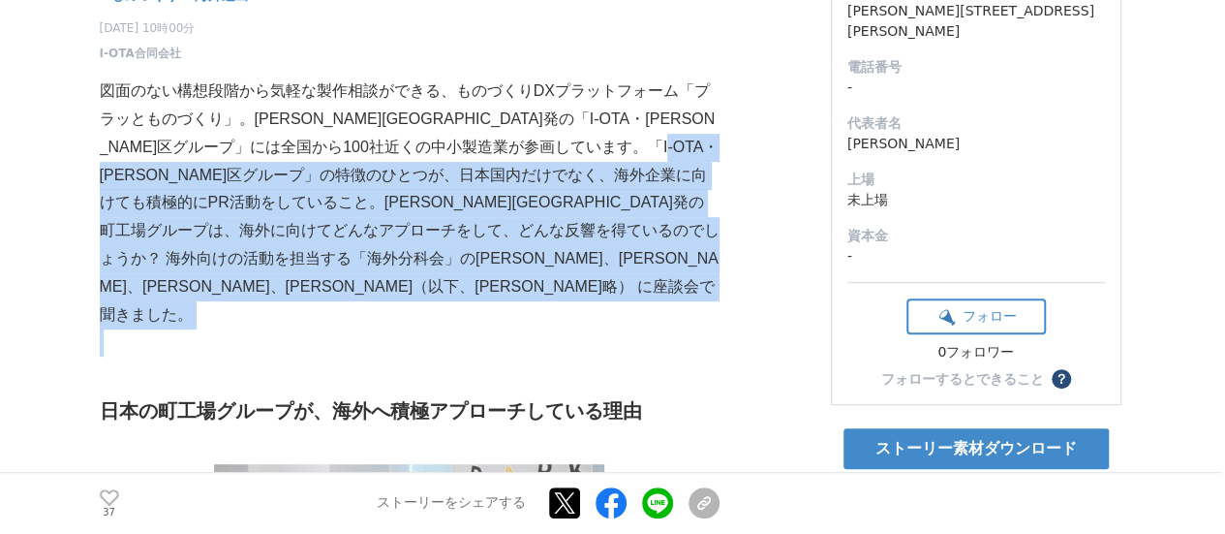
click at [257, 184] on p "図面のない構想段階から気軽な製作相談ができる、ものづくりDXプラットフォーム「プラッとものづくり」。大田区発の「I-OTA・大田区グループ」には全国から100…" at bounding box center [410, 202] width 620 height 251
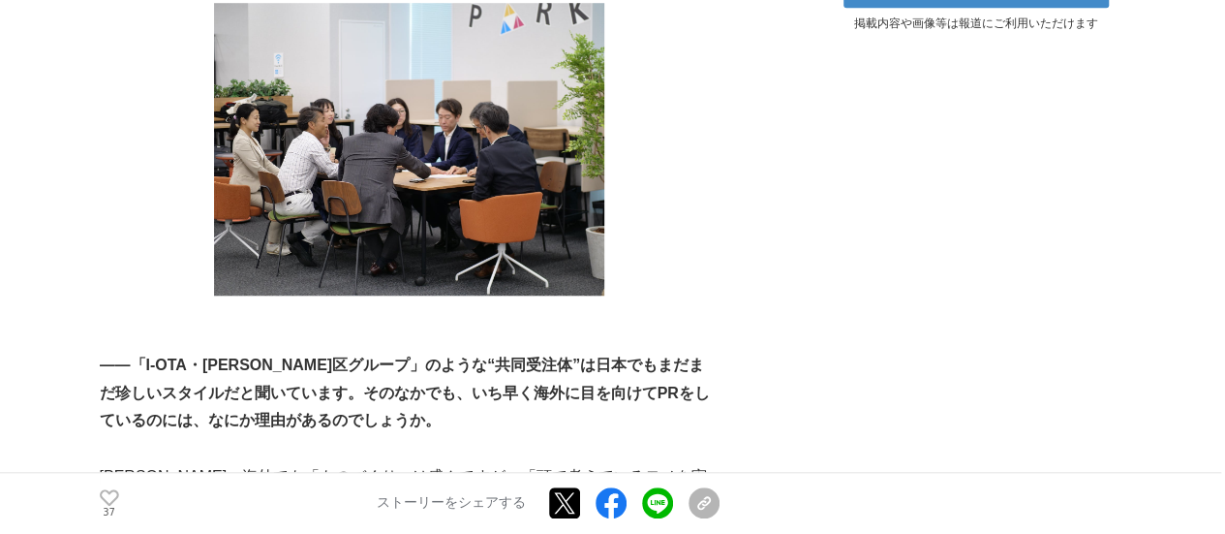
scroll to position [872, 0]
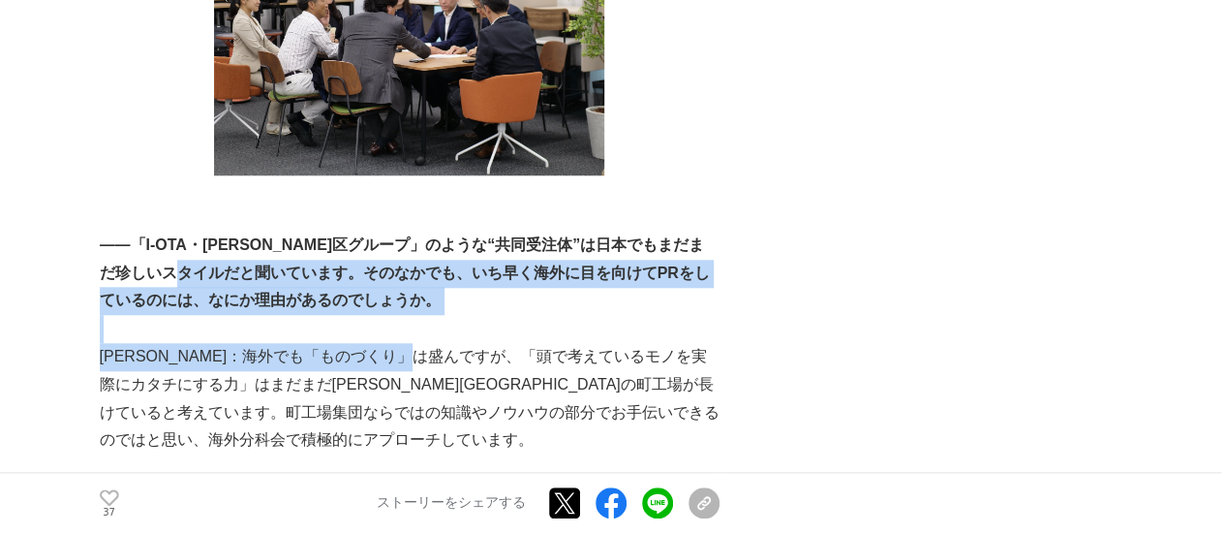
drag, startPoint x: 267, startPoint y: 215, endPoint x: 470, endPoint y: 306, distance: 222.0
click at [470, 343] on p "栗原：海外でも「ものづくり」は盛んですが、「頭で考えているモノを実際にカタチにする力」はまだまだ大田区の町工場が長けていると考えています。町工場集団ならではの…" at bounding box center [410, 398] width 620 height 111
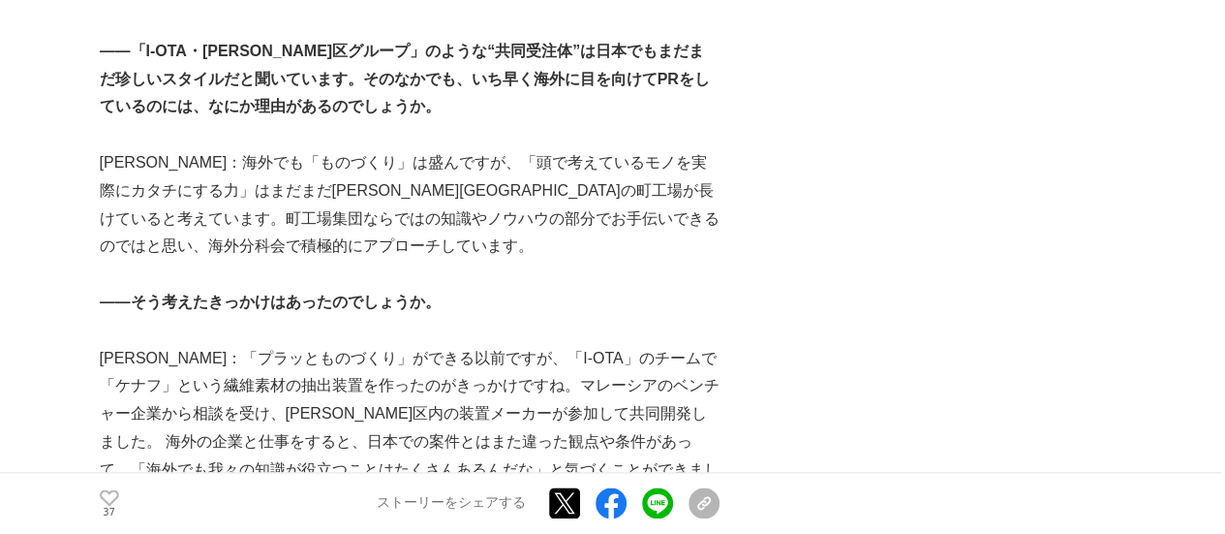
scroll to position [1259, 0]
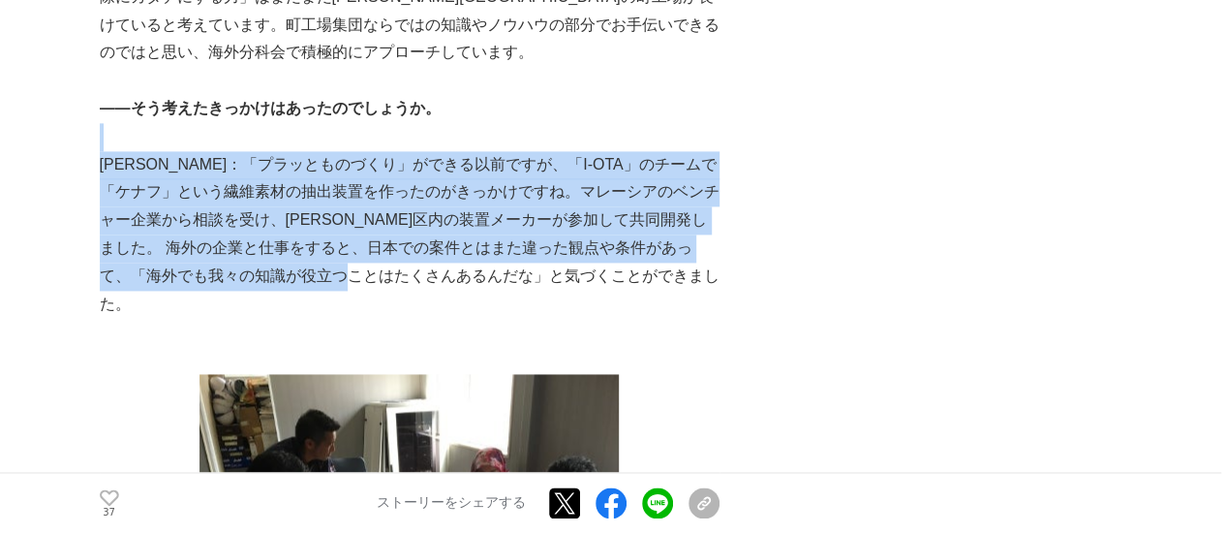
drag, startPoint x: 356, startPoint y: 78, endPoint x: 448, endPoint y: 234, distance: 180.6
click at [448, 318] on p at bounding box center [410, 332] width 620 height 28
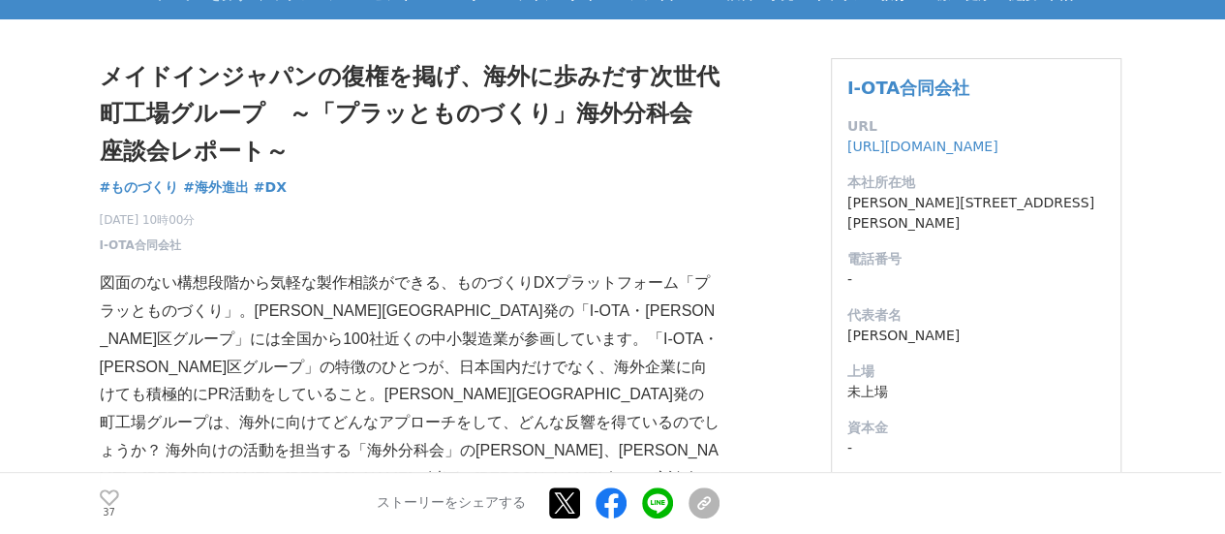
scroll to position [194, 0]
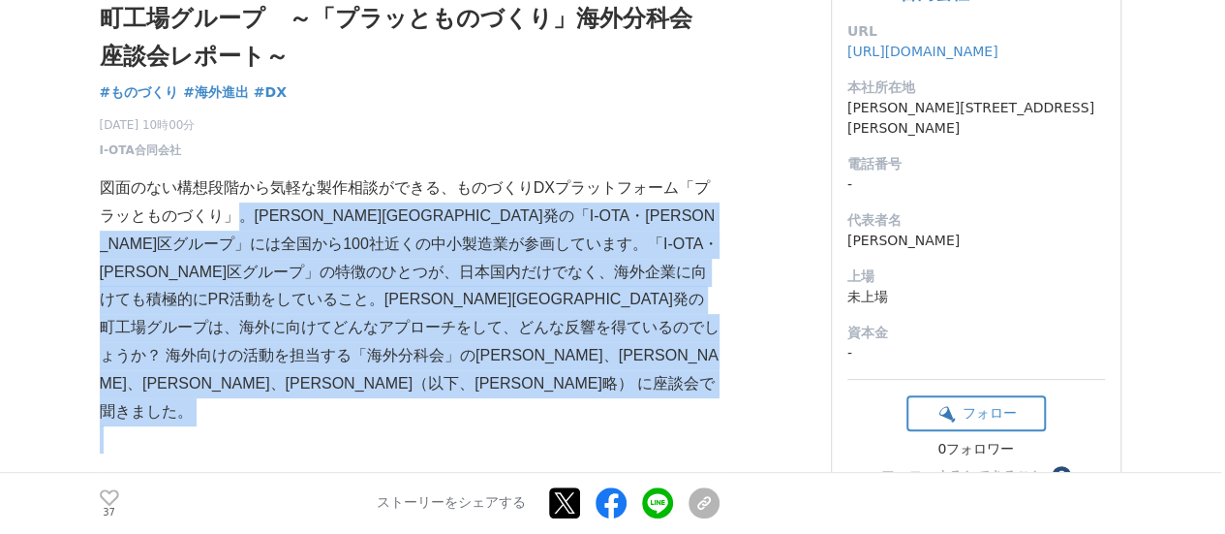
drag, startPoint x: 234, startPoint y: 228, endPoint x: 305, endPoint y: 393, distance: 180.1
click at [306, 425] on p at bounding box center [410, 439] width 620 height 28
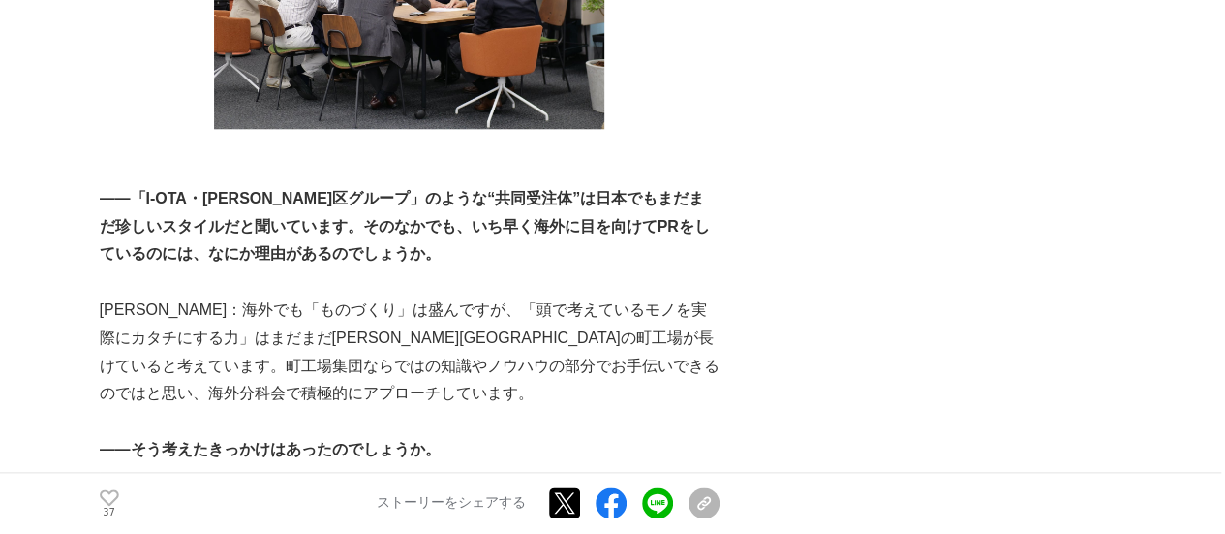
scroll to position [1065, 0]
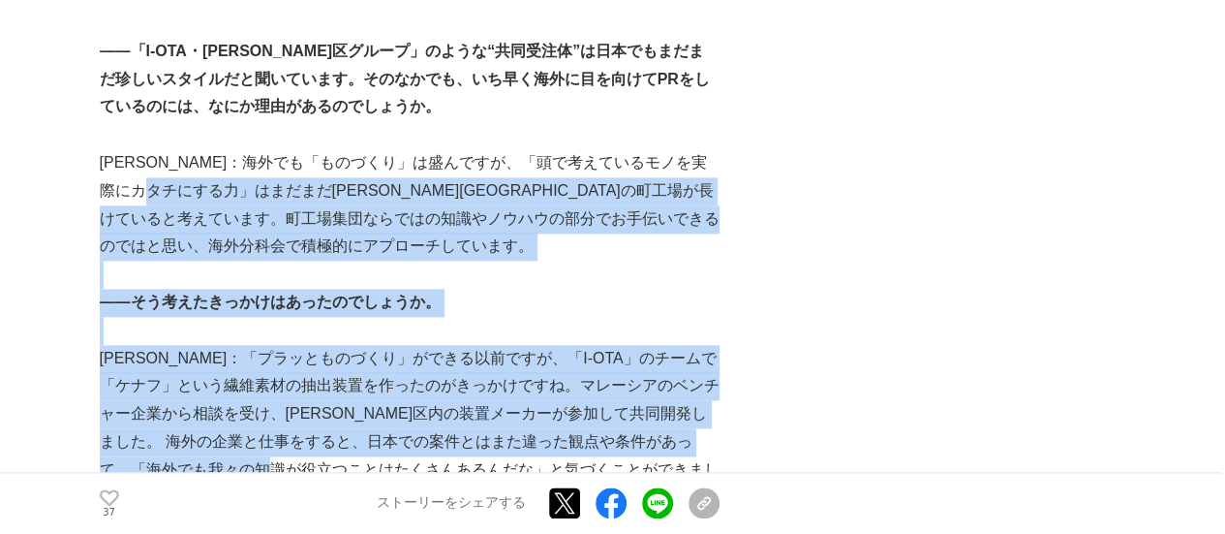
drag, startPoint x: 204, startPoint y: 139, endPoint x: 372, endPoint y: 411, distance: 319.6
click at [372, 411] on p "栗原：「プラッとものづくり」ができる以前ですが、「I-OTA」のチームで「ケナフ」という繊維素材の抽出装置を作ったのがきっかけですね。マレーシアのベンチャー企…" at bounding box center [410, 429] width 620 height 168
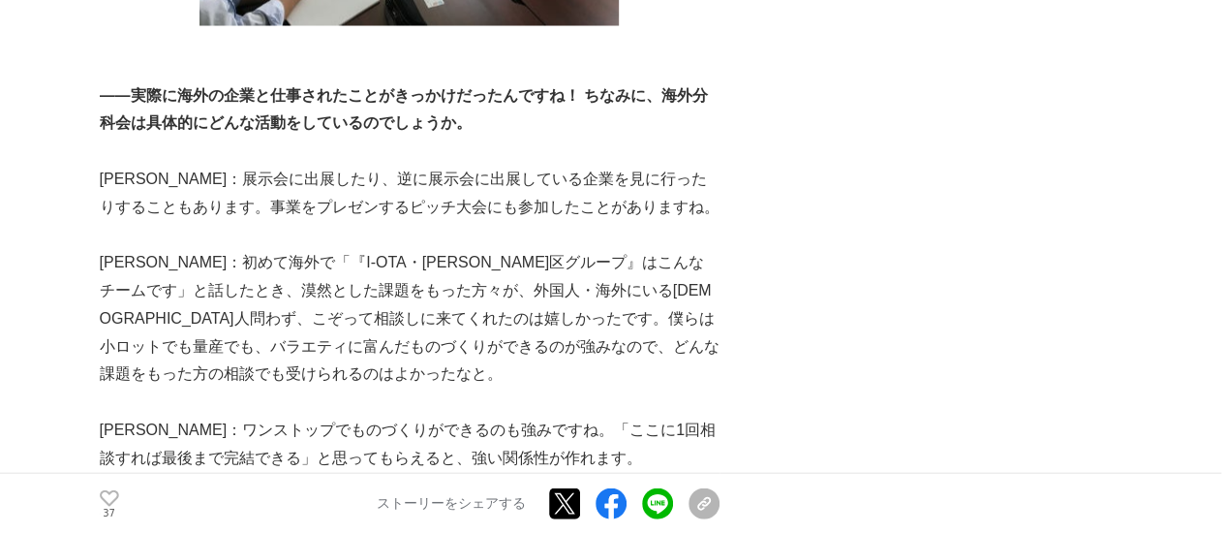
scroll to position [2034, 0]
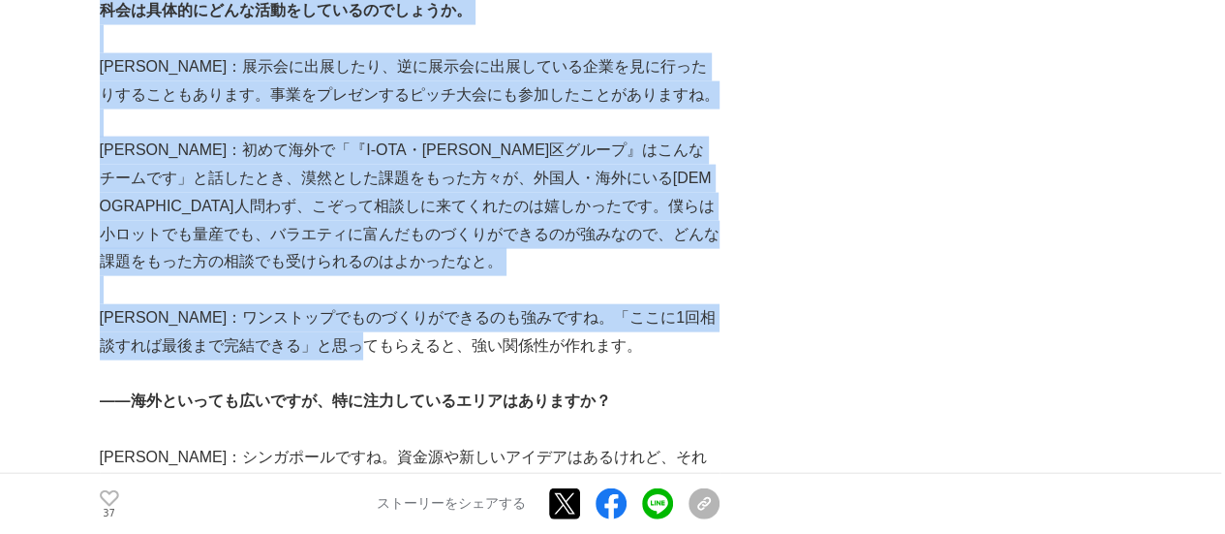
drag, startPoint x: 88, startPoint y: 65, endPoint x: 431, endPoint y: 253, distance: 391.0
click at [431, 304] on p "栗原：ワンストップでものづくりができるのも強みですね。「ここに1回相談すれば最後まで完結できる」と思ってもらえると、強い関係性が作れます。" at bounding box center [410, 332] width 620 height 56
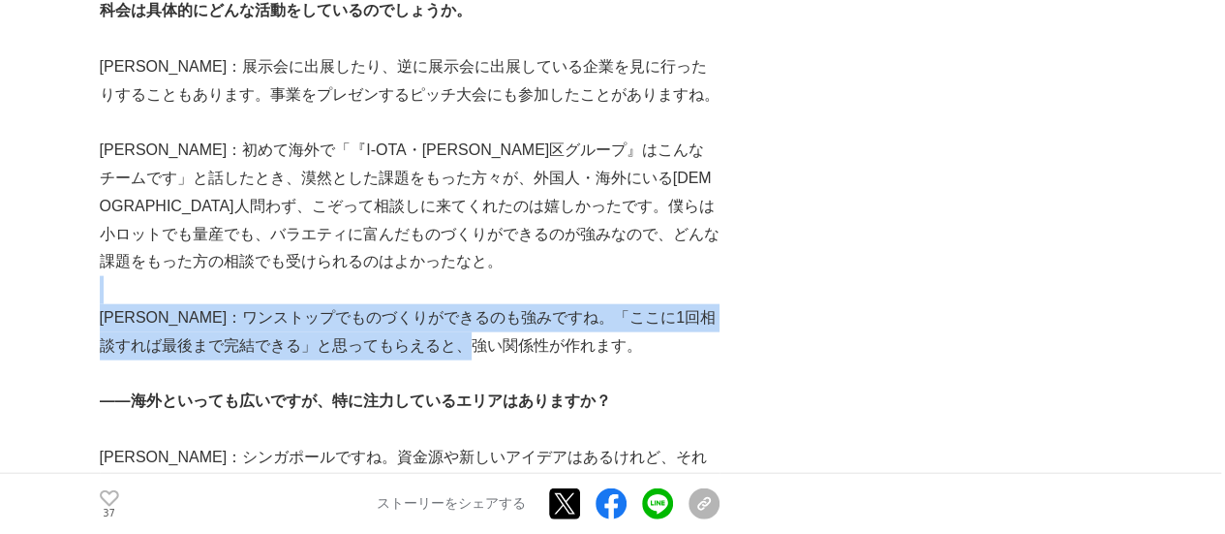
drag, startPoint x: 583, startPoint y: 262, endPoint x: 306, endPoint y: 215, distance: 281.1
click at [306, 276] on p at bounding box center [410, 290] width 620 height 28
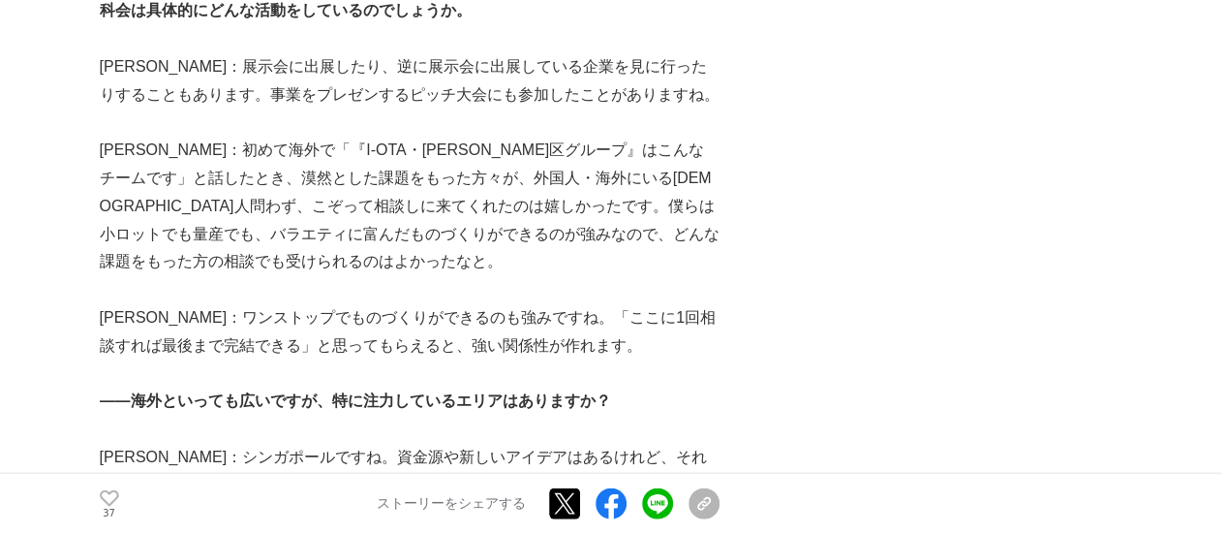
scroll to position [2131, 0]
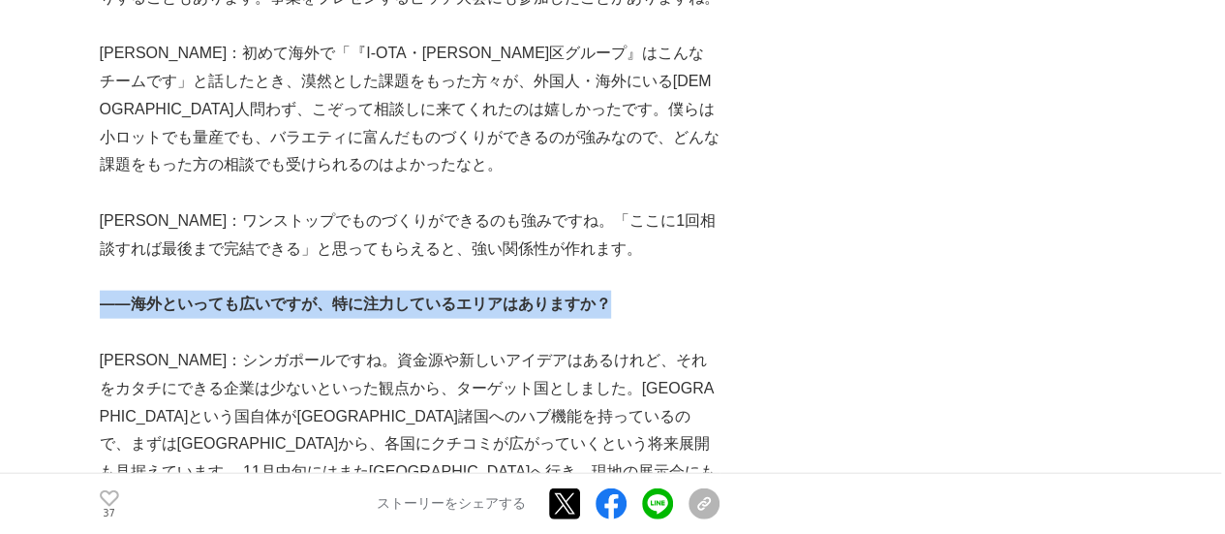
drag, startPoint x: 102, startPoint y: 220, endPoint x: 631, endPoint y: 224, distance: 528.9
click at [631, 291] on p "――海外といっても広いですが、特に注力しているエリアはありますか？" at bounding box center [410, 305] width 620 height 28
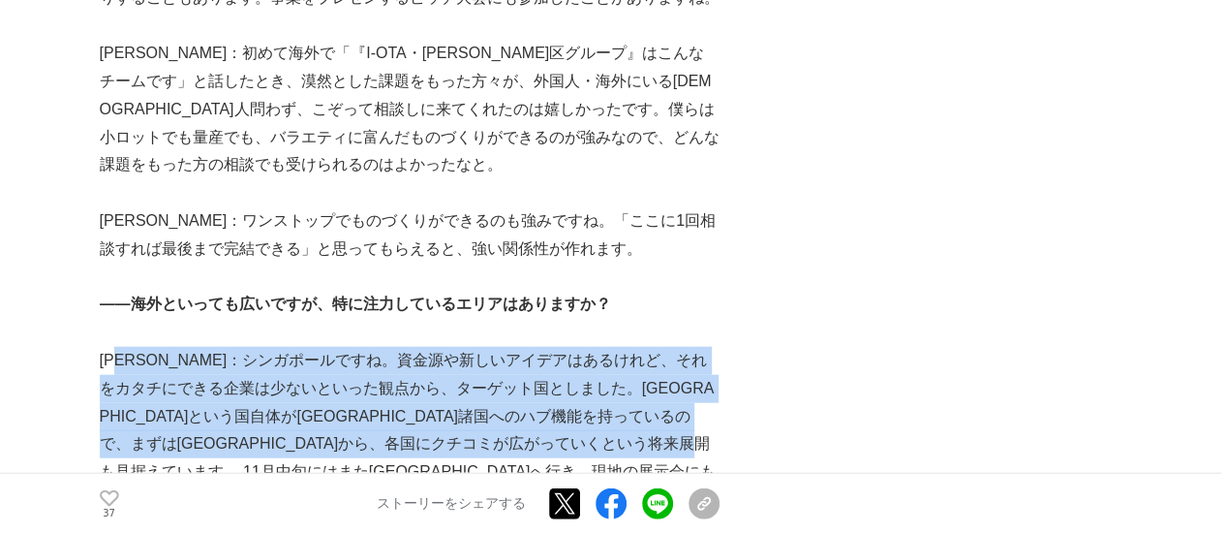
drag, startPoint x: 134, startPoint y: 266, endPoint x: 463, endPoint y: 381, distance: 348.6
click at [463, 381] on p "栗原：シンガポールですね。資金源や新しいアイデアはあるけれど、それをカタチにできる企業は少ないといった観点から、ターゲット国としました。シンガポールという国自…" at bounding box center [410, 431] width 620 height 168
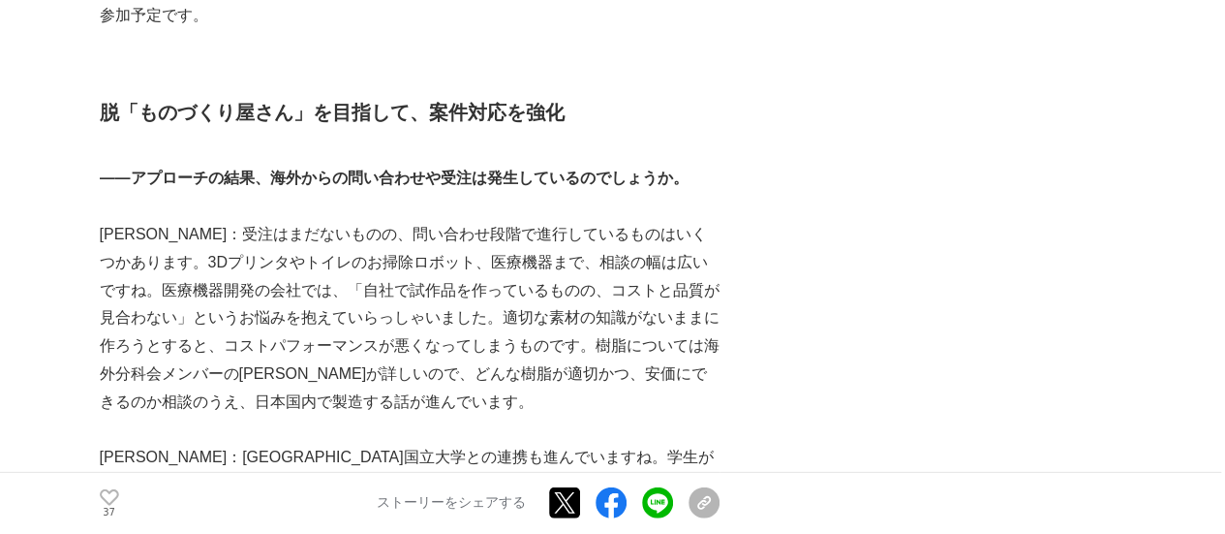
scroll to position [2518, 0]
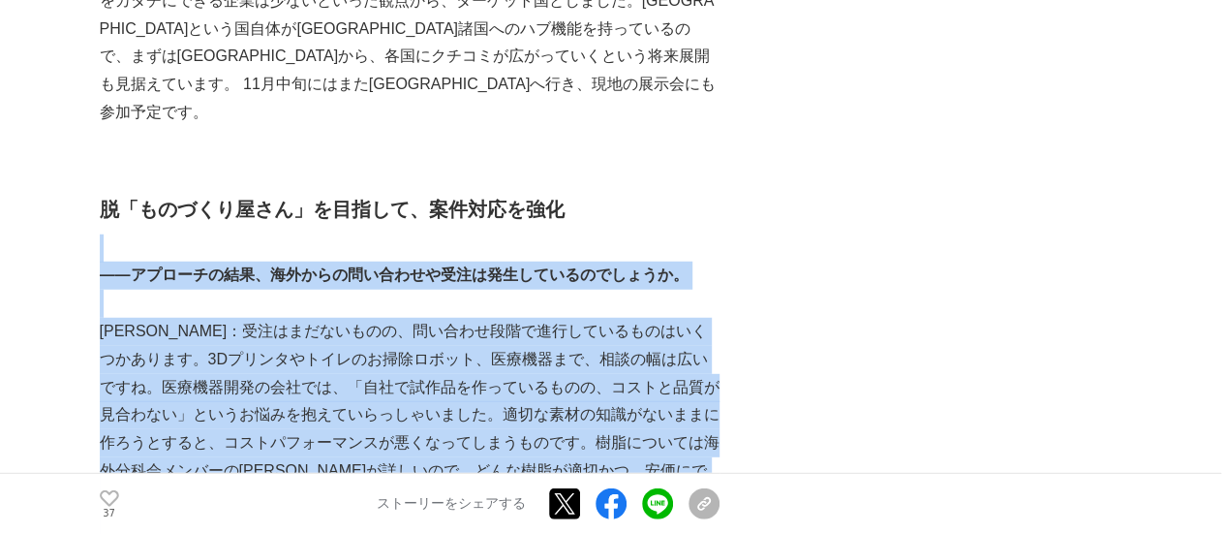
drag, startPoint x: 178, startPoint y: 146, endPoint x: 636, endPoint y: 411, distance: 529.0
click at [482, 513] on p at bounding box center [410, 527] width 620 height 28
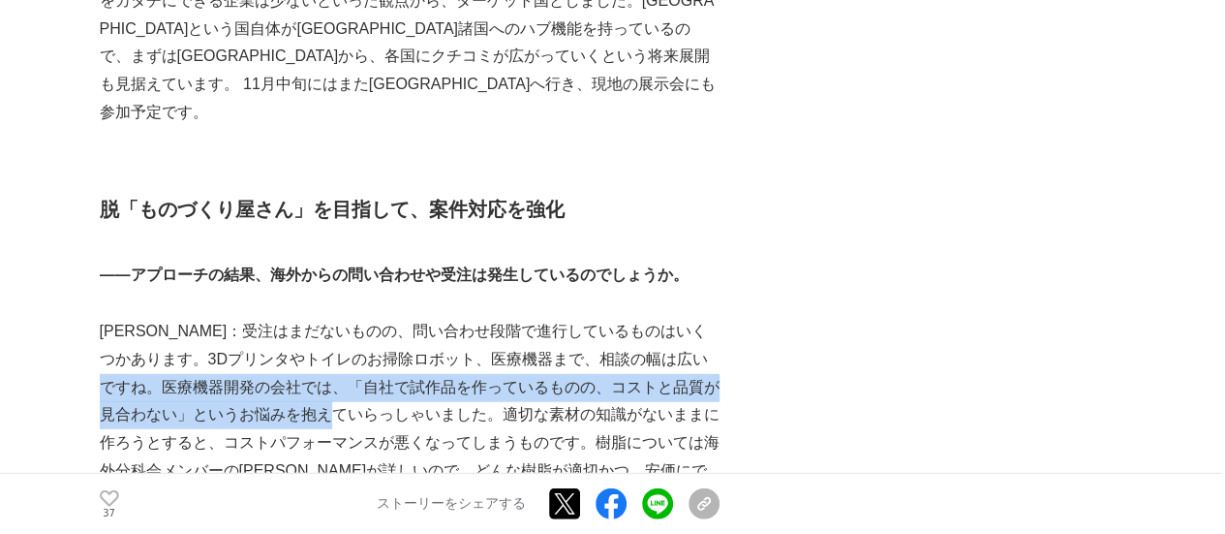
drag, startPoint x: 157, startPoint y: 265, endPoint x: 399, endPoint y: 304, distance: 245.2
click at [399, 318] on p "國廣：受注はまだないものの、問い合わせ段階で進行しているものはいくつかあります。3Dプリンタやトイレのお掃除ロボット、医療機器まで、相談の幅は広いですね。医療…" at bounding box center [410, 416] width 620 height 196
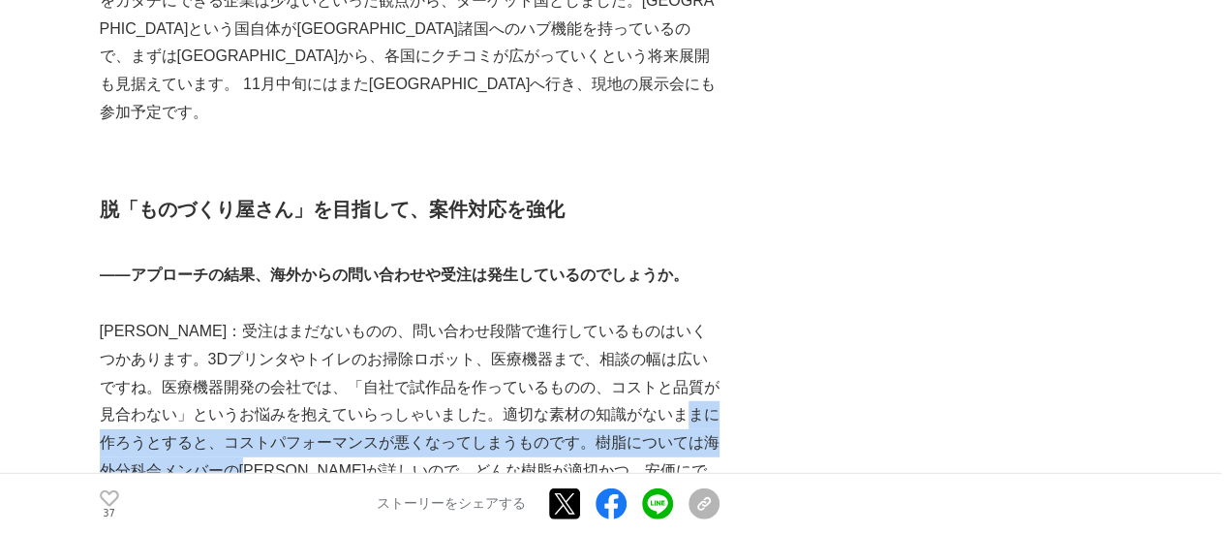
drag, startPoint x: 151, startPoint y: 329, endPoint x: 335, endPoint y: 351, distance: 185.3
click at [335, 351] on p "國廣：受注はまだないものの、問い合わせ段階で進行しているものはいくつかあります。3Dプリンタやトイレのお掃除ロボット、医療機器まで、相談の幅は広いですね。医療…" at bounding box center [410, 416] width 620 height 196
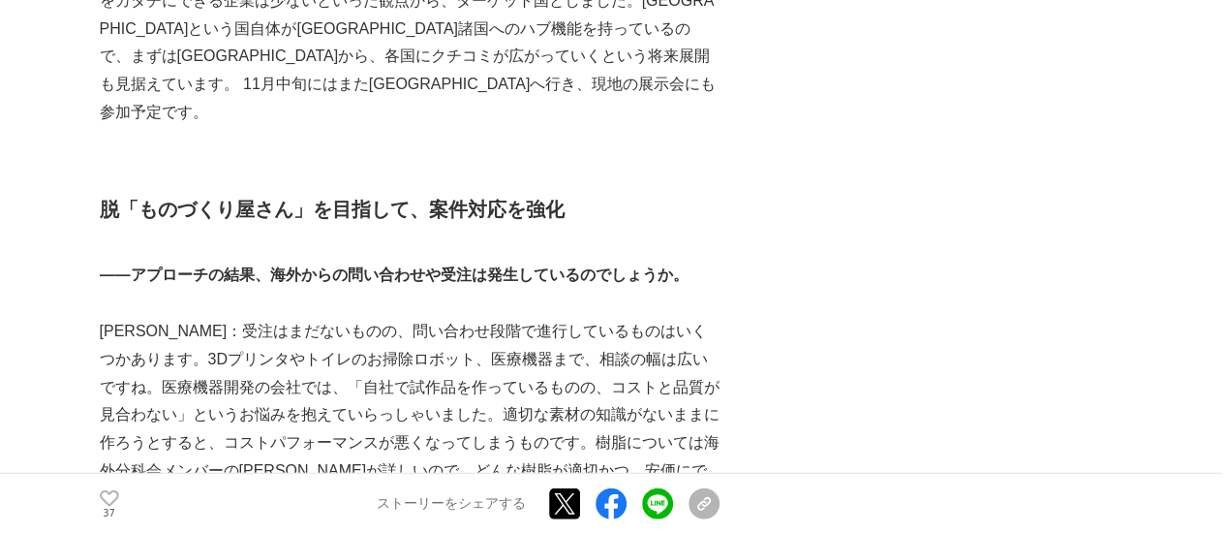
scroll to position [2615, 0]
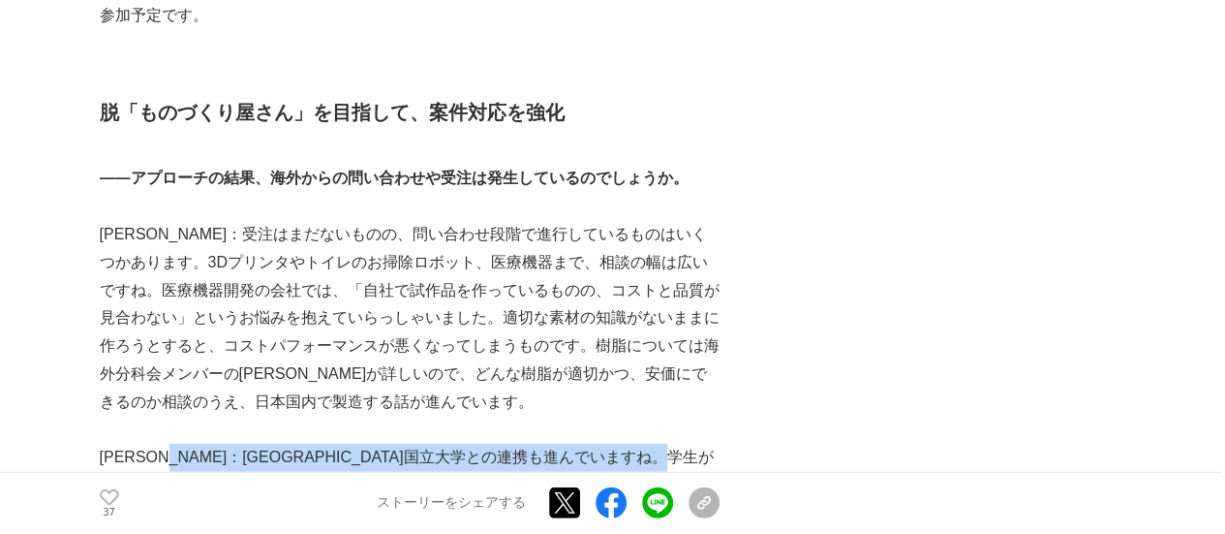
drag, startPoint x: 201, startPoint y: 350, endPoint x: 224, endPoint y: 378, distance: 35.9
click at [224, 444] on p "辻村：シンガポール国立大学との連携も進んでいますね。学生が立ち上げたベンチャー企業のプレゼンを5～6社聞いて、協業できそうな会社とNDA（機密保持契約）を結ん…" at bounding box center [410, 485] width 620 height 83
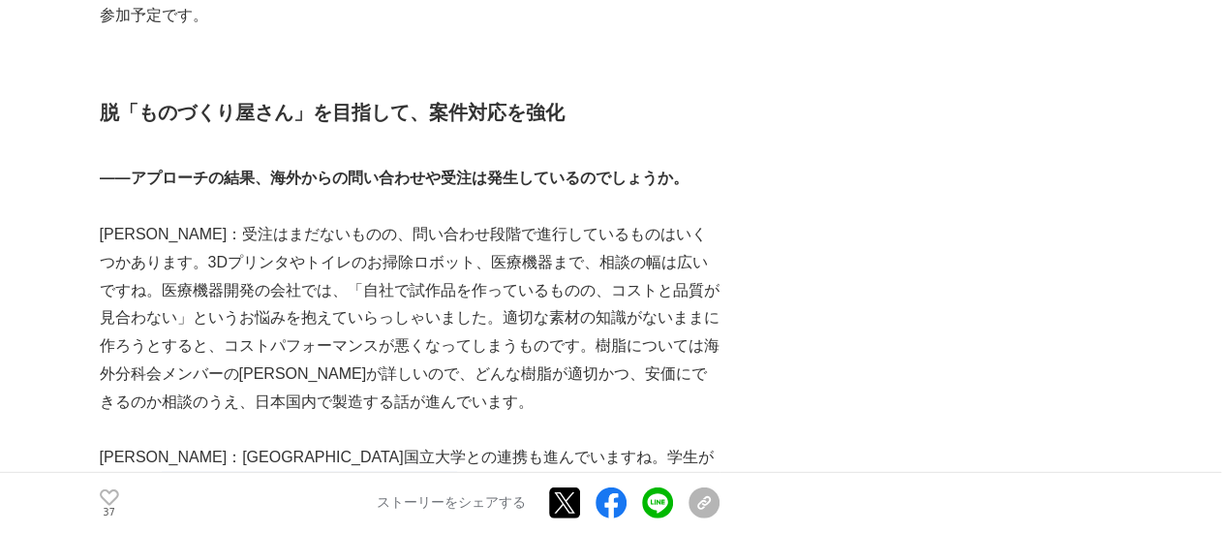
drag, startPoint x: 318, startPoint y: 376, endPoint x: 613, endPoint y: 376, distance: 295.4
click at [613, 444] on p "辻村：シンガポール国立大学との連携も進んでいますね。学生が立ち上げたベンチャー企業のプレゼンを5～6社聞いて、協業できそうな会社とNDA（機密保持契約）を結ん…" at bounding box center [410, 485] width 620 height 83
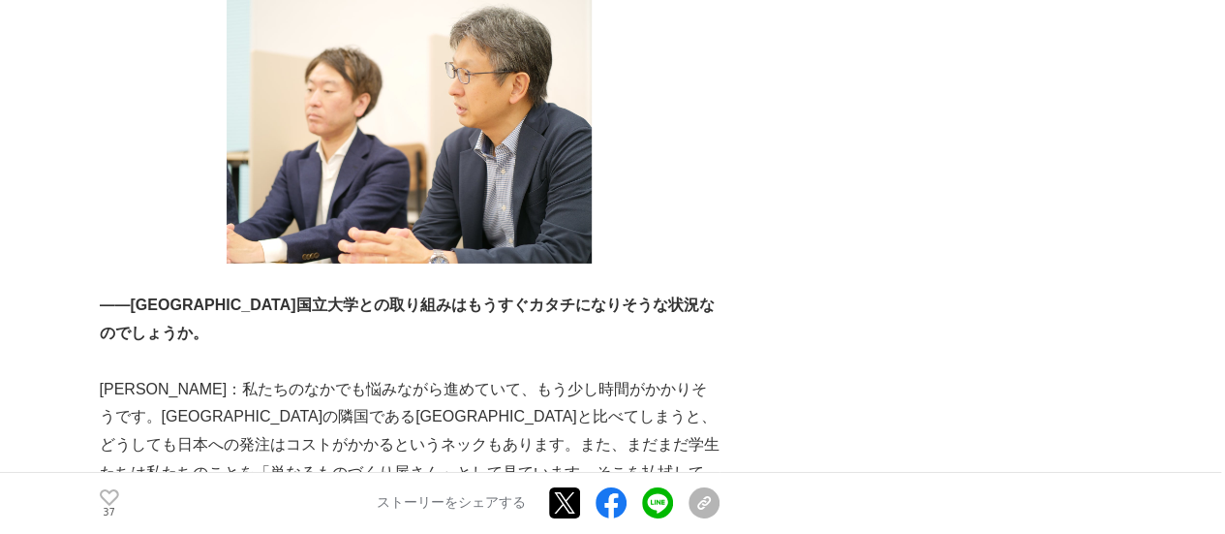
scroll to position [3196, 0]
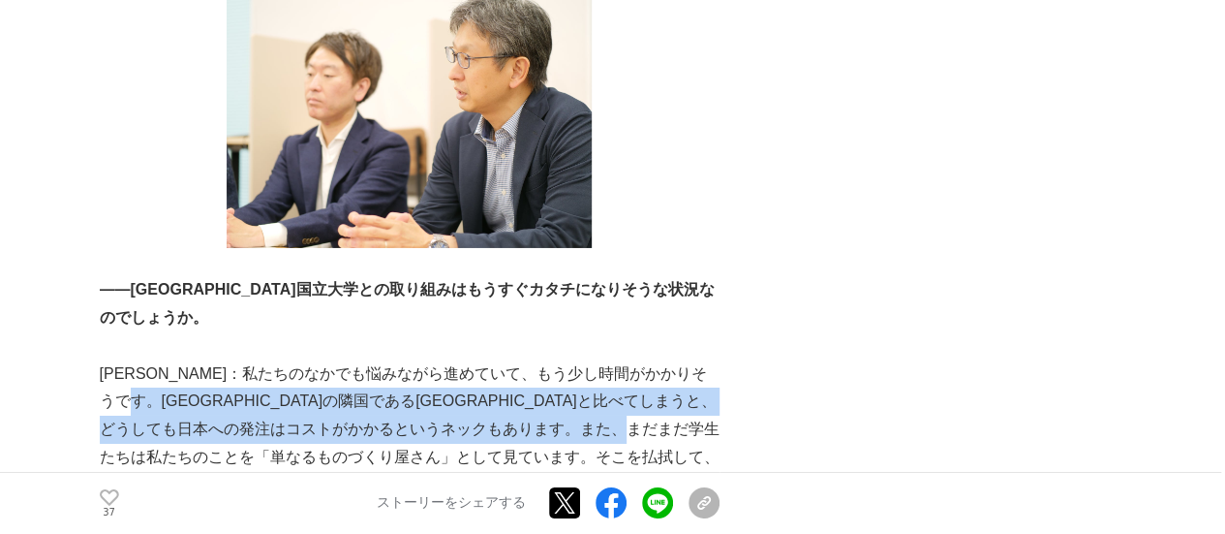
drag, startPoint x: 186, startPoint y: 285, endPoint x: 273, endPoint y: 348, distance: 107.5
click at [273, 360] on p "辻村：私たちのなかでも悩みながら進めていて、もう少し時間がかかりそうです。シンガポールの隣国であるマレーシアと比べてしまうと、どうしても日本への発注はコストが…" at bounding box center [410, 429] width 620 height 139
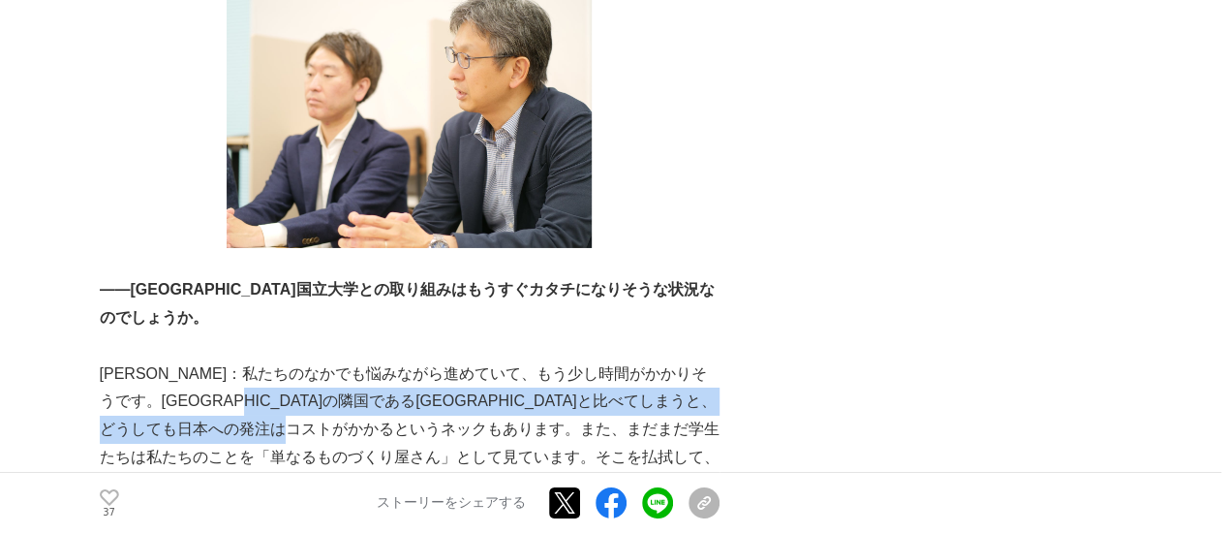
drag, startPoint x: 350, startPoint y: 302, endPoint x: 594, endPoint y: 309, distance: 244.2
click at [579, 360] on p "辻村：私たちのなかでも悩みながら進めていて、もう少し時間がかかりそうです。シンガポールの隣国であるマレーシアと比べてしまうと、どうしても日本への発注はコストが…" at bounding box center [410, 429] width 620 height 139
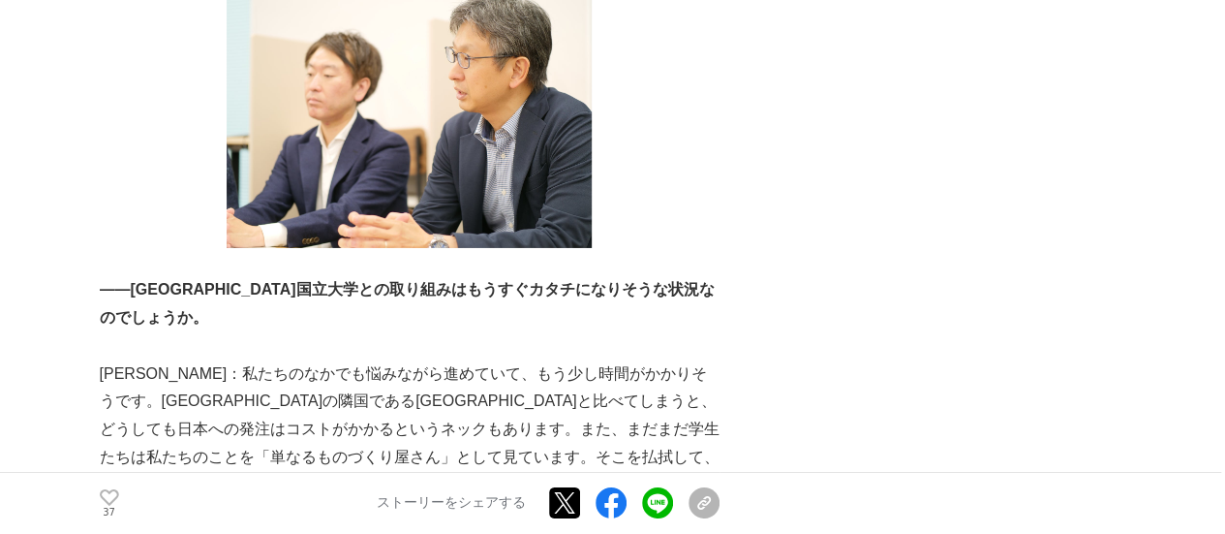
click at [612, 360] on p "辻村：私たちのなかでも悩みながら進めていて、もう少し時間がかかりそうです。シンガポールの隣国であるマレーシアと比べてしまうと、どうしても日本への発注はコストが…" at bounding box center [410, 429] width 620 height 139
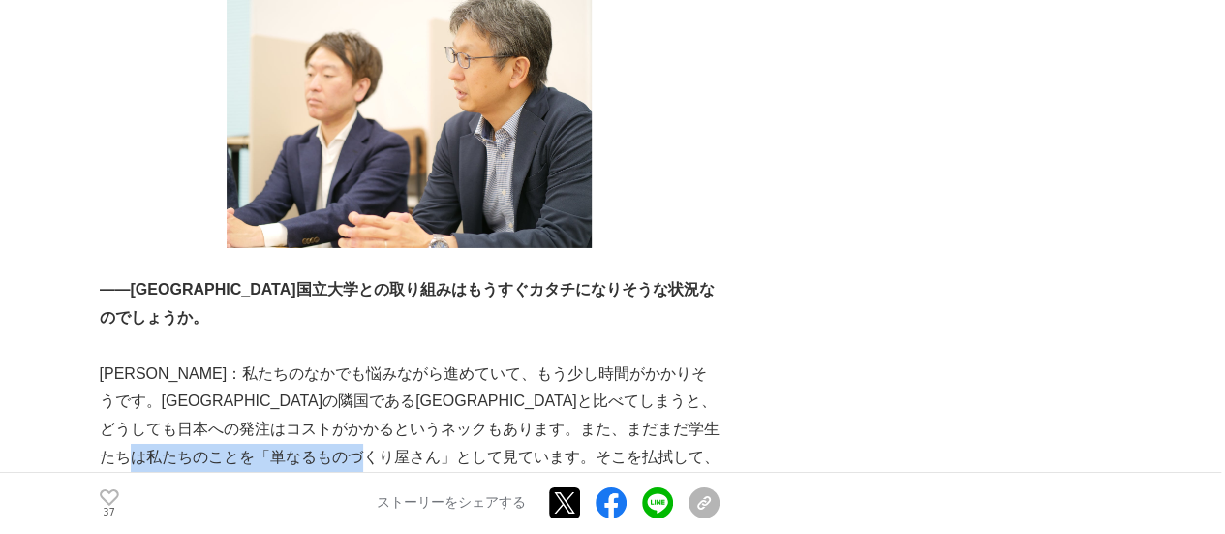
drag, startPoint x: 393, startPoint y: 348, endPoint x: 616, endPoint y: 346, distance: 222.8
click at [616, 360] on p "辻村：私たちのなかでも悩みながら進めていて、もう少し時間がかかりそうです。シンガポールの隣国であるマレーシアと比べてしまうと、どうしても日本への発注はコストが…" at bounding box center [410, 429] width 620 height 139
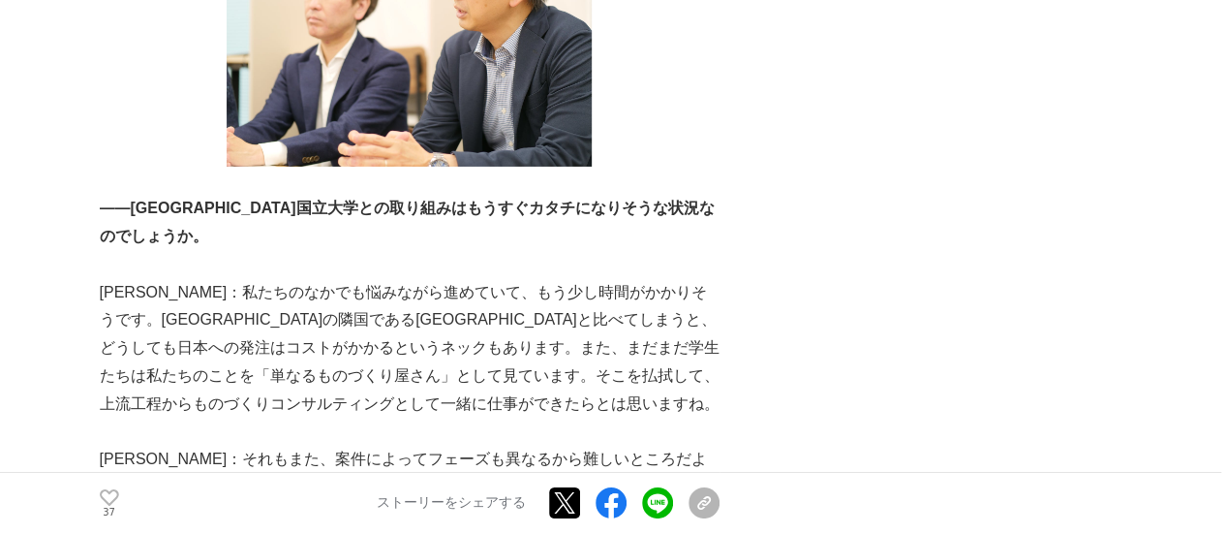
scroll to position [3390, 0]
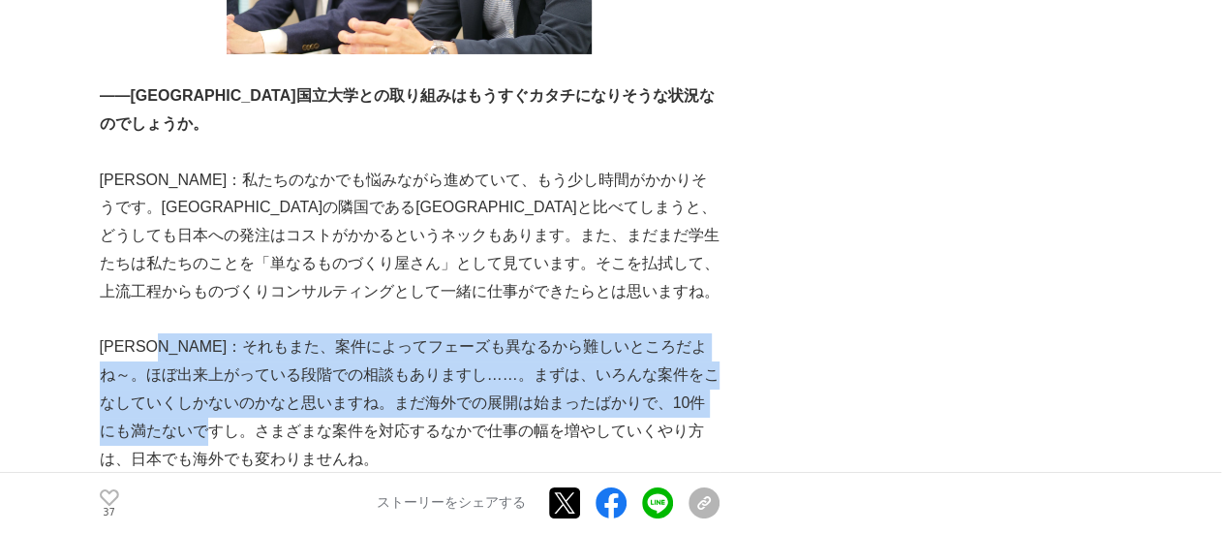
drag, startPoint x: 187, startPoint y: 237, endPoint x: 271, endPoint y: 321, distance: 118.5
click at [271, 333] on p "國廣：それもまた、案件によってフェーズも異なるから難しいところだよね～。ほぼ出来上がっている段階での相談もありますし……。まずは、いろんな案件をこなしていくし…" at bounding box center [410, 402] width 620 height 139
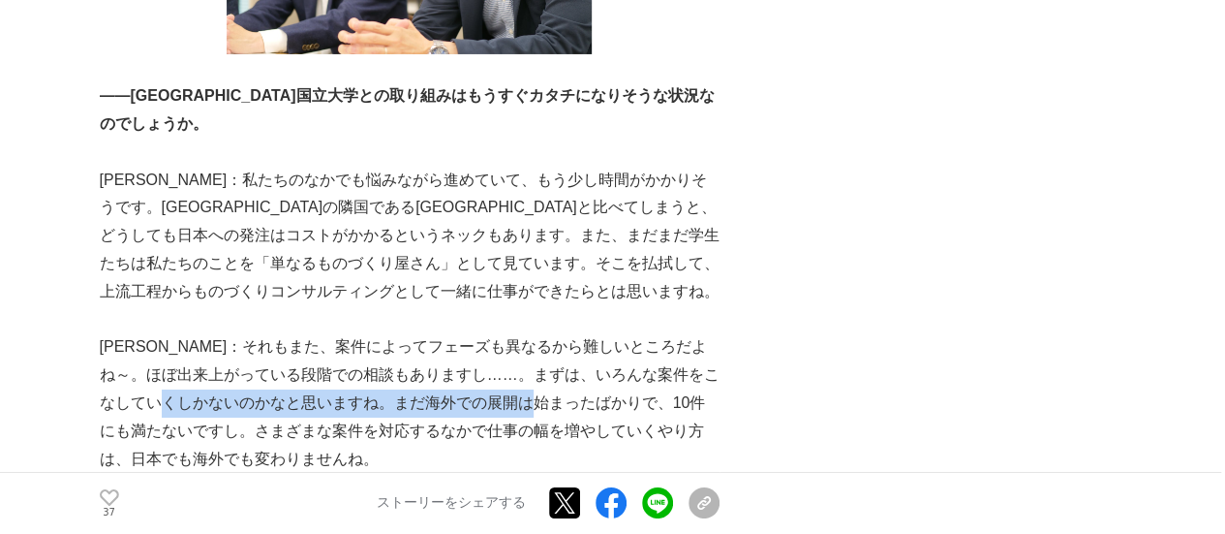
drag, startPoint x: 219, startPoint y: 293, endPoint x: 585, endPoint y: 295, distance: 366.1
click at [585, 333] on p "國廣：それもまた、案件によってフェーズも異なるから難しいところだよね～。ほぼ出来上がっている段階での相談もありますし……。まずは、いろんな案件をこなしていくし…" at bounding box center [410, 402] width 620 height 139
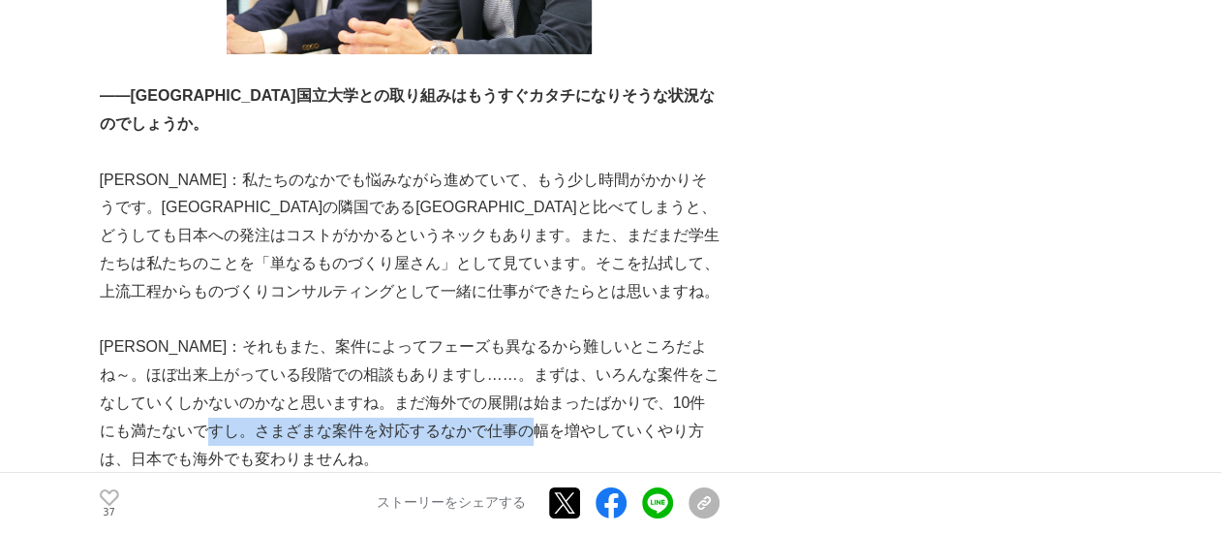
drag, startPoint x: 263, startPoint y: 315, endPoint x: 591, endPoint y: 319, distance: 327.4
click at [591, 333] on p "國廣：それもまた、案件によってフェーズも異なるから難しいところだよね～。ほぼ出来上がっている段階での相談もありますし……。まずは、いろんな案件をこなしていくし…" at bounding box center [410, 402] width 620 height 139
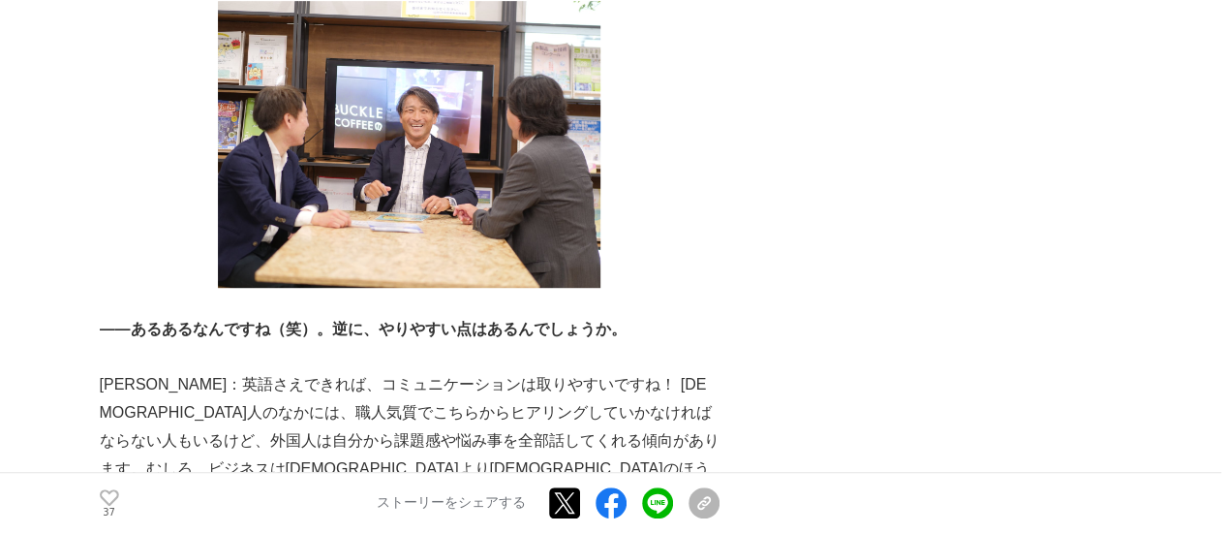
scroll to position [4262, 0]
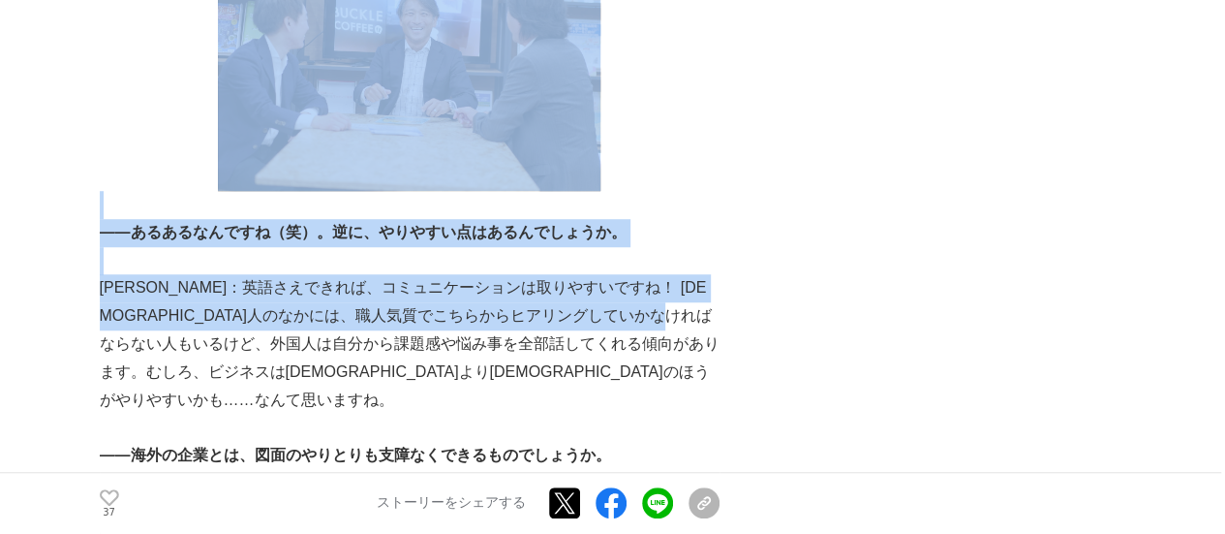
drag, startPoint x: 83, startPoint y: 233, endPoint x: 252, endPoint y: 233, distance: 168.5
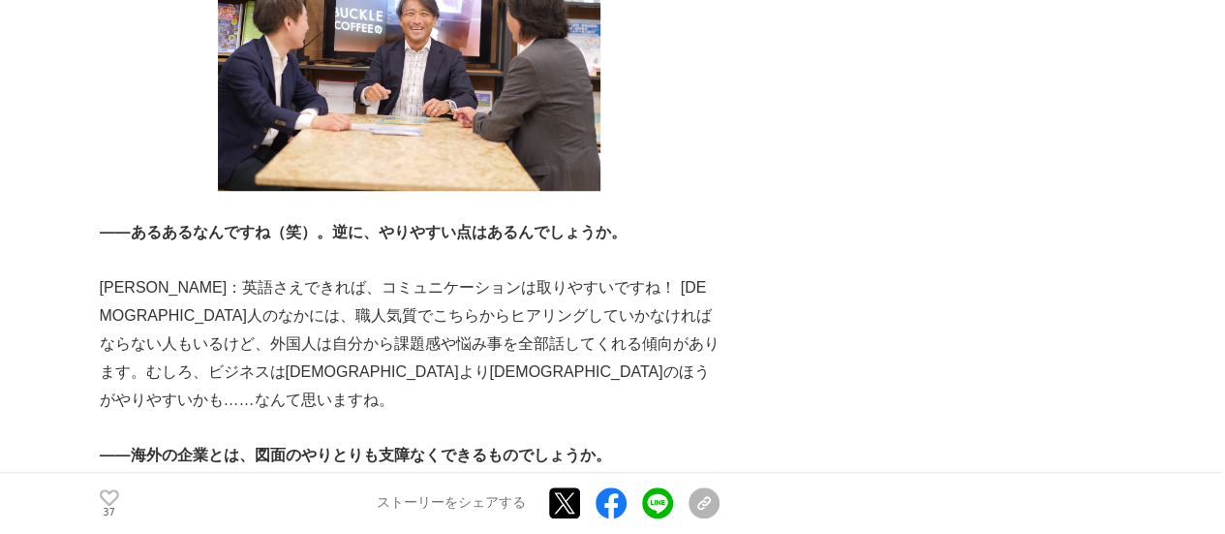
click at [284, 274] on p "國廣：英語さえできれば、コミュニケーションは取りやすいですね！ 日本人のなかには、職人気質でこちらからヒアリングしていかなければならない人もいるけど、外国人は…" at bounding box center [410, 343] width 620 height 139
drag, startPoint x: 254, startPoint y: 264, endPoint x: 434, endPoint y: 264, distance: 180.2
click at [430, 274] on p "國廣：英語さえできれば、コミュニケーションは取りやすいですね！ 日本人のなかには、職人気質でこちらからヒアリングしていかなければならない人もいるけど、外国人は…" at bounding box center [410, 343] width 620 height 139
click at [434, 274] on p "國廣：英語さえできれば、コミュニケーションは取りやすいですね！ 日本人のなかには、職人気質でこちらからヒアリングしていかなければならない人もいるけど、外国人は…" at bounding box center [410, 343] width 620 height 139
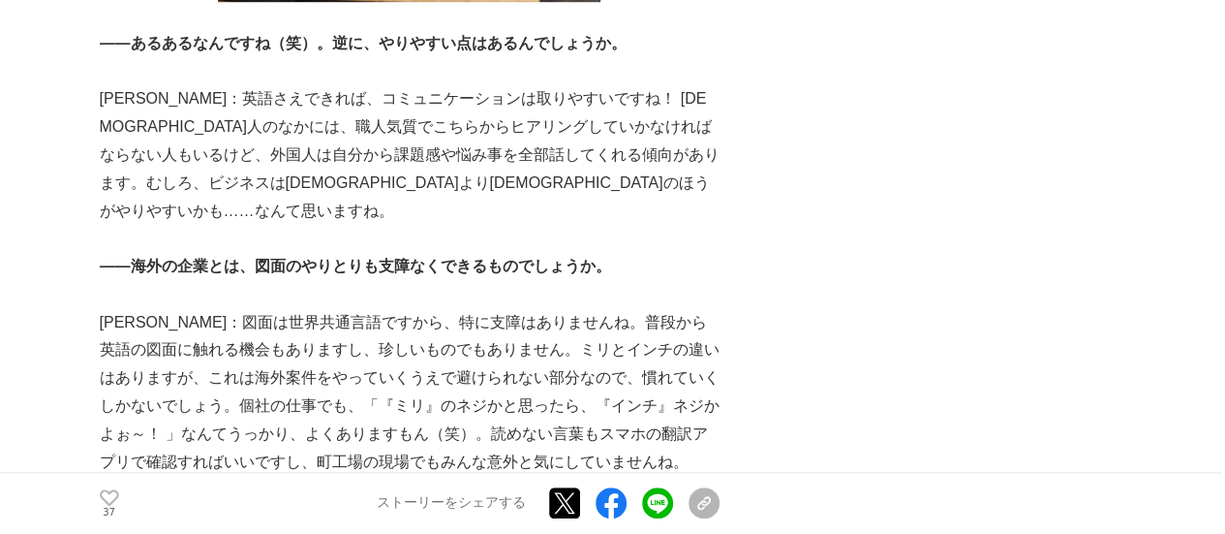
scroll to position [4456, 0]
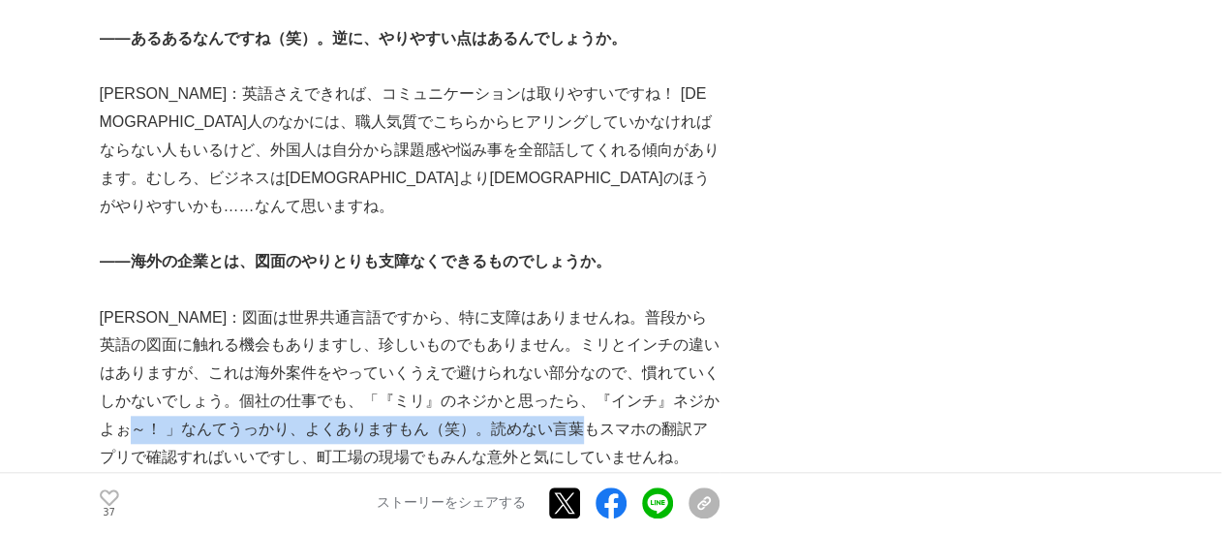
drag, startPoint x: 161, startPoint y: 291, endPoint x: 633, endPoint y: 290, distance: 472.7
click at [633, 304] on p "新井：図面は世界共通言語ですから、特に支障はありませんね。普段から英語の図面に触れる機会もありますし、珍しいものでもありません。ミリとインチの違いはありますが…" at bounding box center [410, 388] width 620 height 168
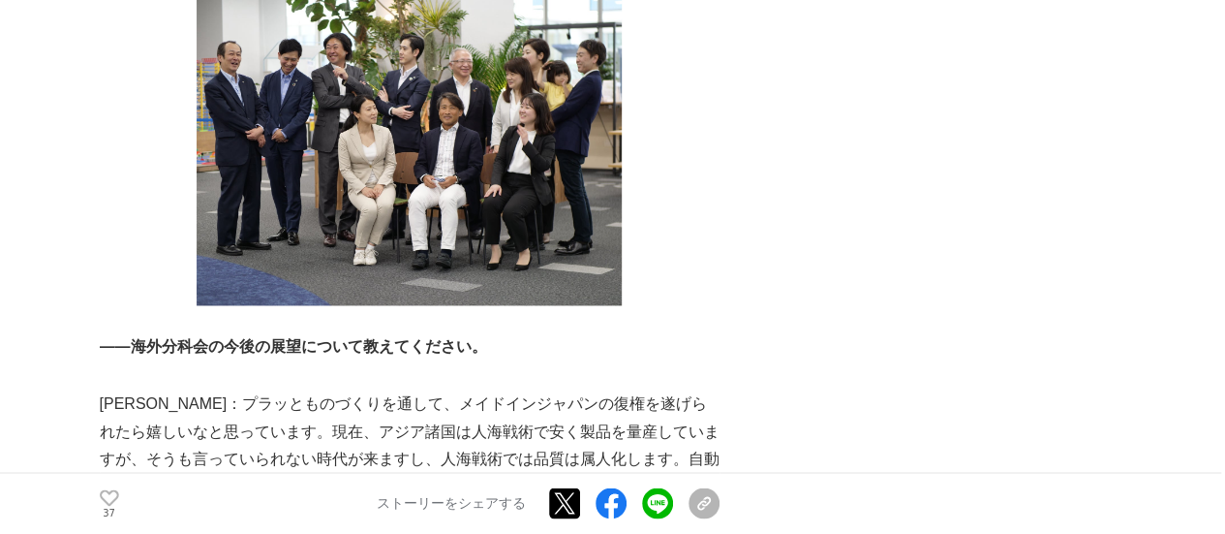
scroll to position [5231, 0]
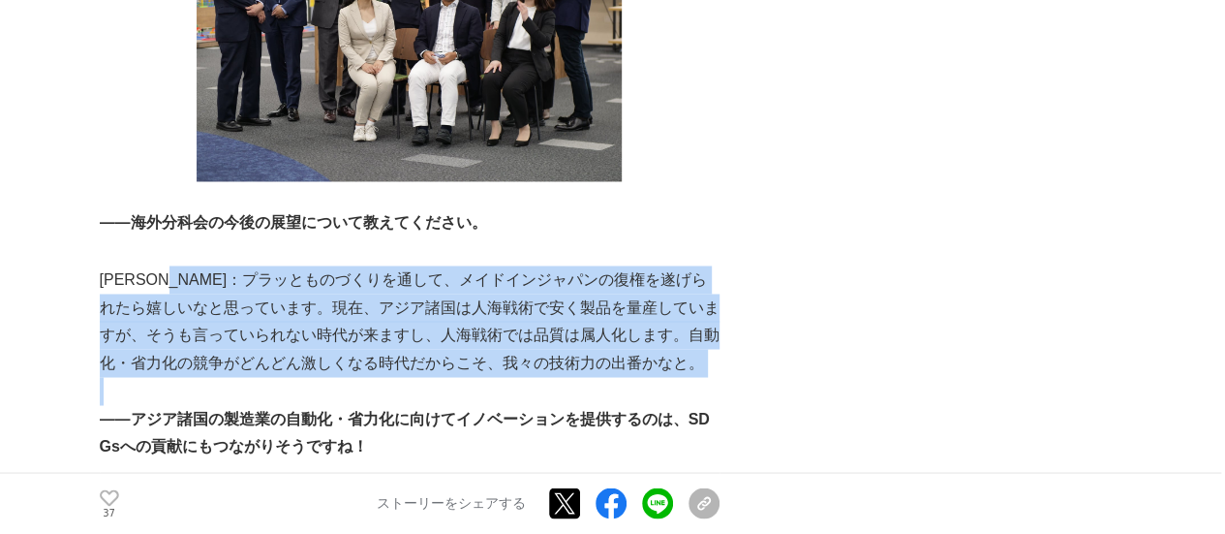
drag, startPoint x: 214, startPoint y: 133, endPoint x: 378, endPoint y: 261, distance: 207.7
click at [378, 377] on p at bounding box center [410, 391] width 620 height 28
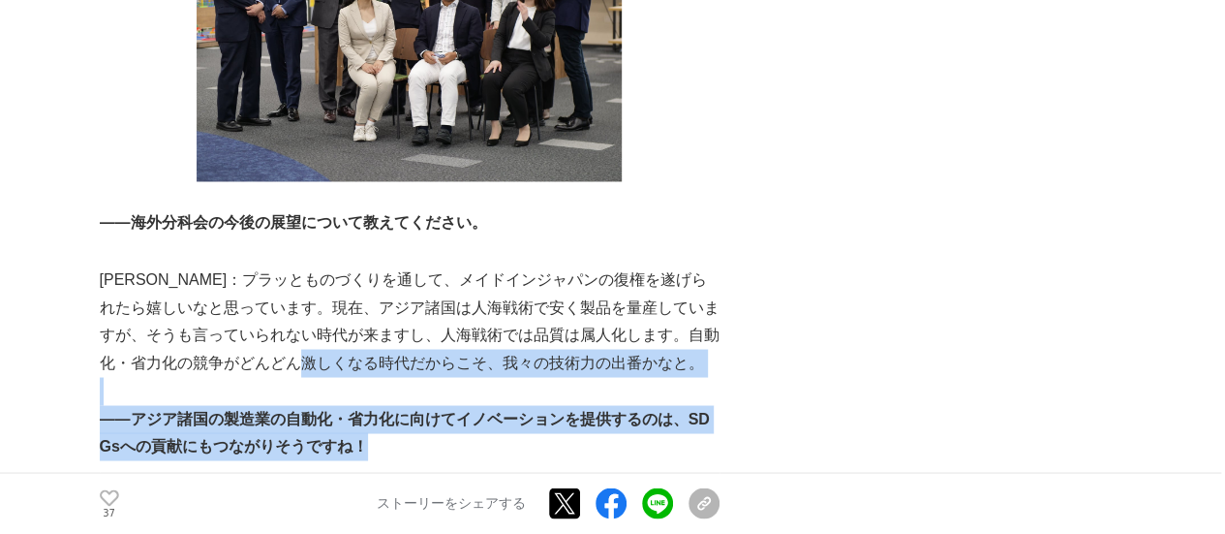
drag, startPoint x: 366, startPoint y: 217, endPoint x: 411, endPoint y: 306, distance: 99.6
click at [411, 405] on p "――アジア諸国の製造業の自動化・省力化に向けてイノベーションを提供するのは、SDGsへの貢献にもつながりそうですね！" at bounding box center [410, 433] width 620 height 56
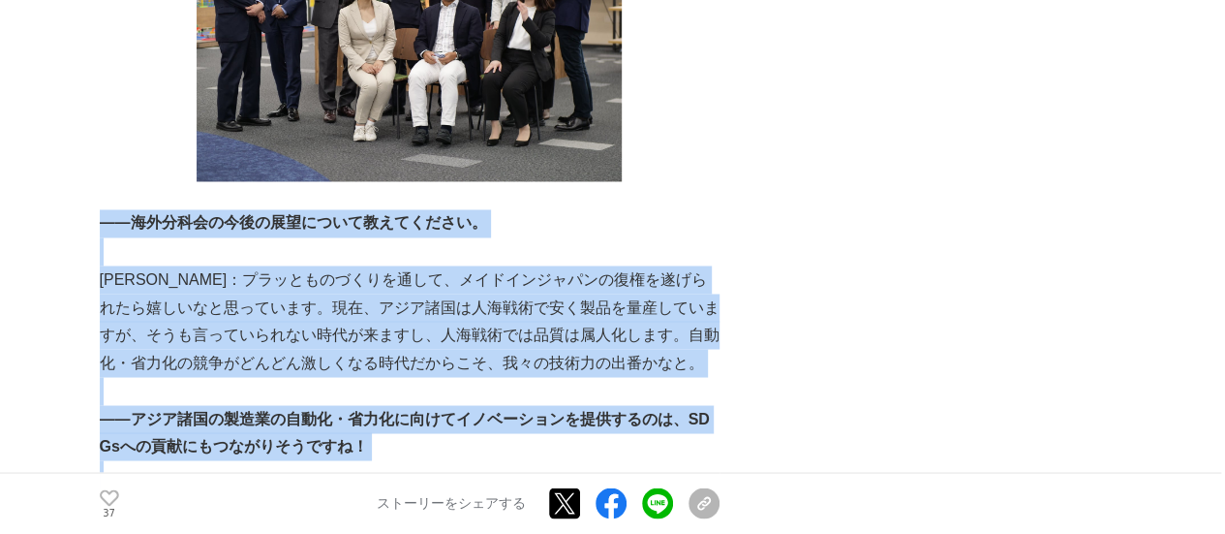
drag, startPoint x: 101, startPoint y: 81, endPoint x: 425, endPoint y: 338, distance: 413.7
click at [425, 460] on p at bounding box center [410, 474] width 620 height 28
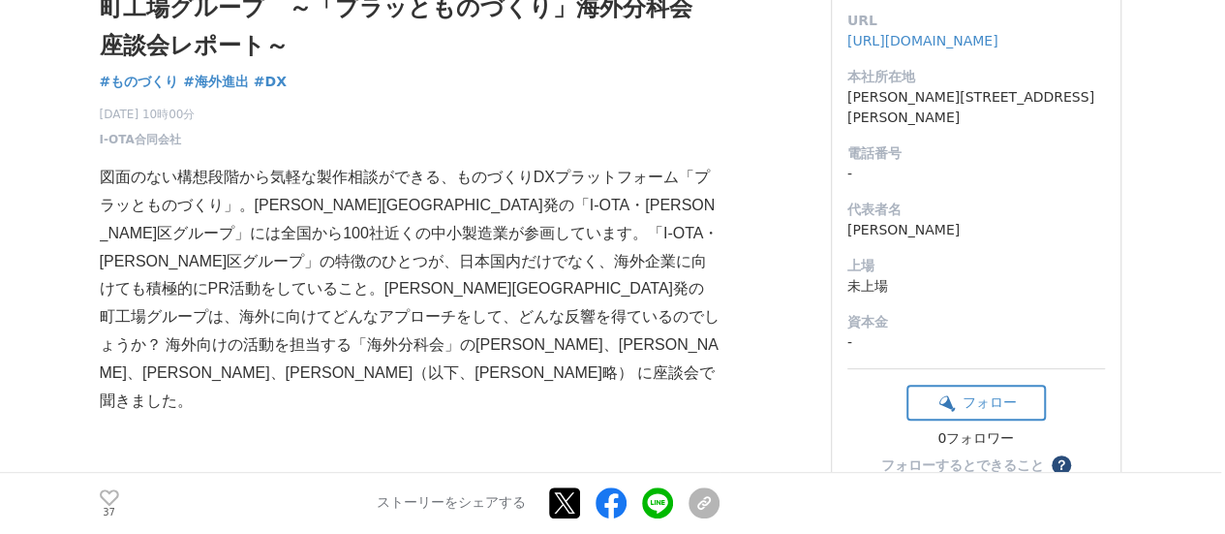
scroll to position [0, 0]
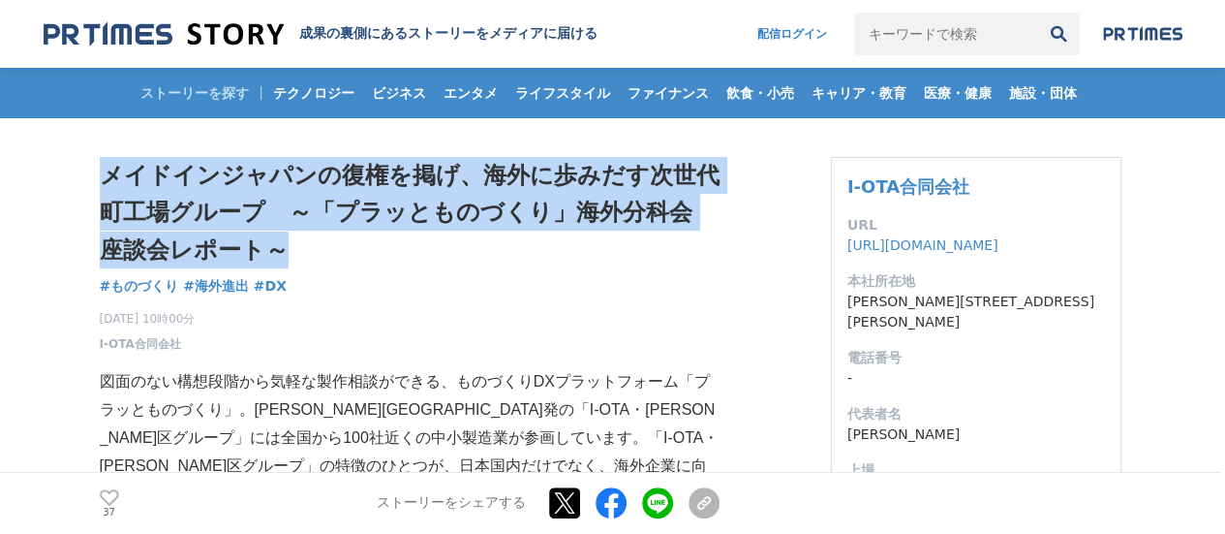
drag, startPoint x: 98, startPoint y: 179, endPoint x: 368, endPoint y: 239, distance: 276.8
click at [368, 239] on h1 "メイドインジャパンの復権を掲げ、海外に歩みだす次世代町工場グループ　～「プラッとものづくり」海外分科会 座談会レポート～" at bounding box center [410, 212] width 620 height 111
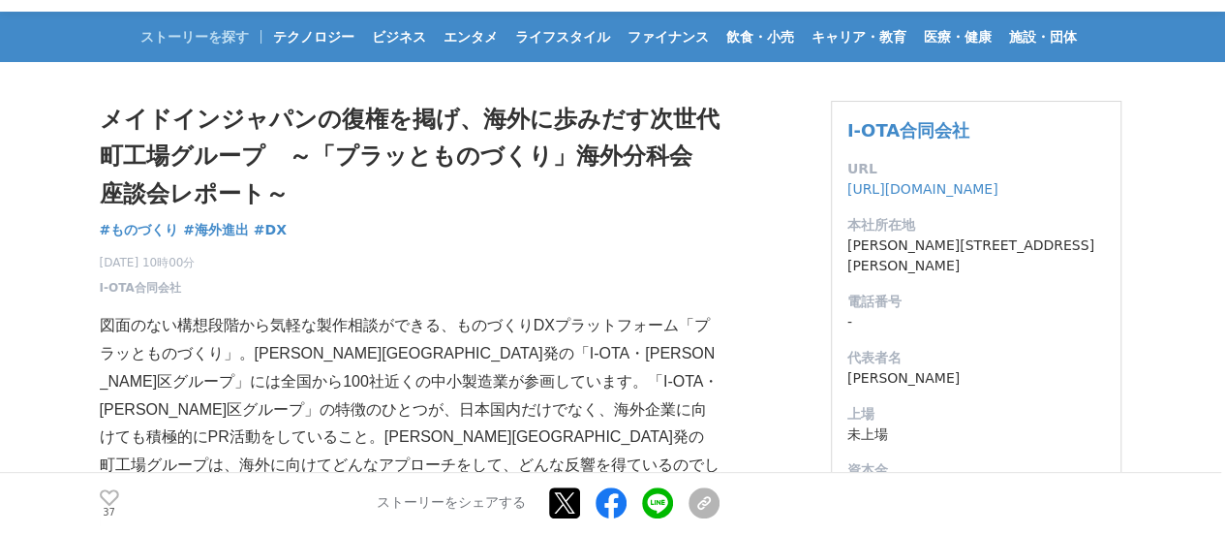
scroll to position [97, 0]
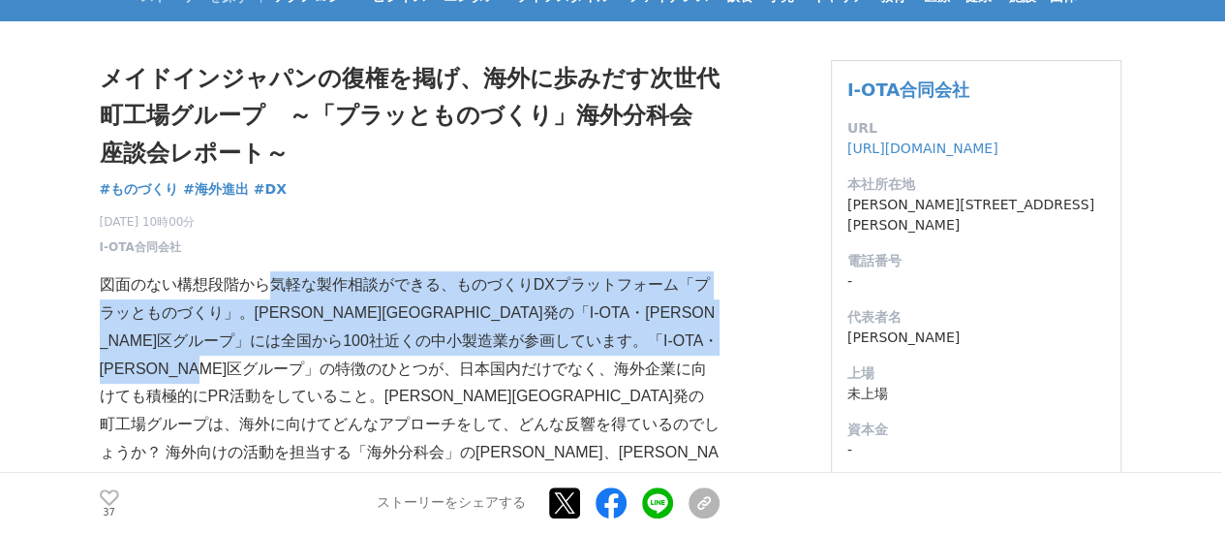
drag, startPoint x: 264, startPoint y: 297, endPoint x: 469, endPoint y: 380, distance: 220.3
click at [469, 380] on p "図面のない構想段階から気軽な製作相談ができる、ものづくりDXプラットフォーム「プラッとものづくり」。大田区発の「I-OTA・大田区グループ」には全国から100…" at bounding box center [410, 396] width 620 height 251
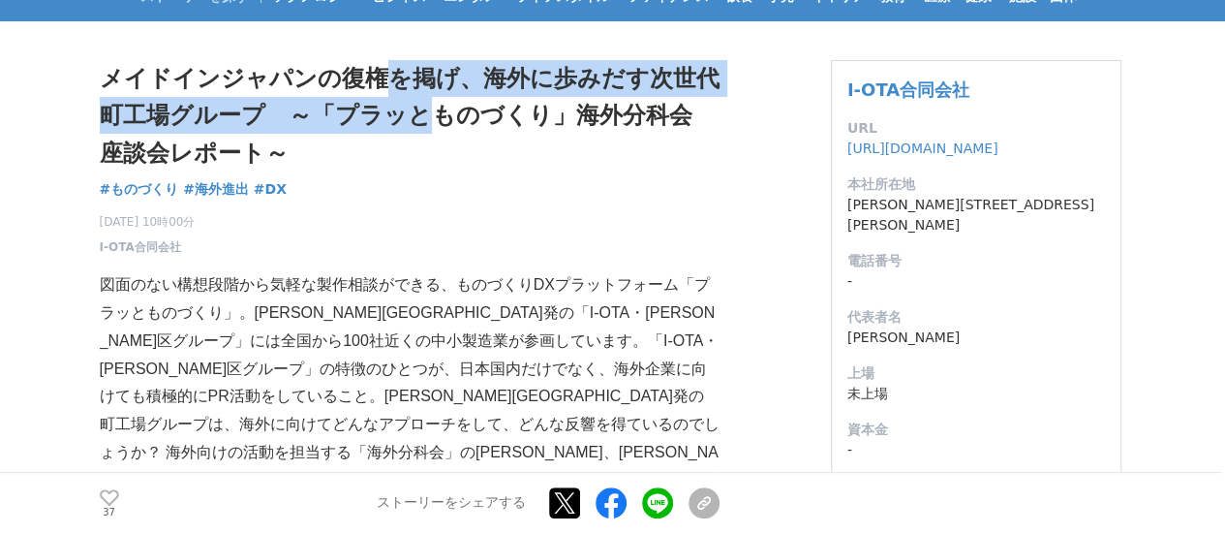
drag, startPoint x: 368, startPoint y: 70, endPoint x: 426, endPoint y: 133, distance: 85.7
click at [426, 133] on h1 "メイドインジャパンの復権を掲げ、海外に歩みだす次世代町工場グループ　～「プラッとものづくり」海外分科会 座談会レポート～" at bounding box center [410, 115] width 620 height 111
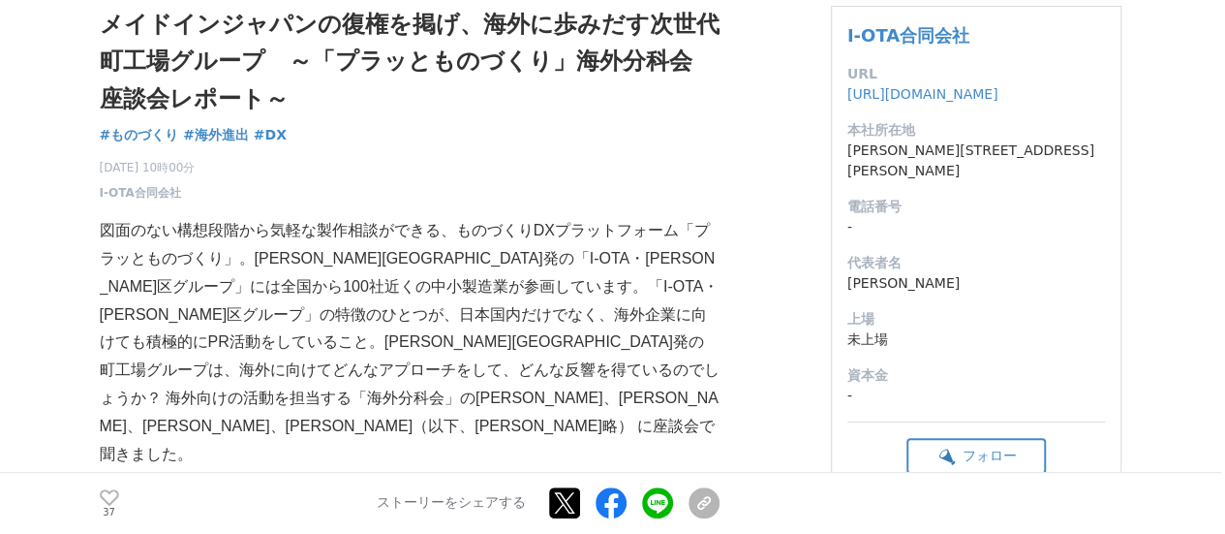
scroll to position [194, 0]
